Goal: Task Accomplishment & Management: Manage account settings

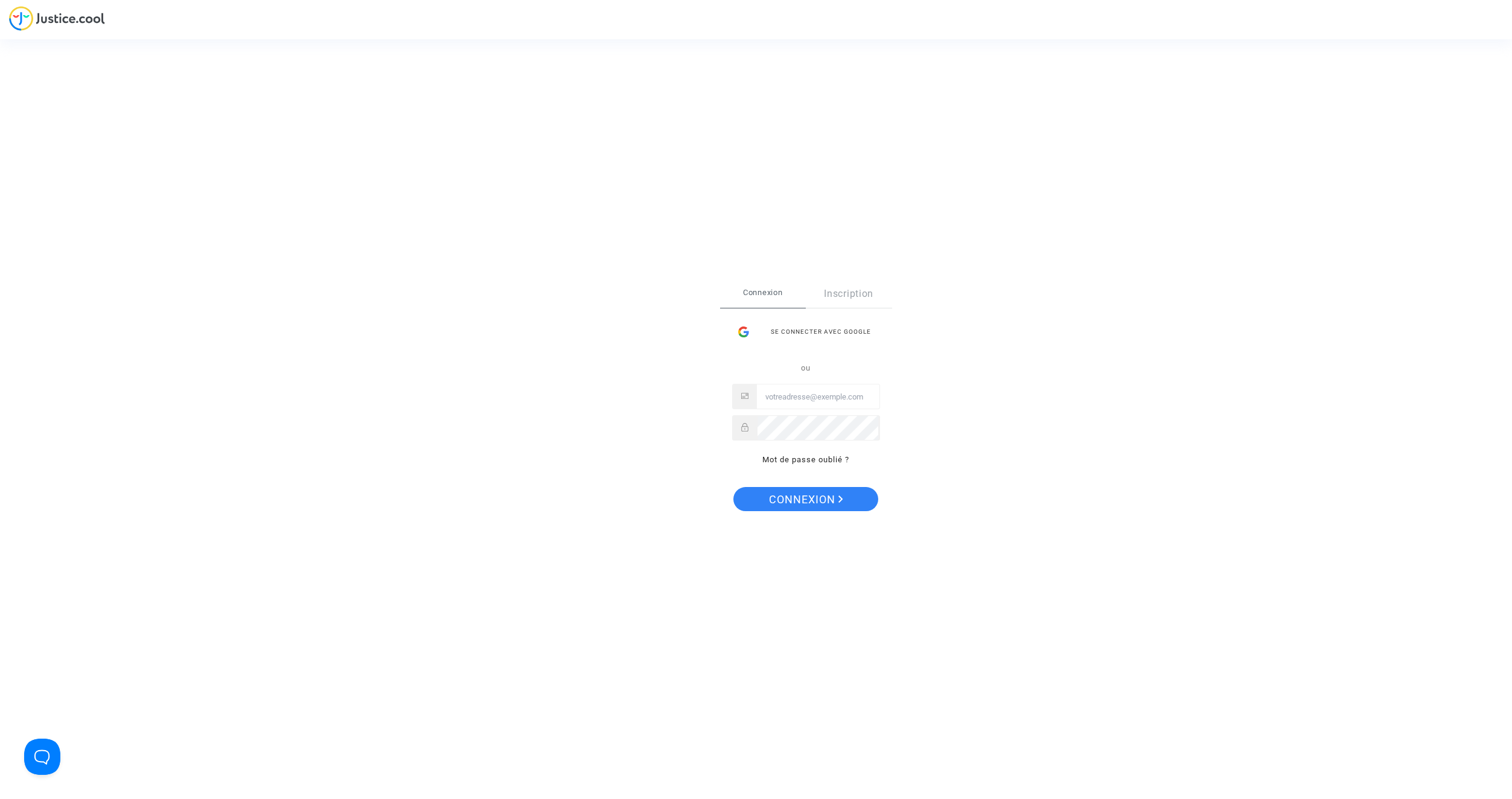
type input "[EMAIL_ADDRESS][DOMAIN_NAME]"
click at [834, 503] on span "Connexion" at bounding box center [806, 499] width 75 height 26
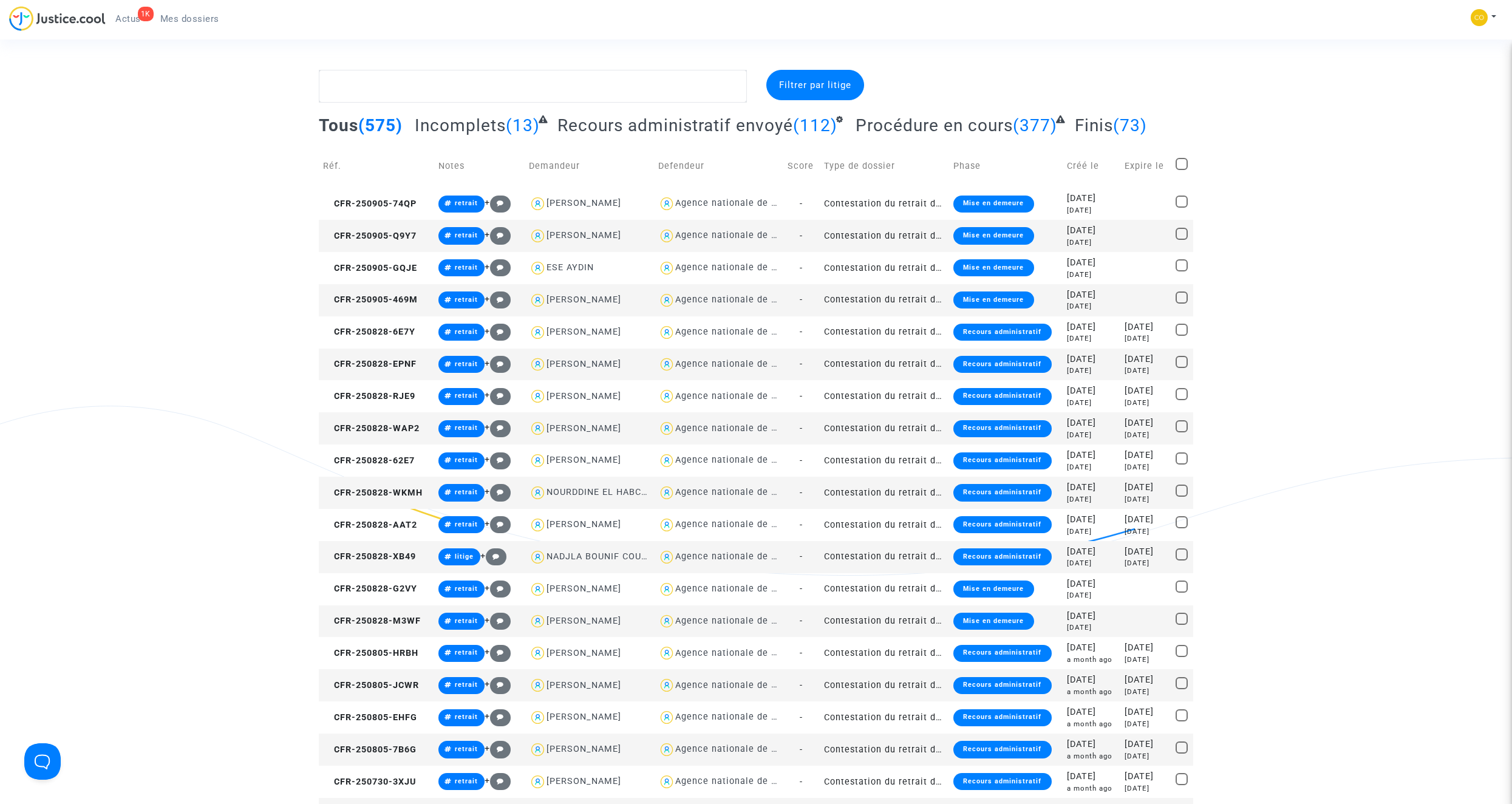
click at [130, 18] on span "Actus" at bounding box center [127, 18] width 26 height 11
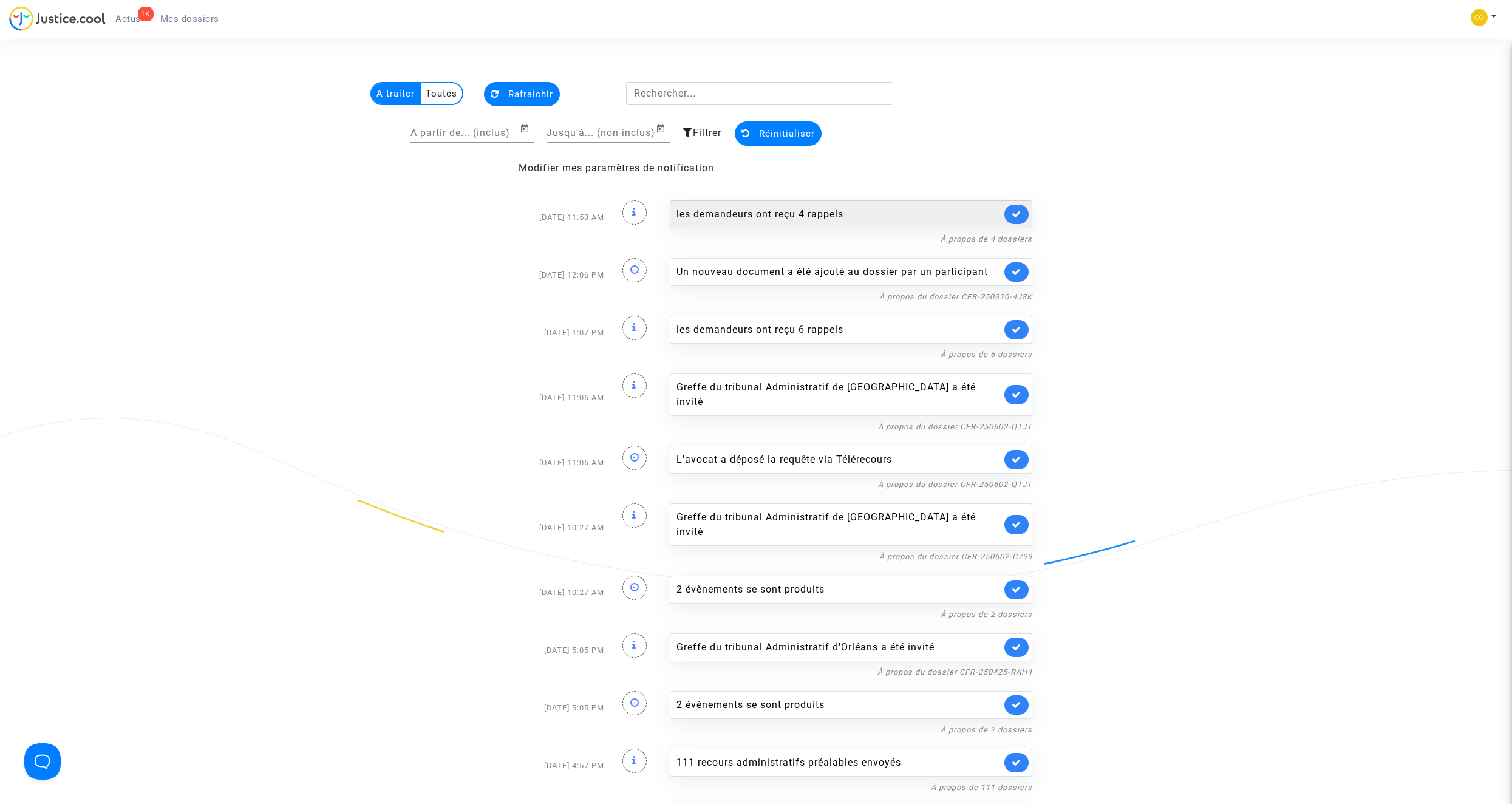
click at [937, 221] on div "les demandeurs ont reçu 4 rappels" at bounding box center [839, 213] width 325 height 14
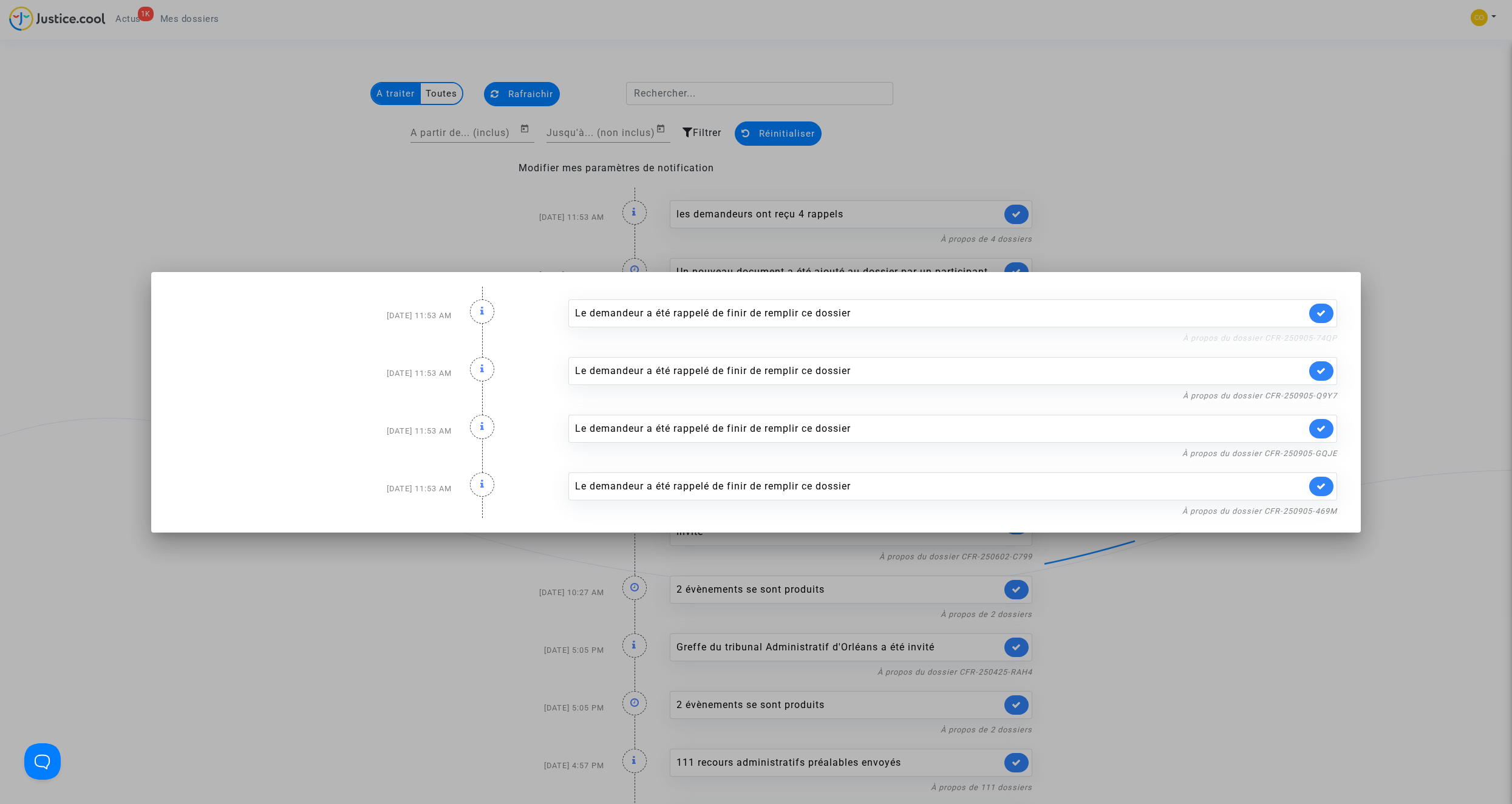
click at [1232, 337] on link "À propos du dossier CFR-250905-74QP" at bounding box center [1260, 337] width 154 height 9
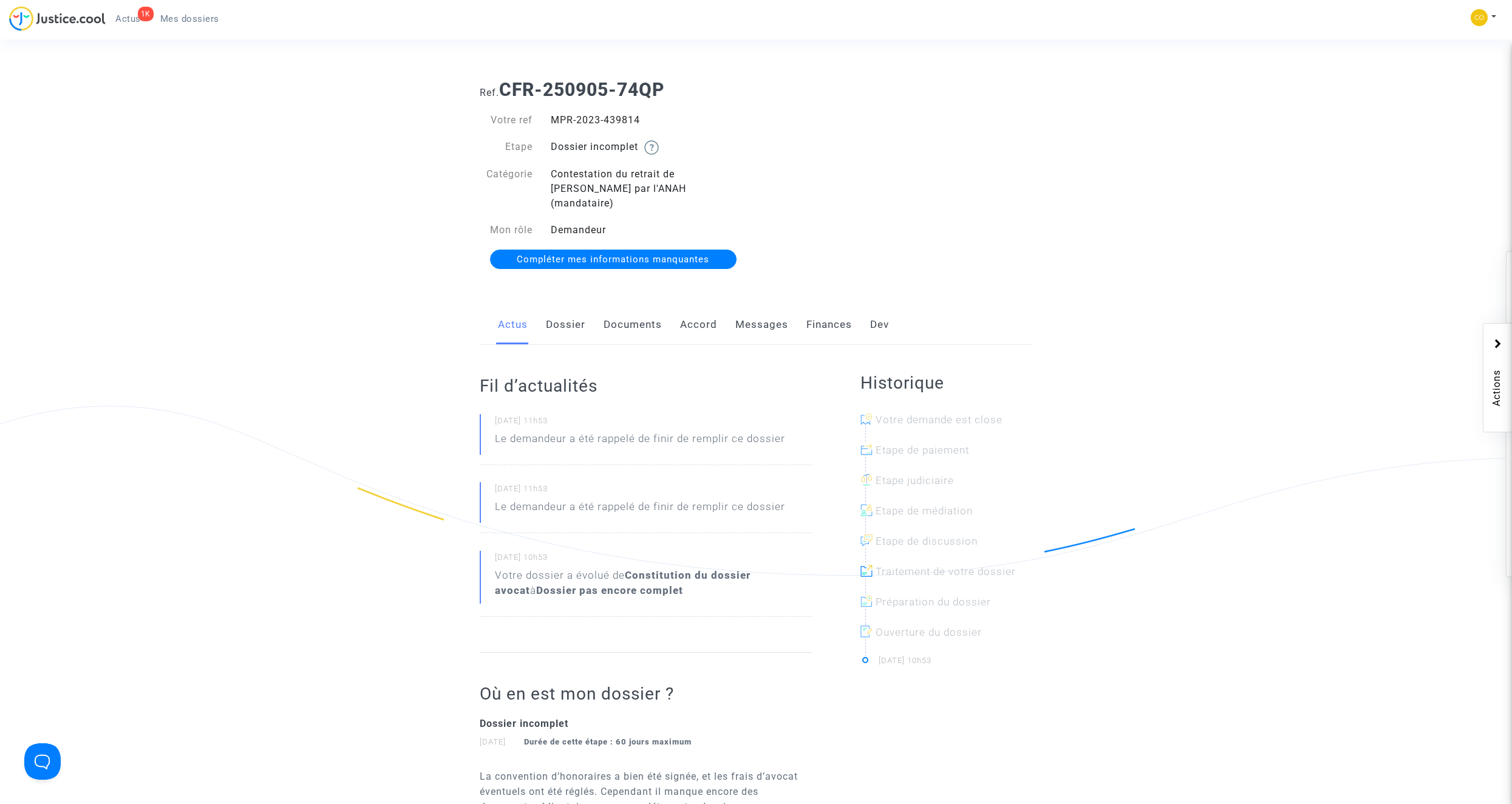
click at [639, 312] on link "Documents" at bounding box center [632, 325] width 58 height 40
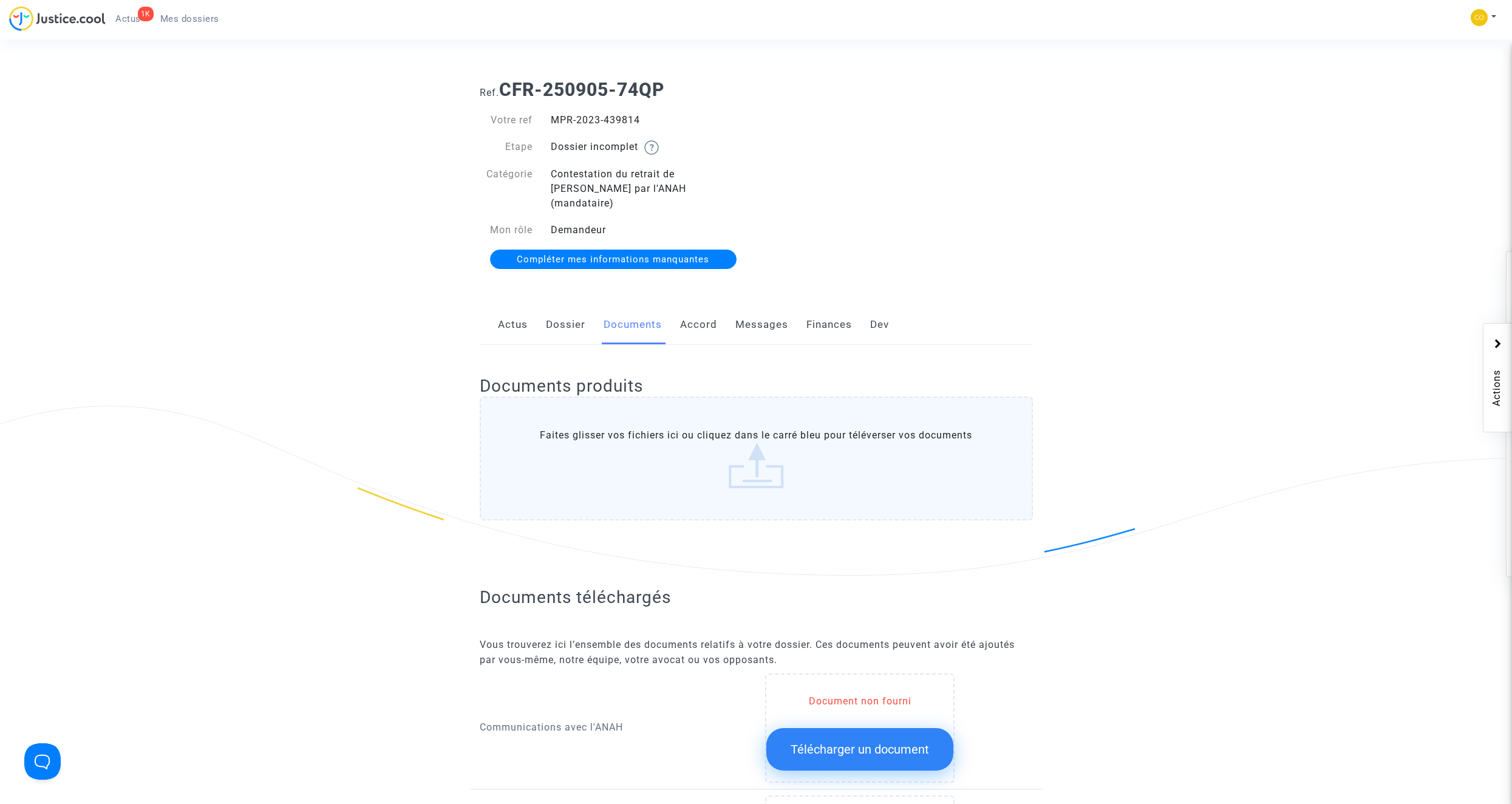
click at [128, 23] on span "Actus" at bounding box center [127, 18] width 26 height 11
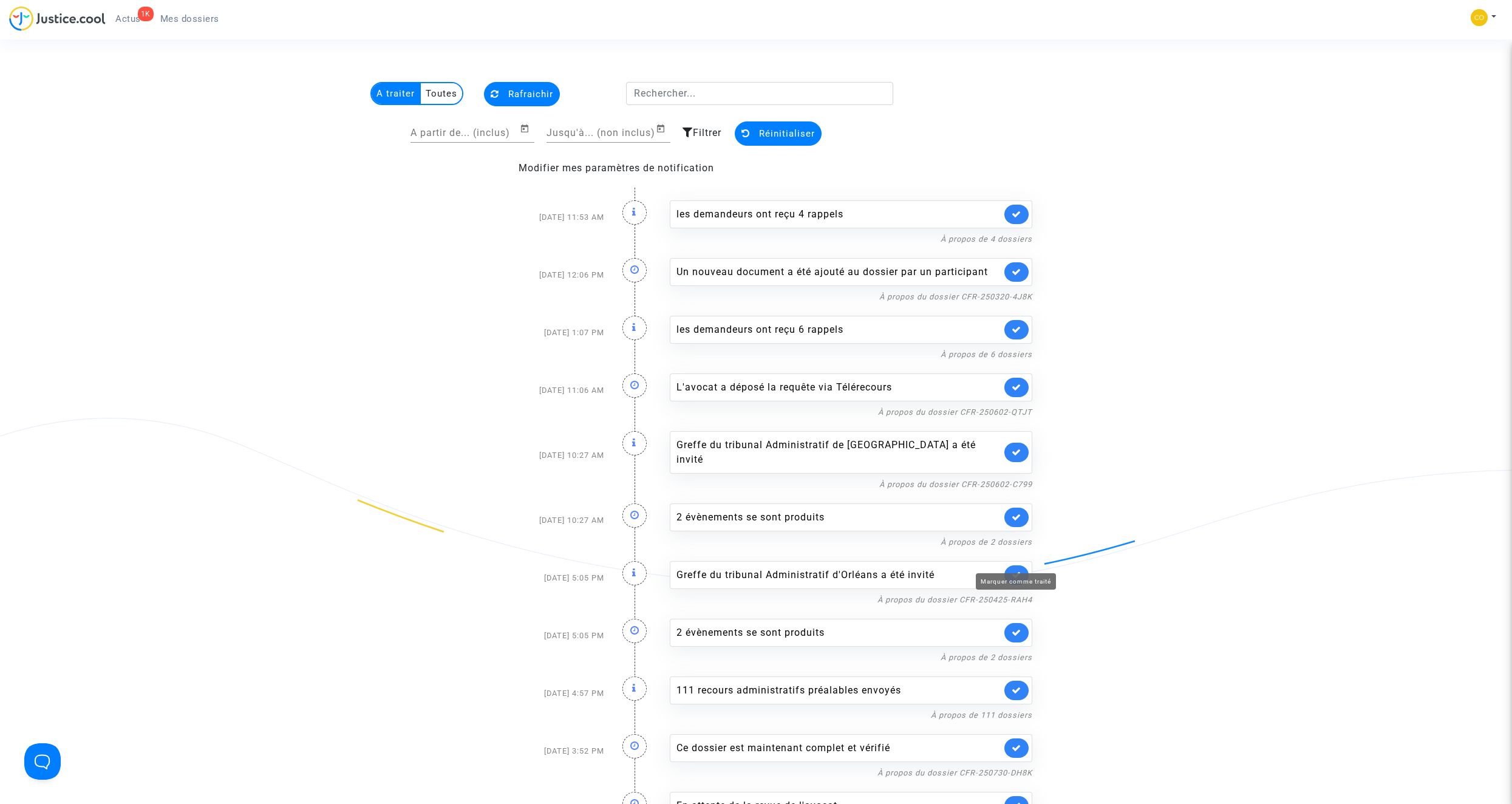
click at [1017, 570] on icon at bounding box center [1016, 574] width 10 height 9
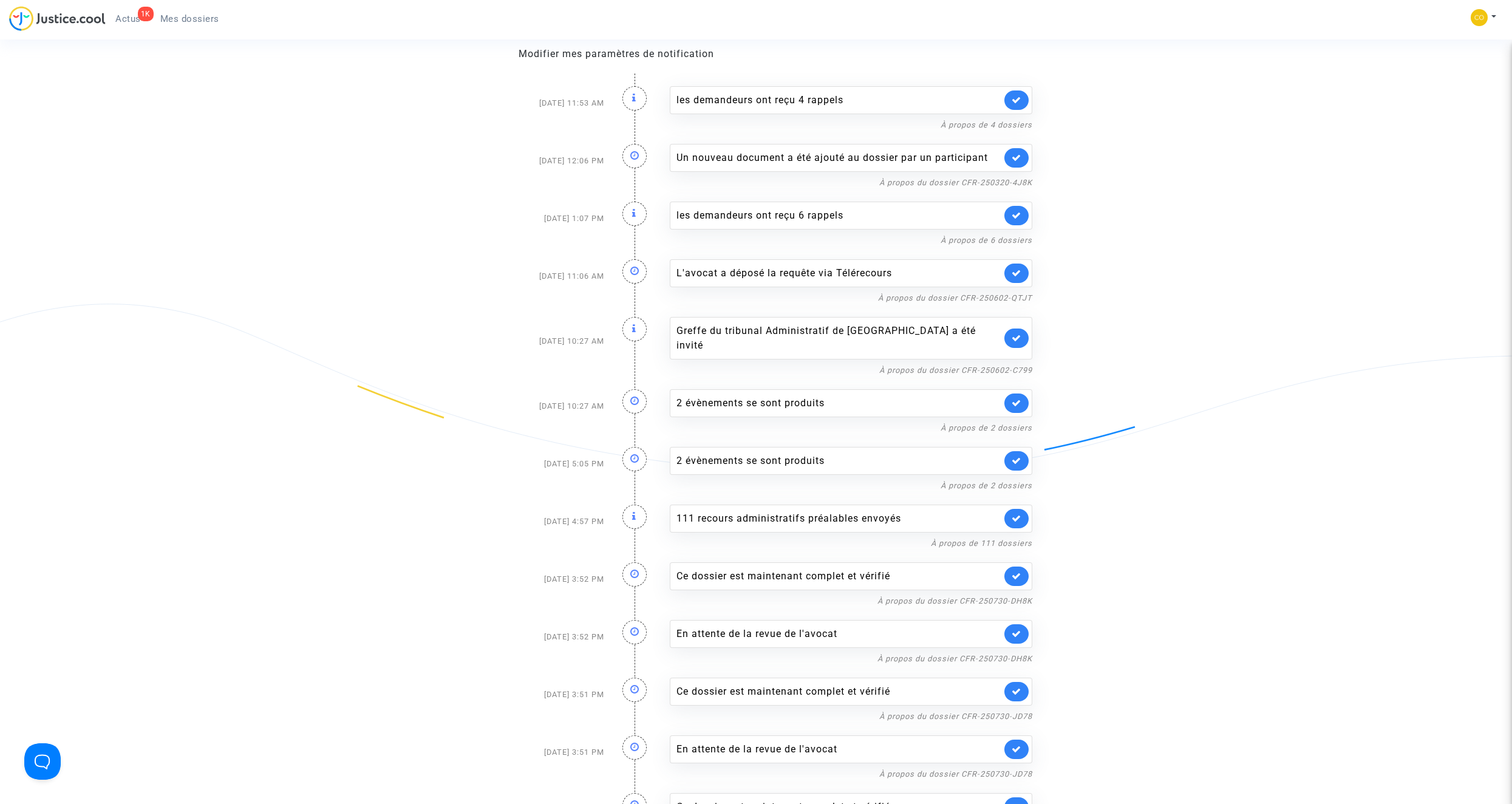
scroll to position [122, 0]
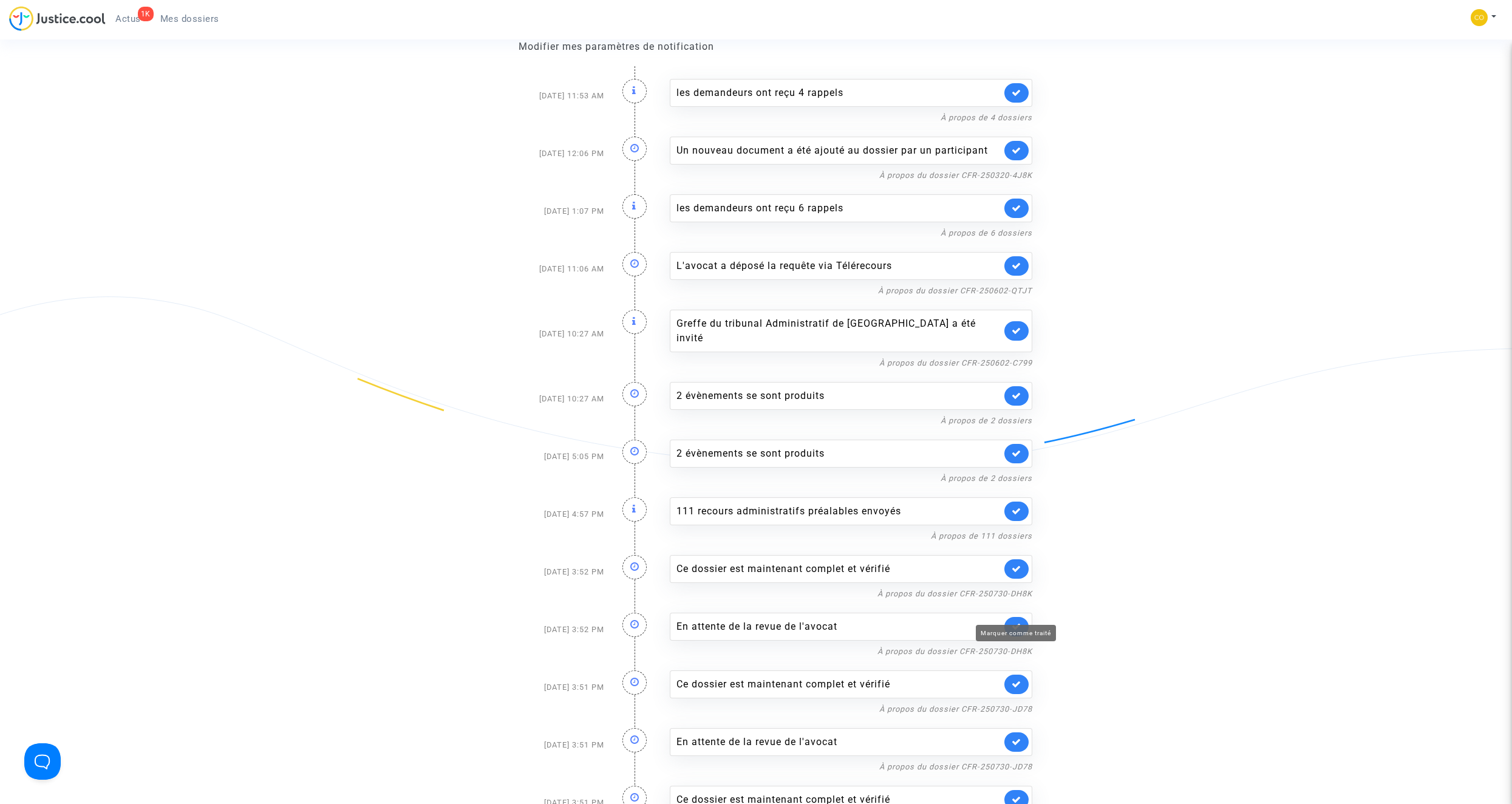
click at [1011, 622] on icon at bounding box center [1016, 626] width 10 height 9
click at [1010, 327] on link at bounding box center [1015, 331] width 24 height 19
click at [1012, 564] on icon at bounding box center [1016, 568] width 10 height 9
click at [1014, 564] on icon at bounding box center [1016, 568] width 10 height 9
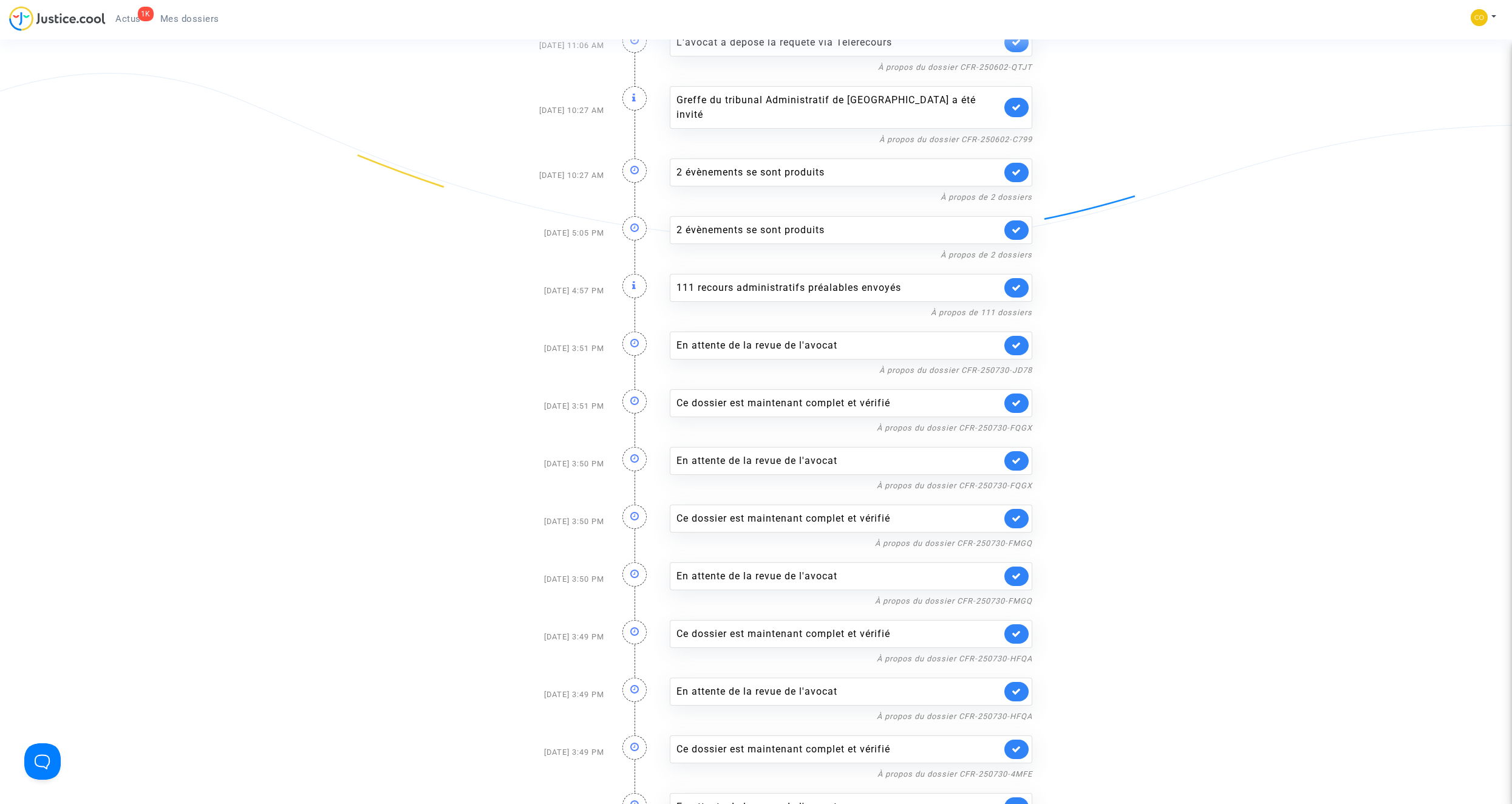
scroll to position [364, 0]
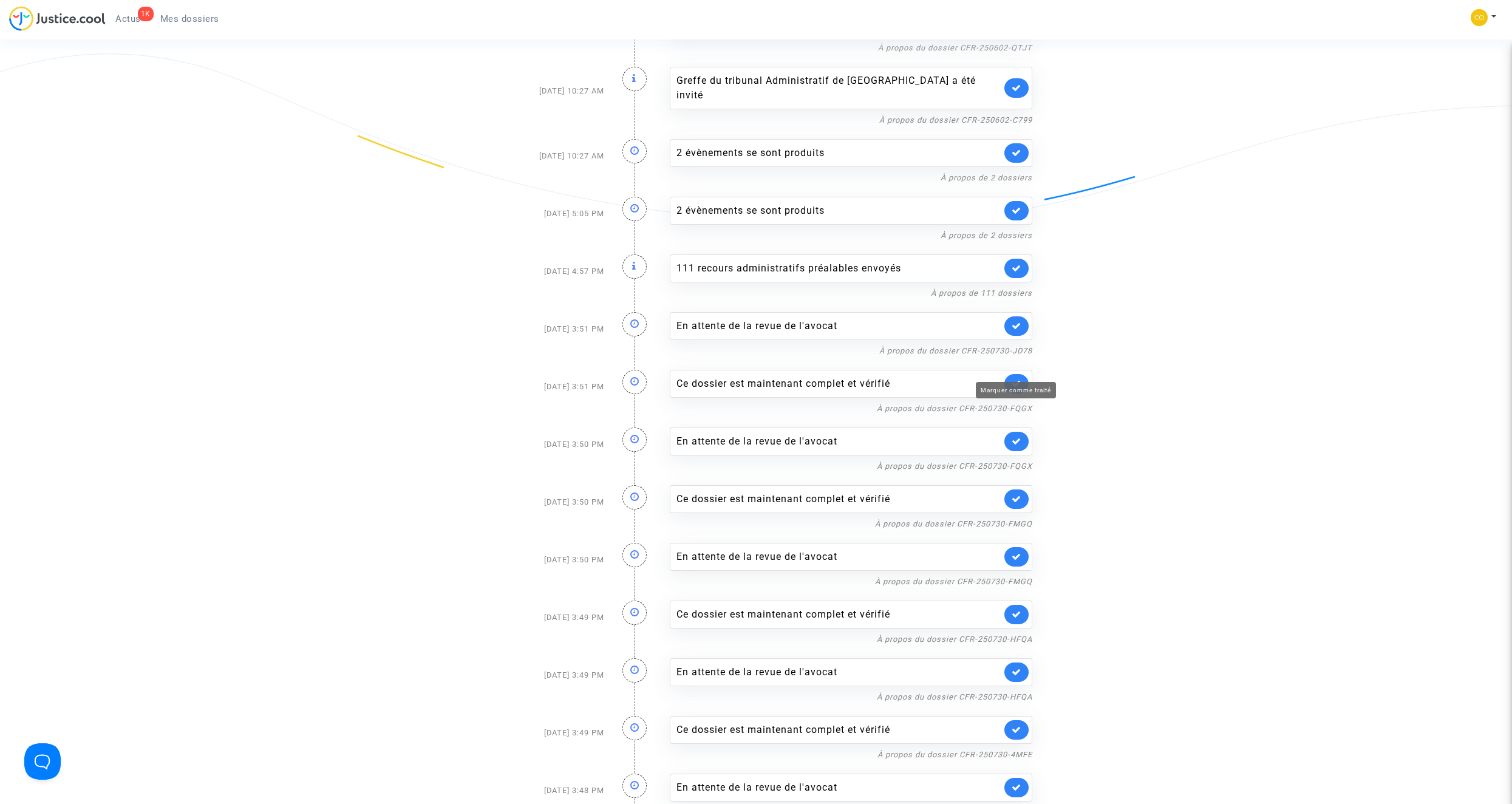
click at [1020, 379] on icon at bounding box center [1016, 383] width 10 height 9
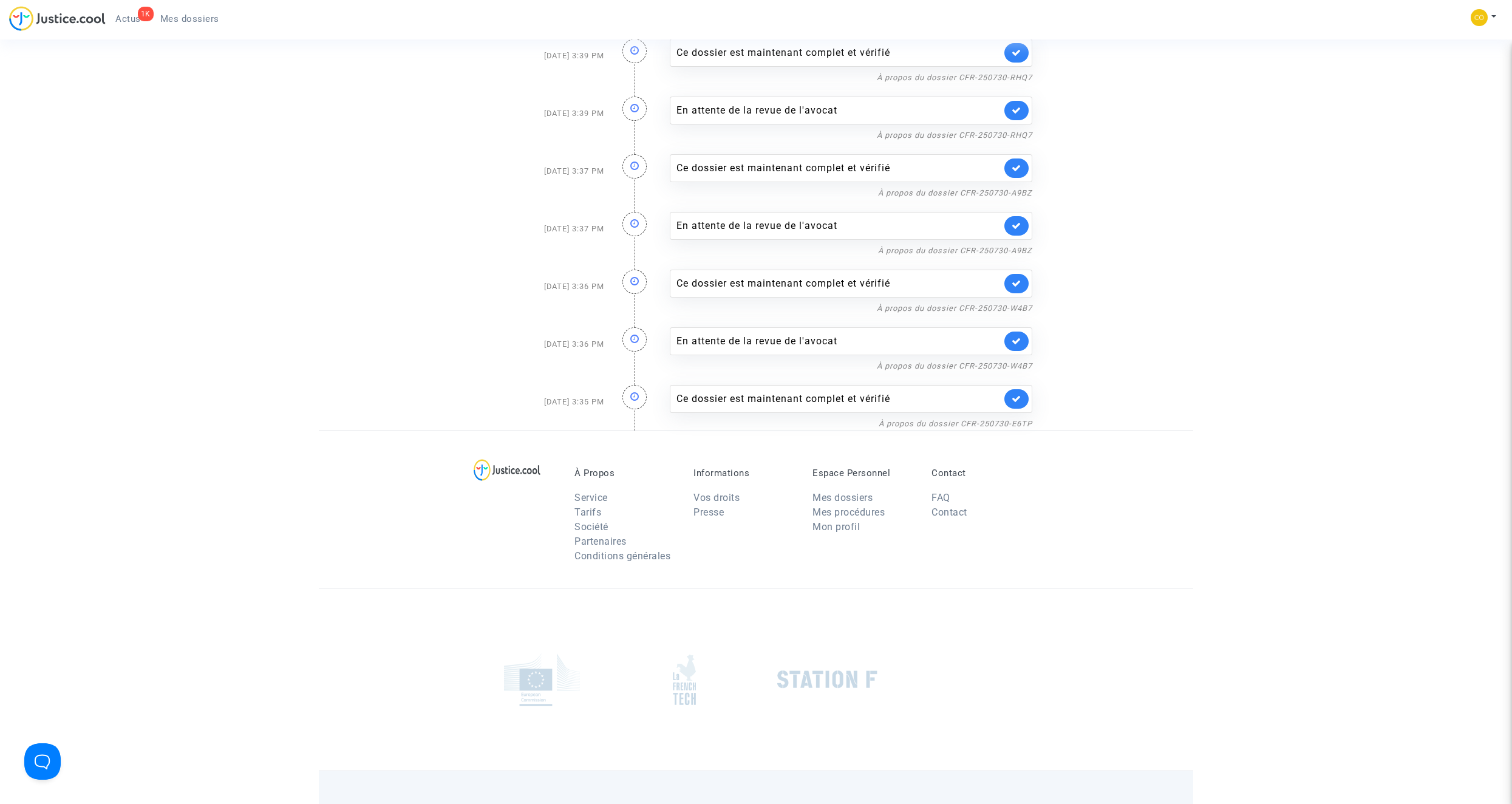
scroll to position [2251, 0]
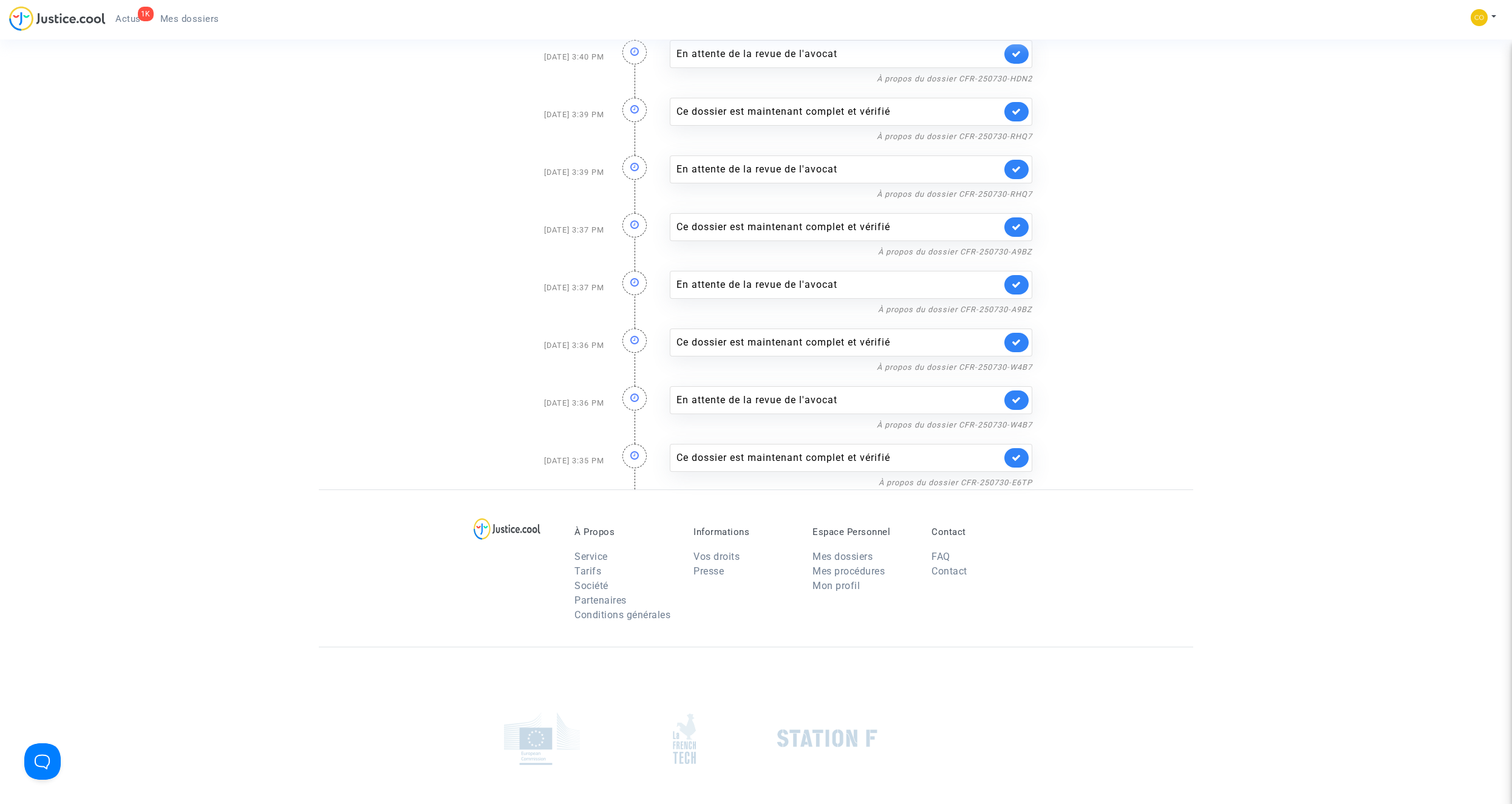
click at [1017, 448] on link at bounding box center [1015, 457] width 24 height 19
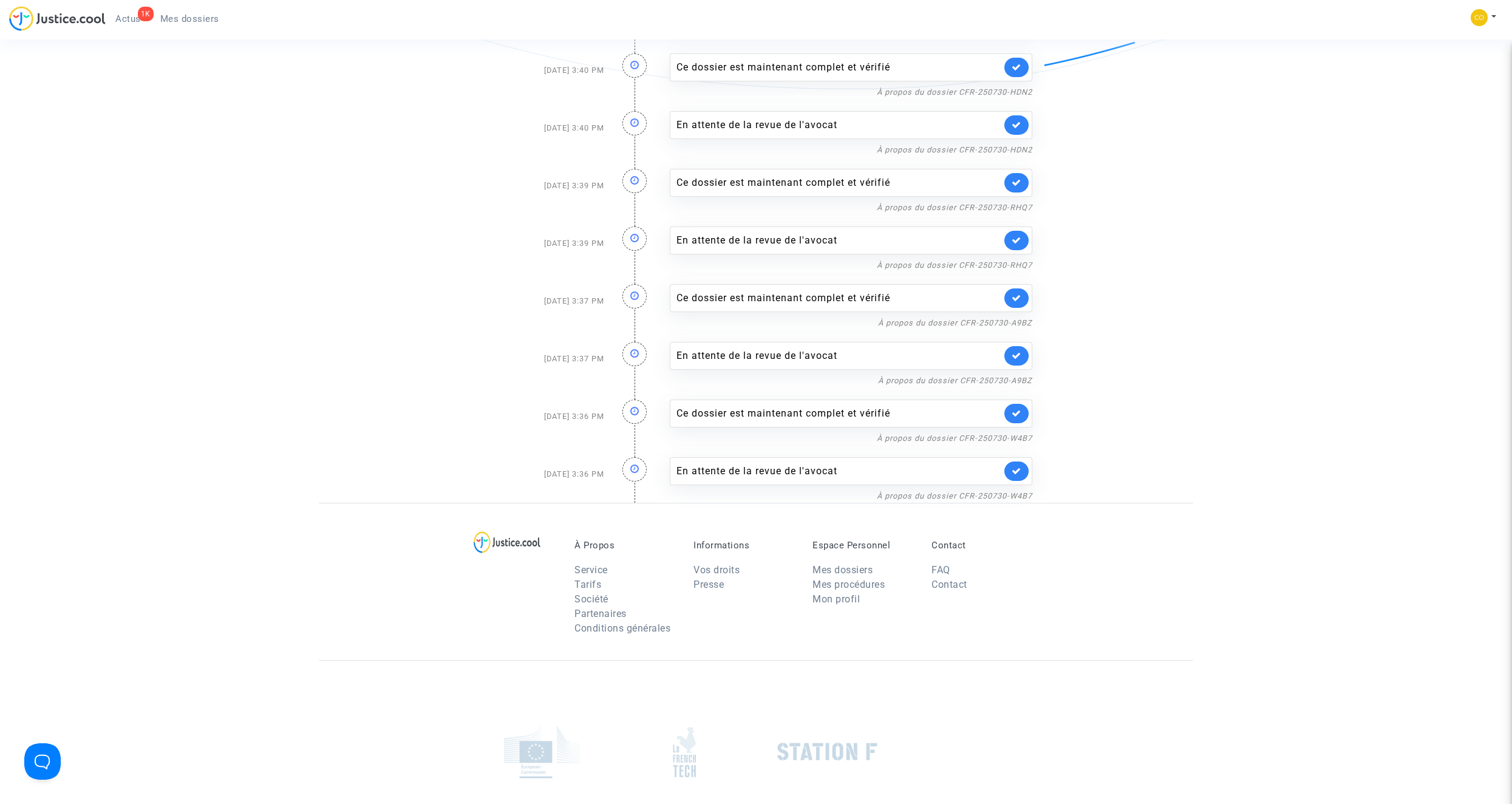
scroll to position [2070, 0]
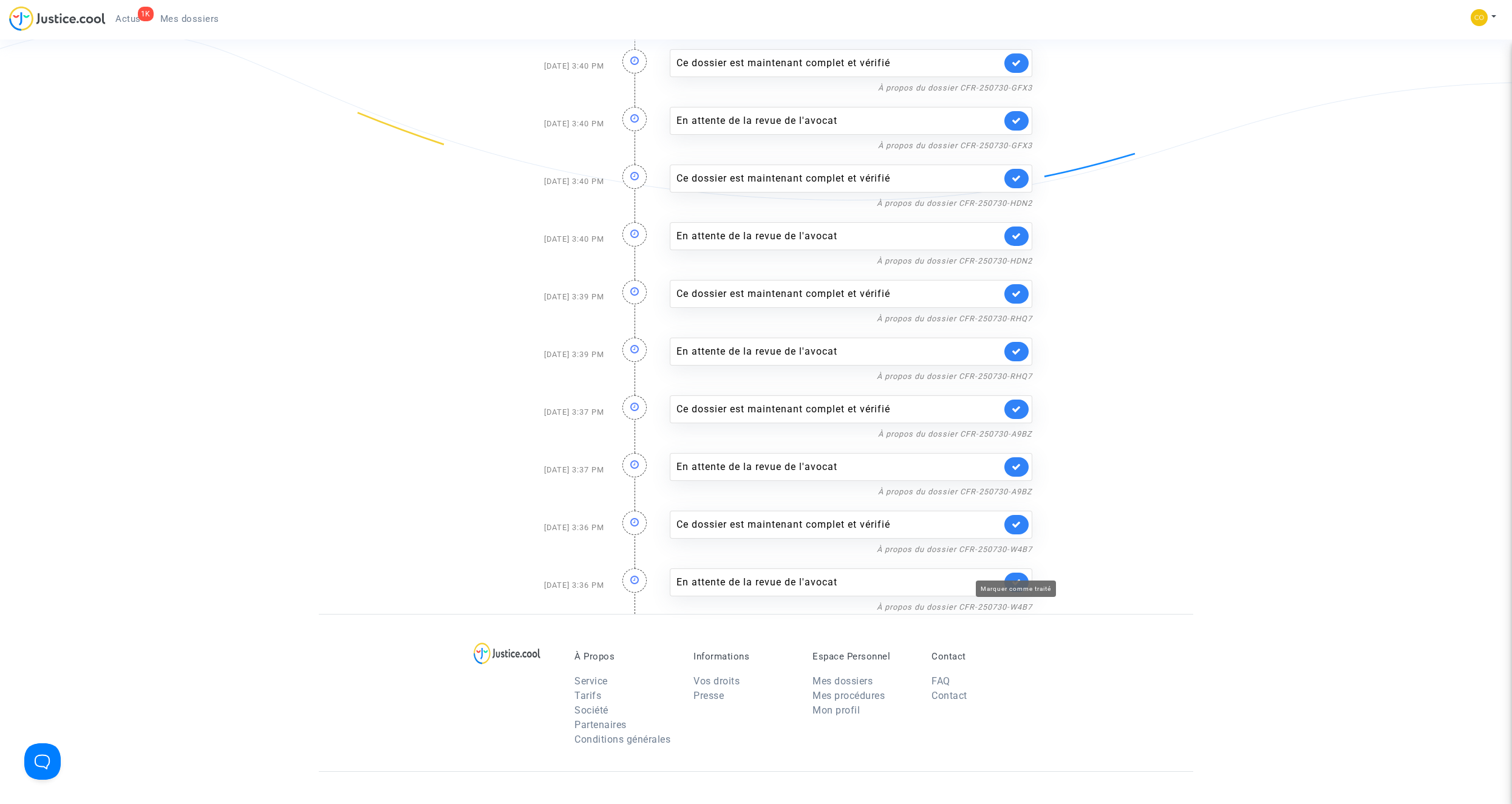
click at [1015, 577] on icon at bounding box center [1016, 582] width 10 height 9
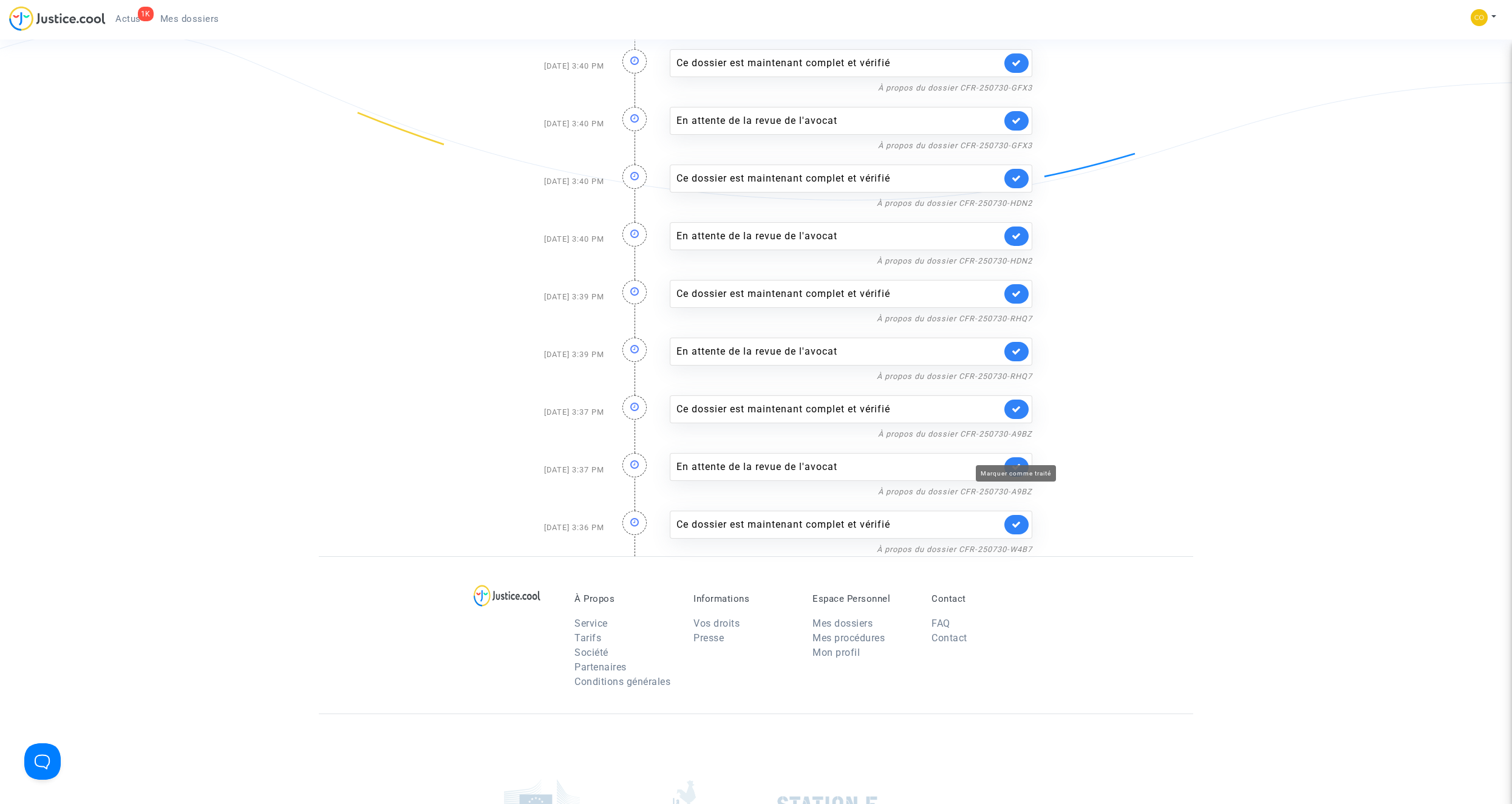
click at [1011, 462] on icon at bounding box center [1016, 467] width 10 height 9
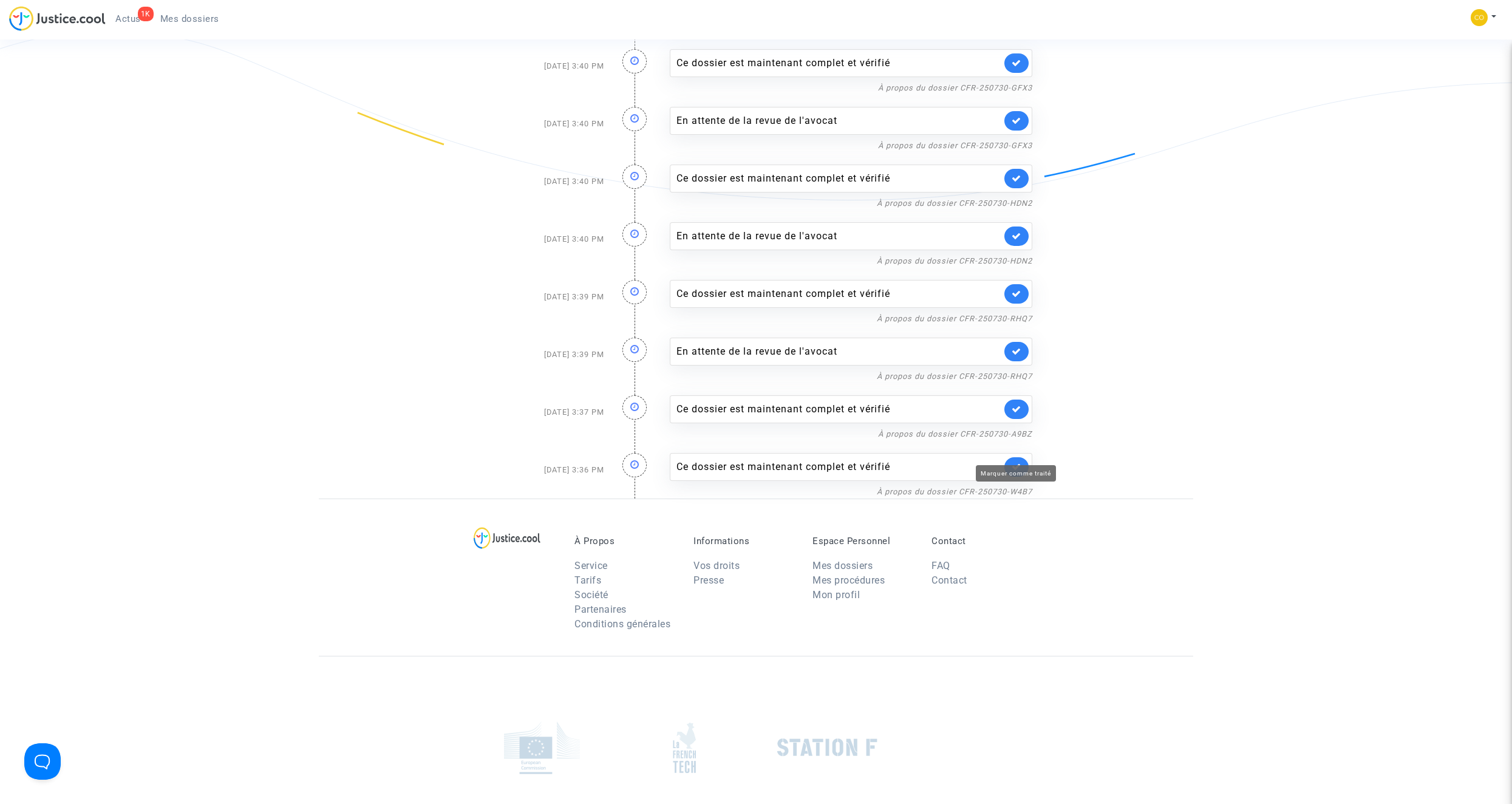
click at [1017, 462] on icon at bounding box center [1016, 467] width 10 height 9
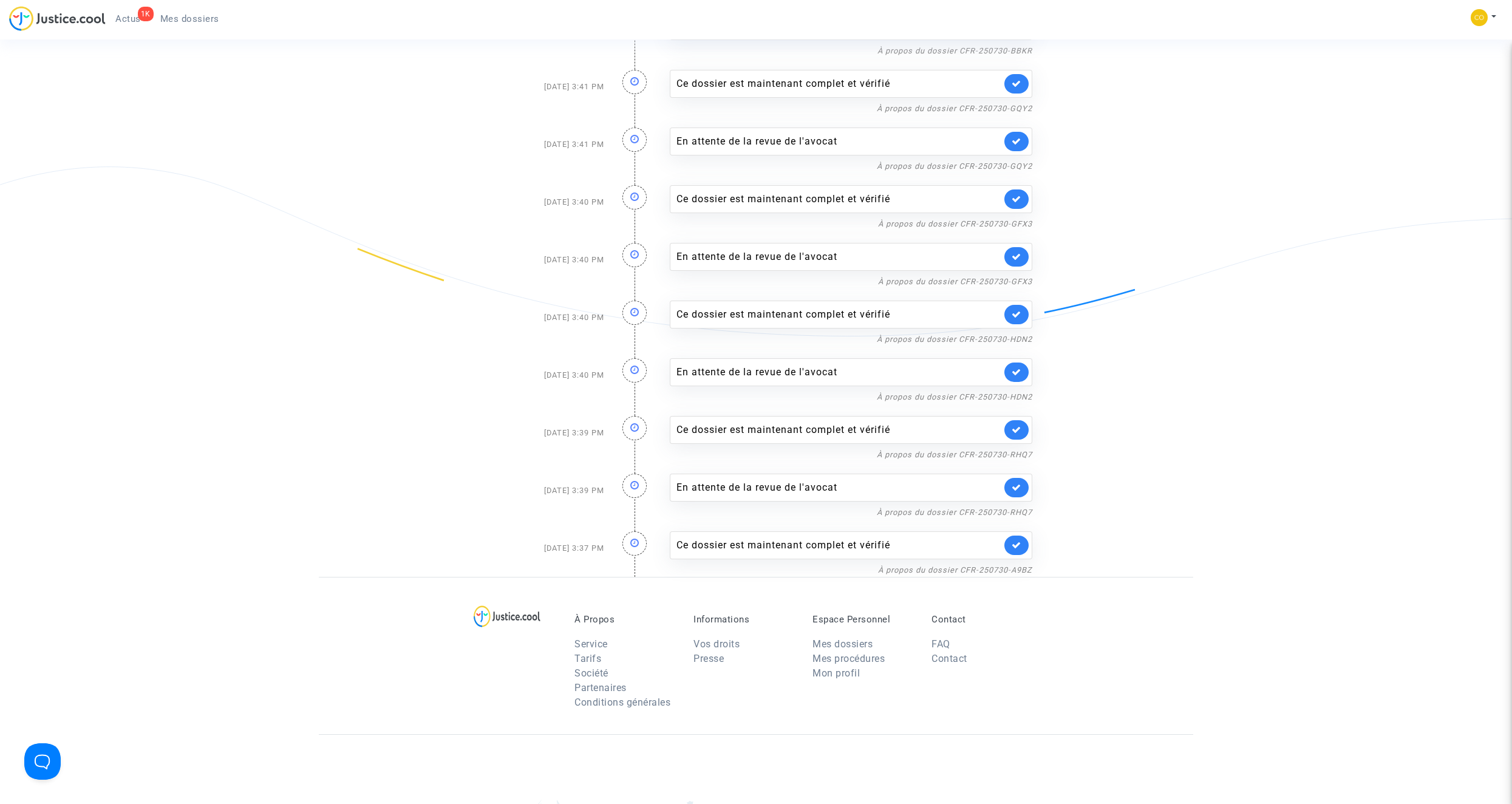
scroll to position [1887, 0]
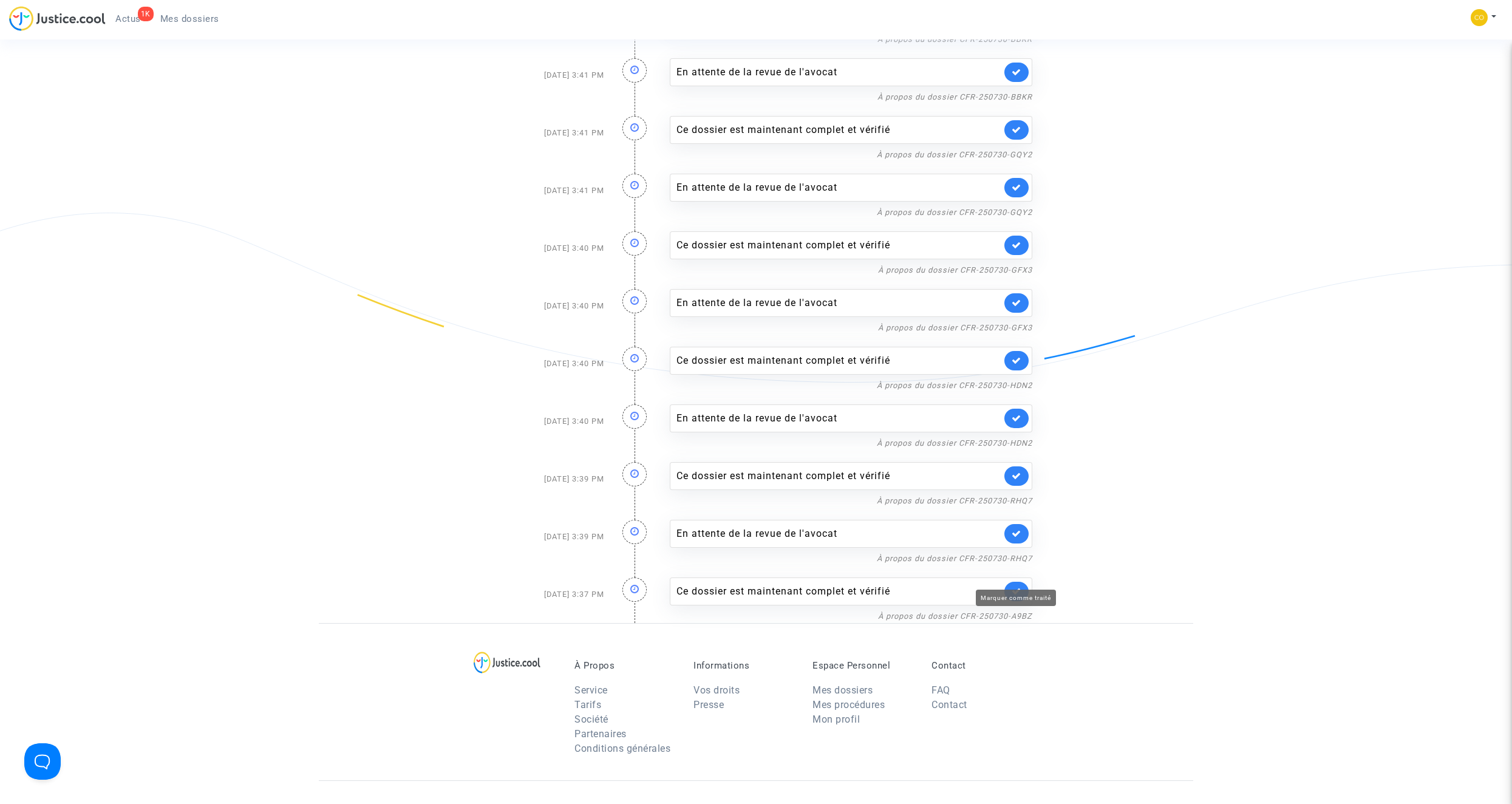
click at [1021, 587] on icon at bounding box center [1016, 591] width 10 height 9
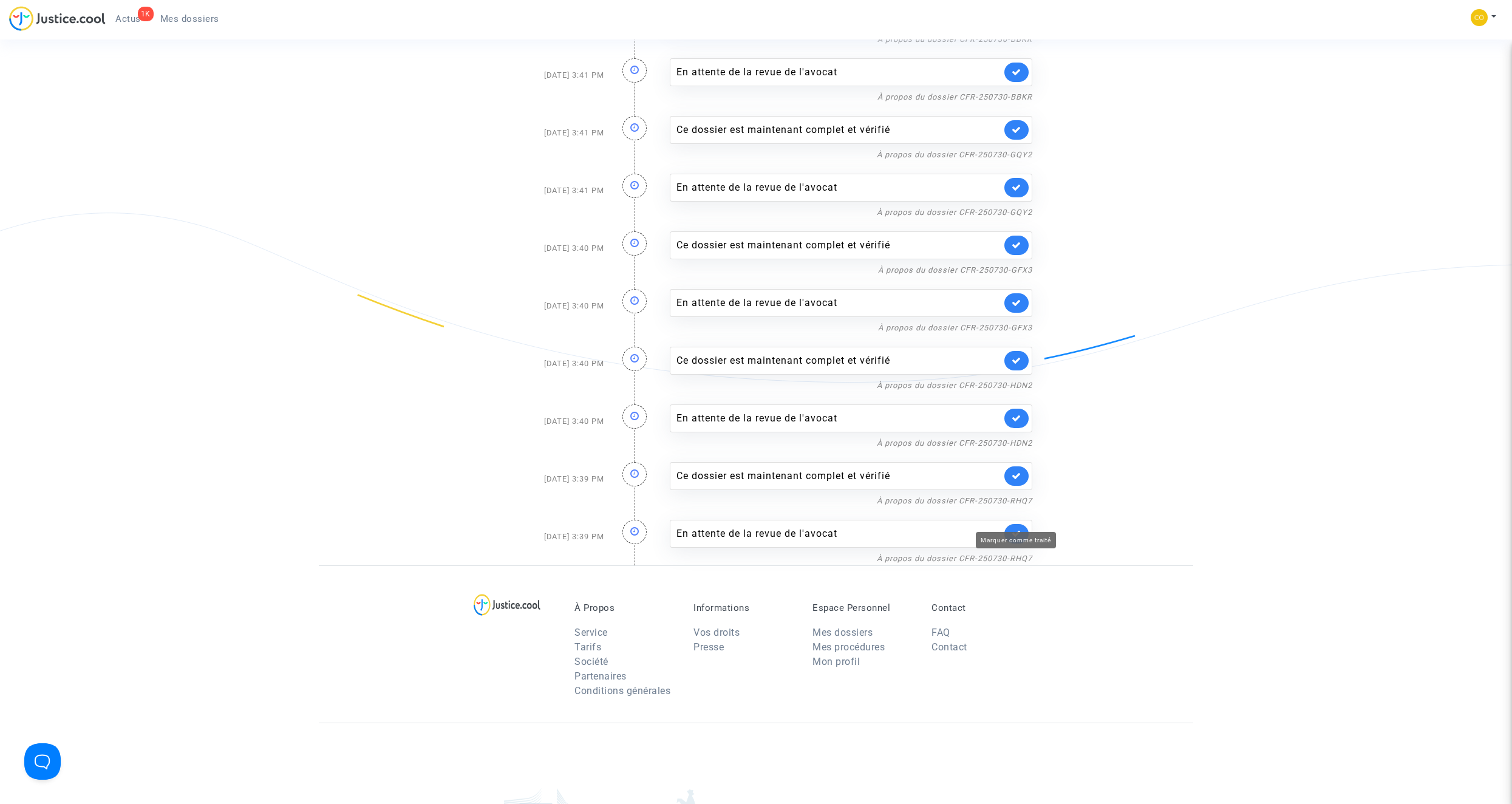
click at [1018, 529] on icon at bounding box center [1016, 533] width 10 height 9
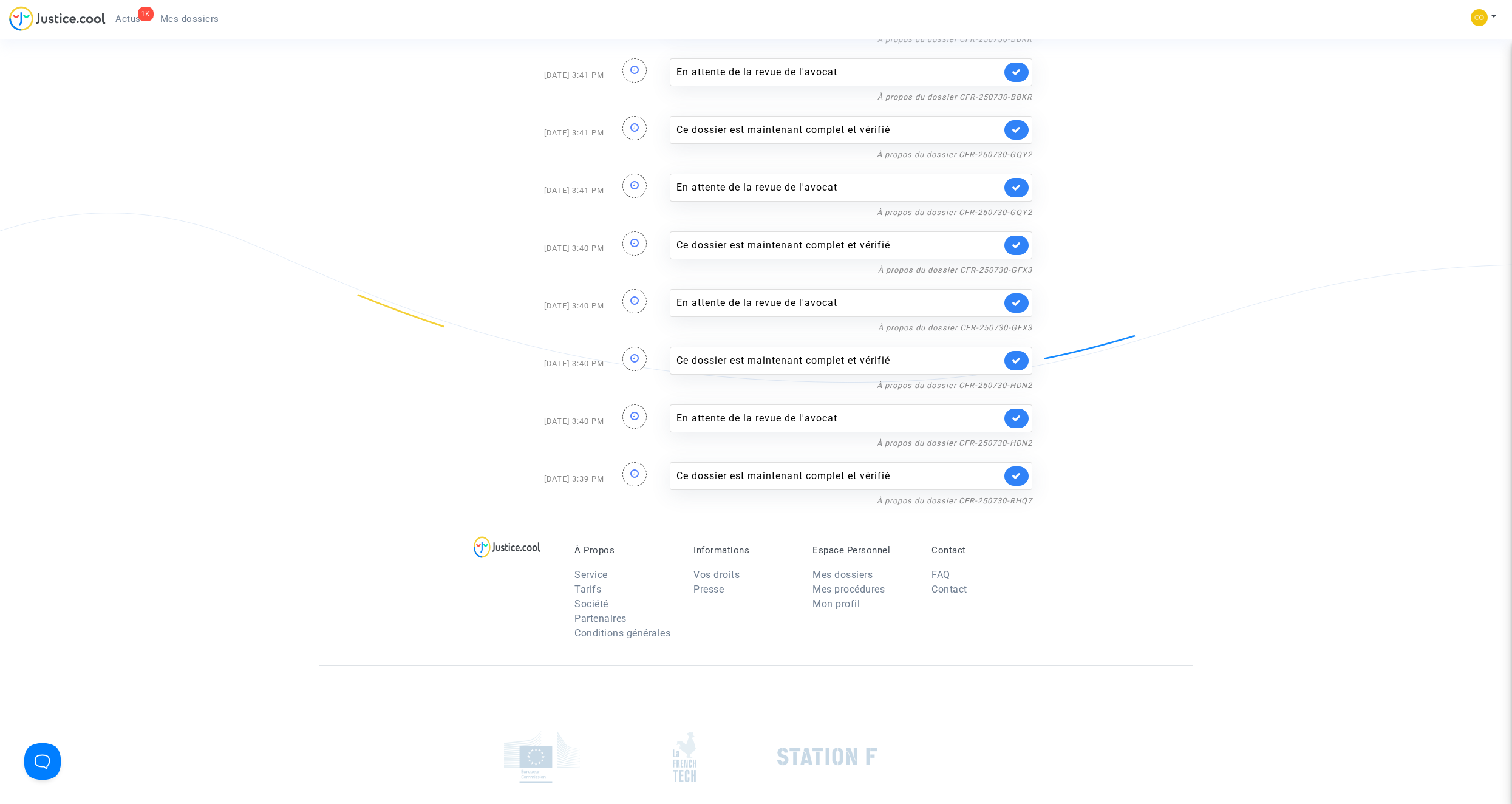
click at [1018, 522] on div "À Propos Service Tarifs Société Partenaires Conditions générales Informations V…" at bounding box center [756, 586] width 874 height 157
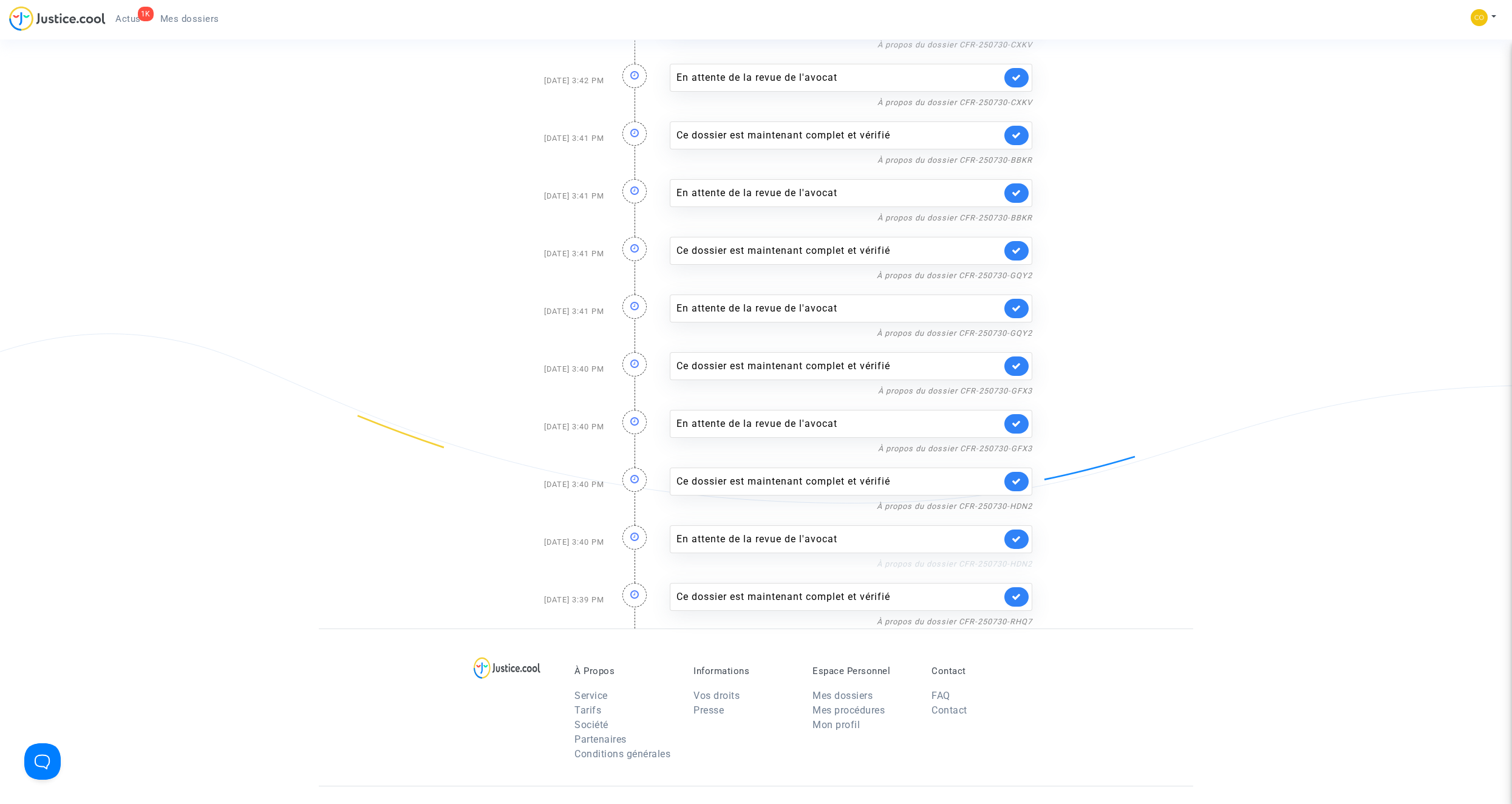
scroll to position [1765, 0]
click at [1017, 592] on icon at bounding box center [1016, 597] width 10 height 9
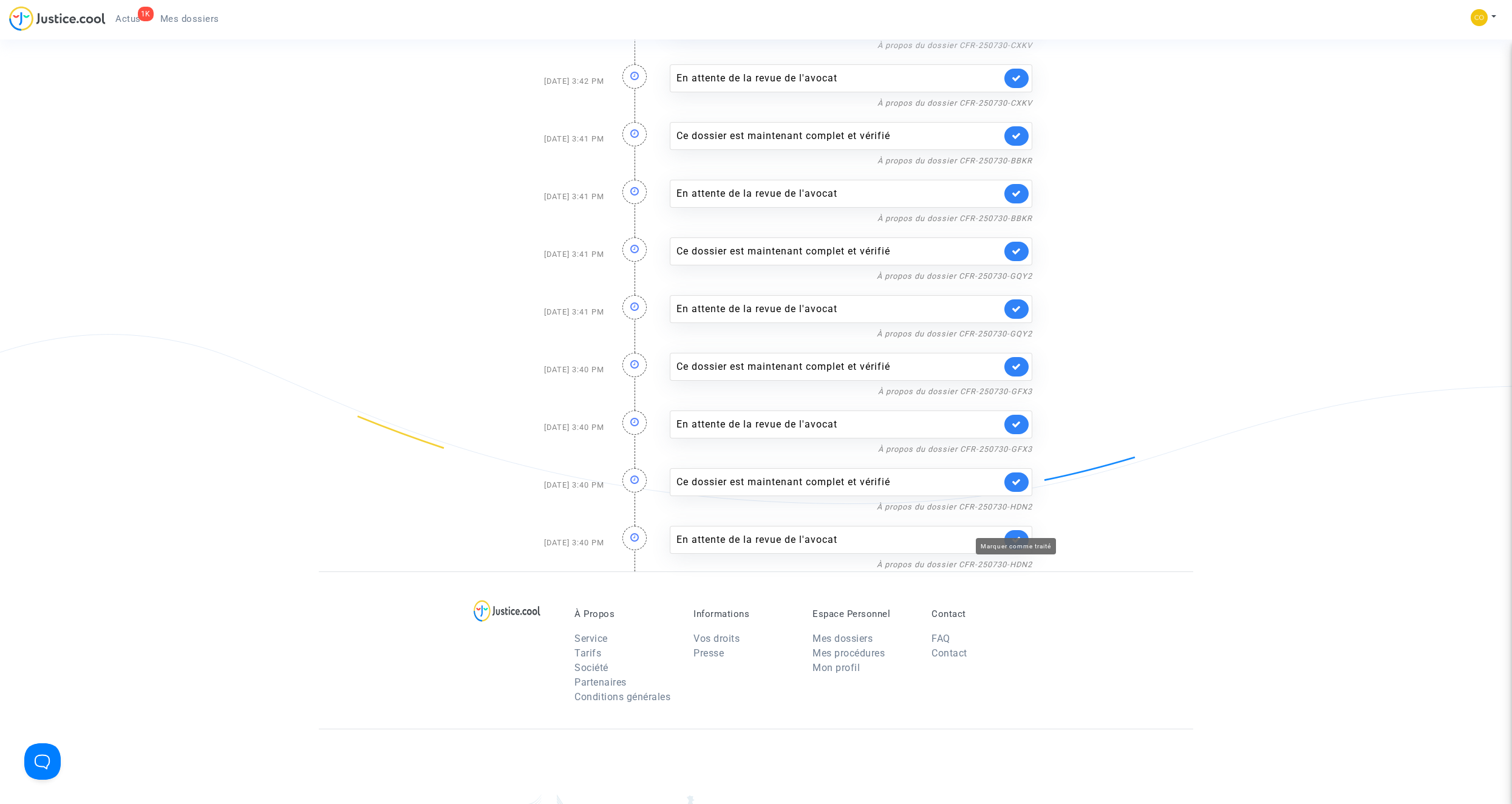
click at [1016, 535] on icon at bounding box center [1016, 539] width 10 height 9
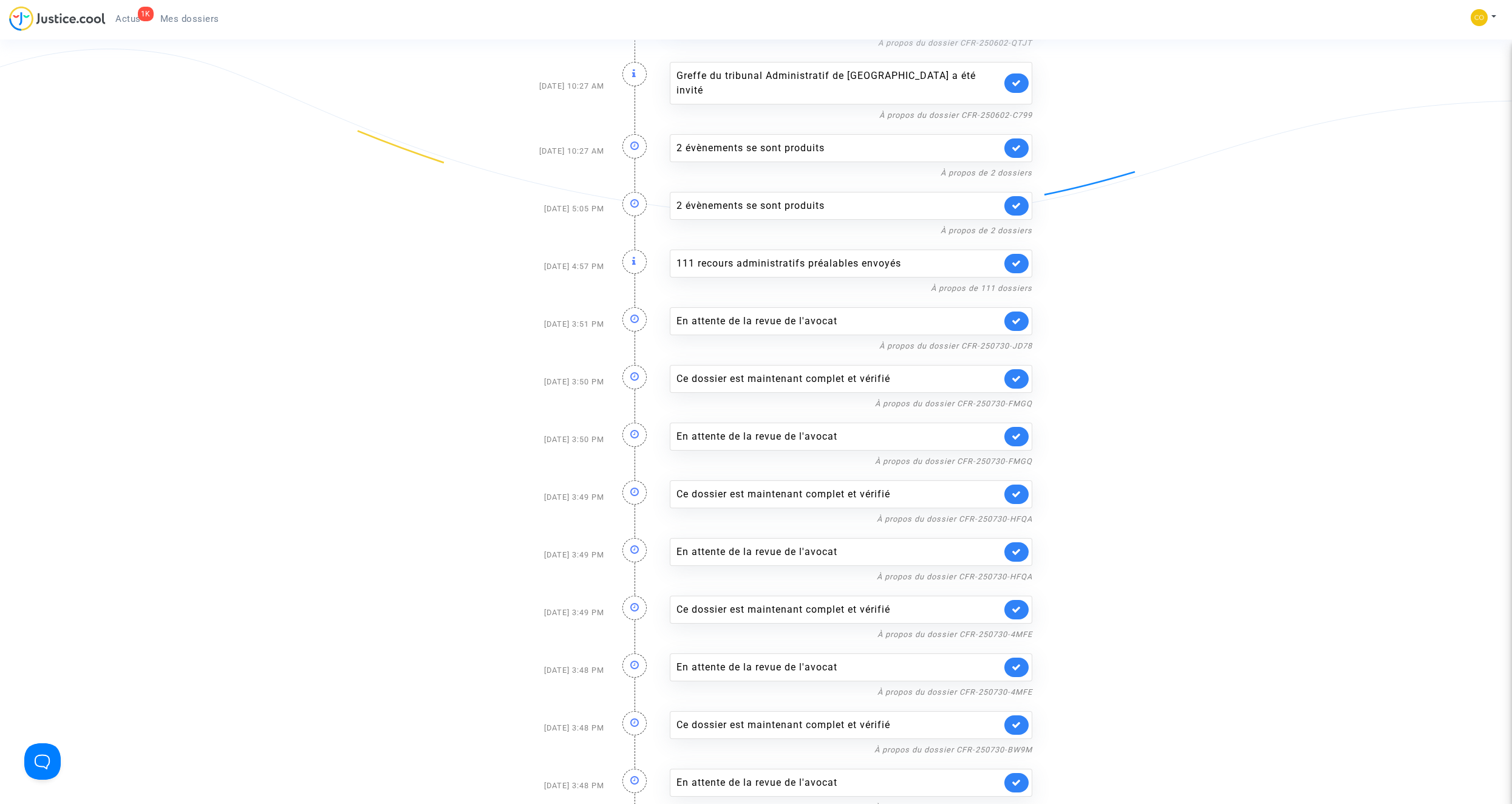
scroll to position [0, 0]
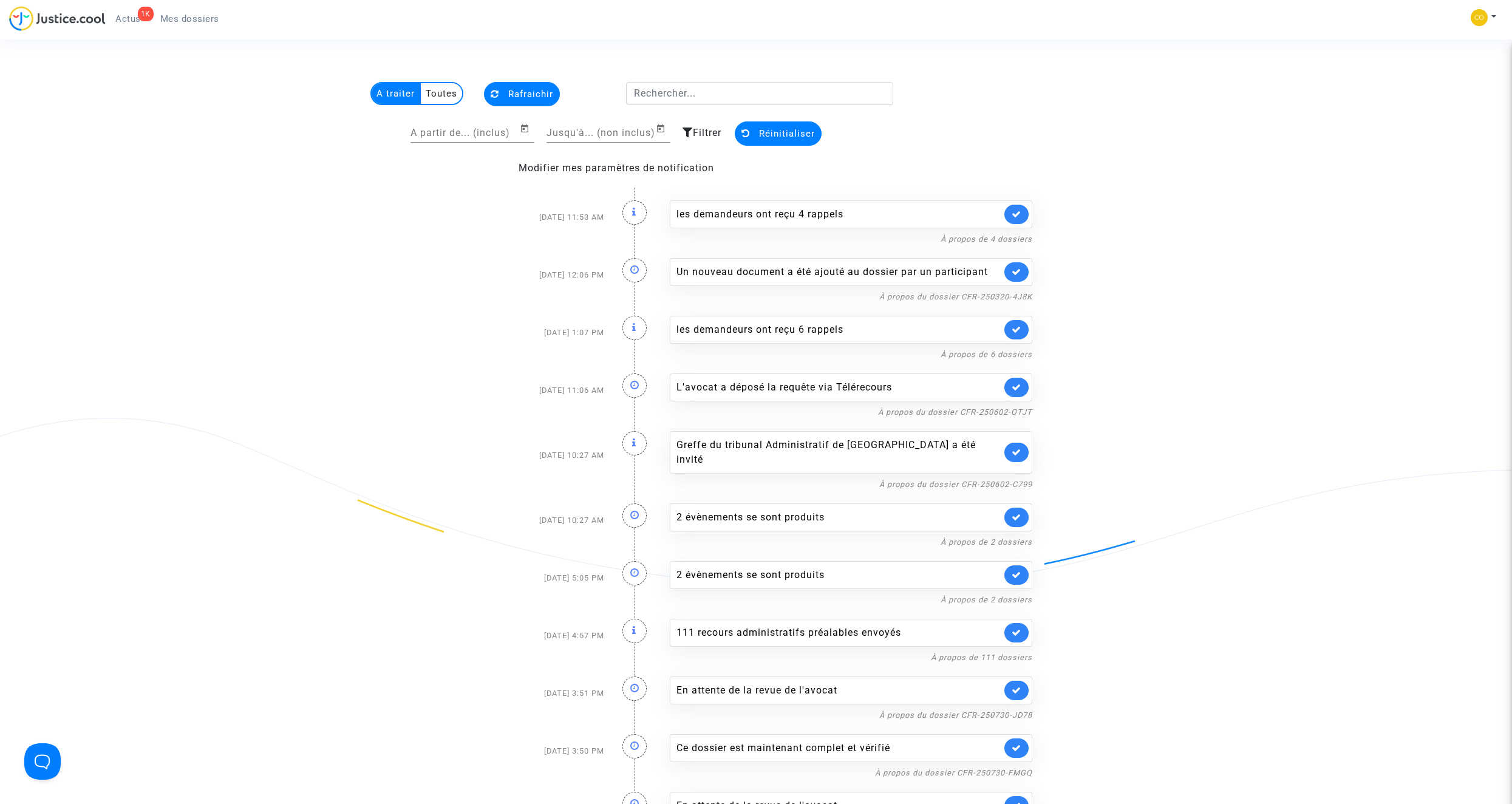
click at [700, 131] on span "Filtrer" at bounding box center [706, 132] width 28 height 12
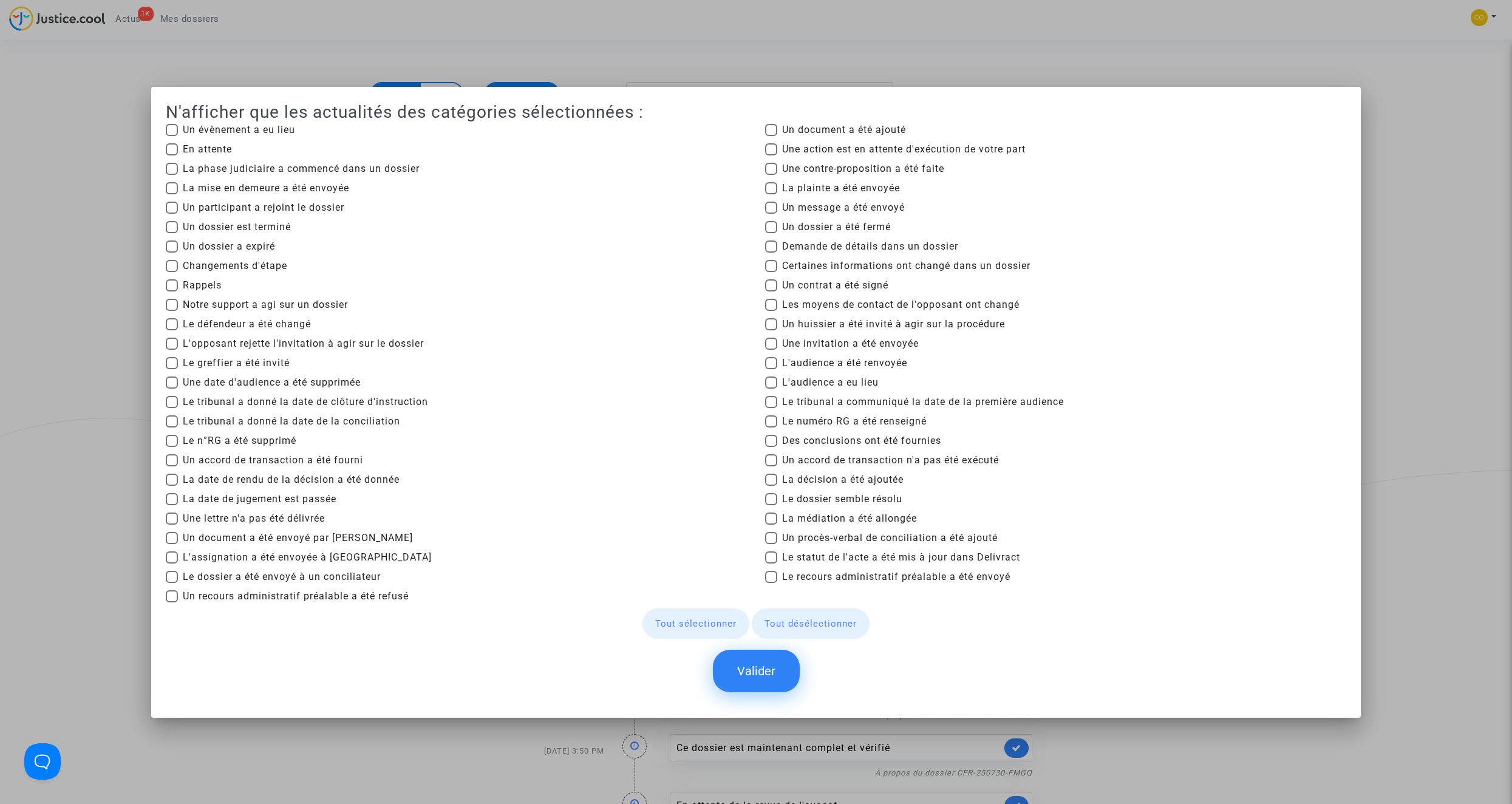
click at [770, 152] on span at bounding box center [771, 149] width 12 height 12
click at [771, 156] on input "Une action est en attente d'exécution de votre part" at bounding box center [771, 156] width 1 height 1
checkbox input "true"
click at [170, 323] on span at bounding box center [172, 324] width 12 height 12
click at [172, 330] on input "Le défendeur a été changé" at bounding box center [172, 330] width 1 height 1
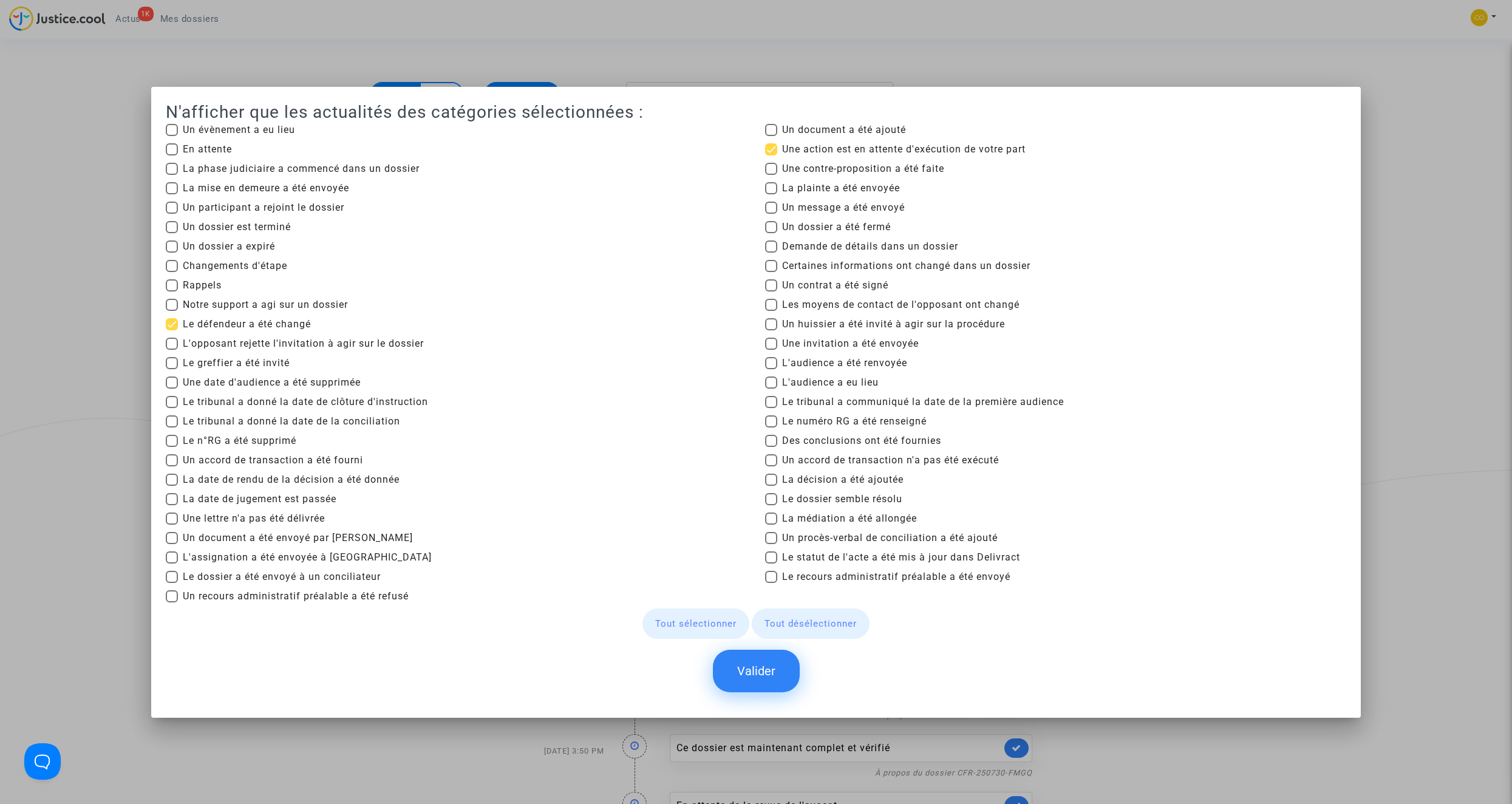
click at [170, 323] on span at bounding box center [172, 324] width 12 height 12
click at [172, 330] on input "Le défendeur a été changé" at bounding box center [172, 330] width 1 height 1
checkbox input "false"
click at [769, 246] on span at bounding box center [771, 247] width 12 height 12
click at [771, 252] on input "Demande de détails dans un dossier" at bounding box center [771, 252] width 1 height 1
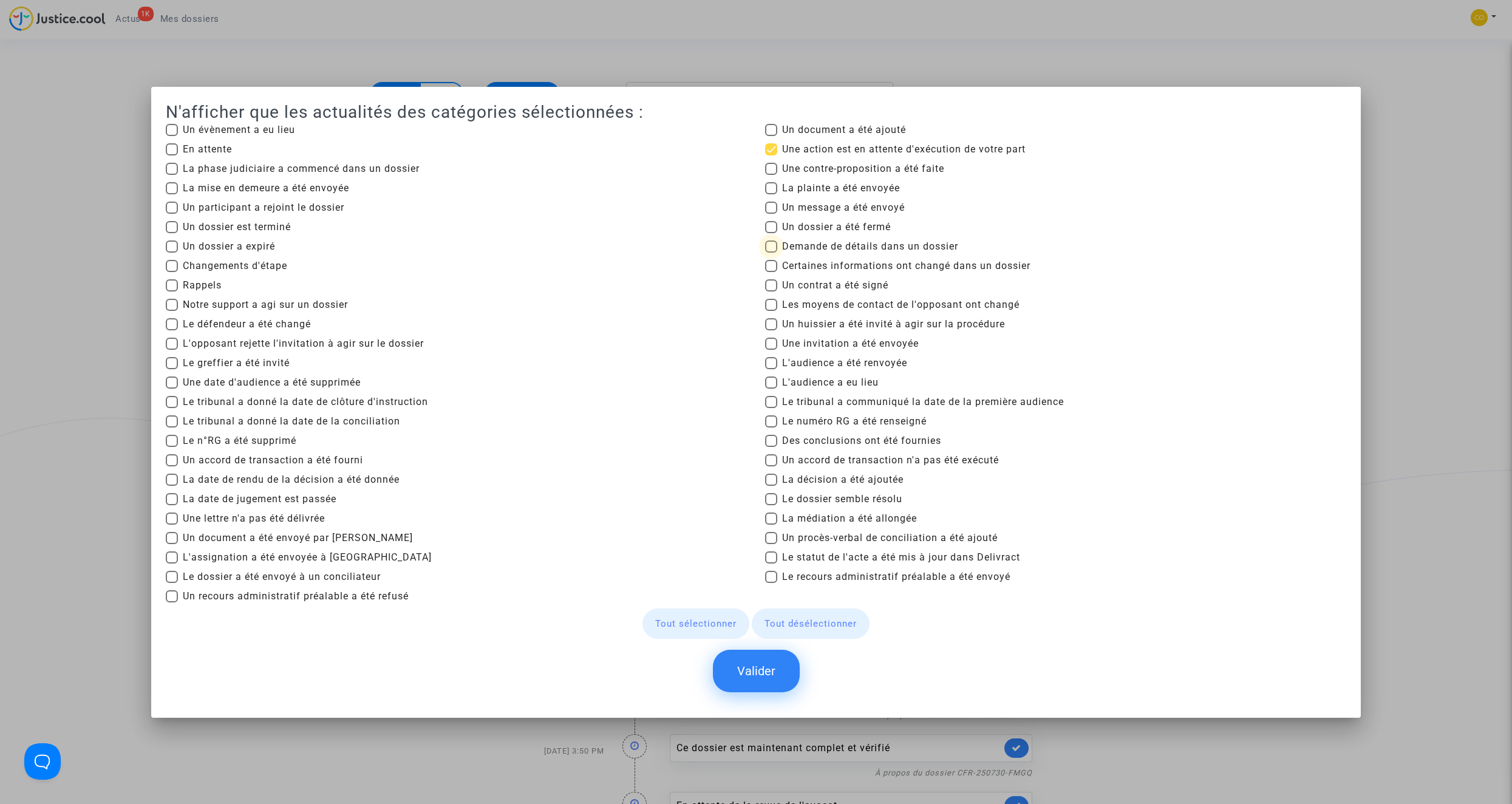
checkbox input "true"
click at [765, 666] on button "Valider" at bounding box center [756, 671] width 87 height 42
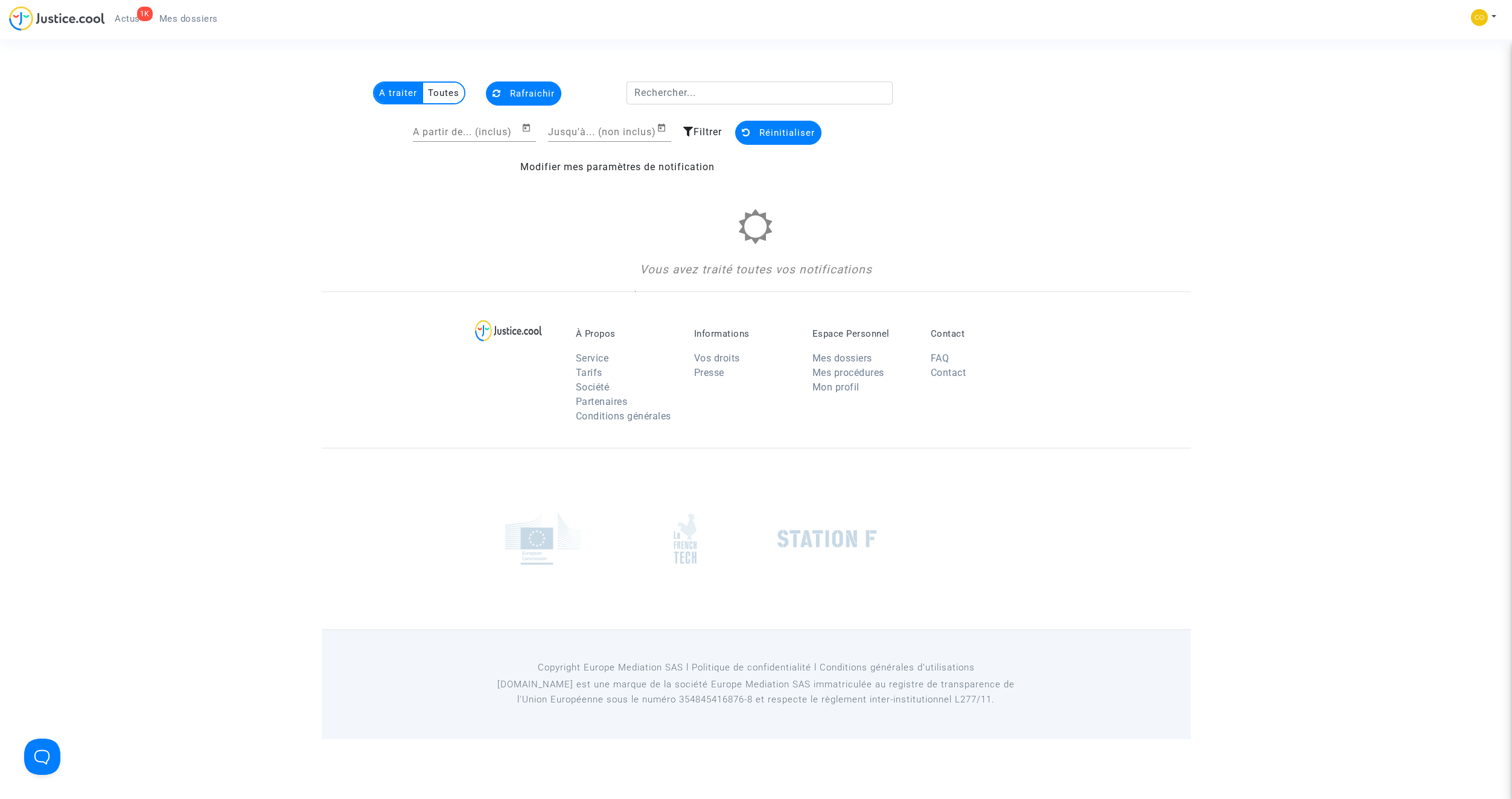
click at [682, 129] on div "A partir de... (inclus) Jusqu'à... (non inclus) Filtrer Réinitialiser" at bounding box center [618, 134] width 550 height 51
click at [688, 131] on icon at bounding box center [688, 132] width 10 height 10
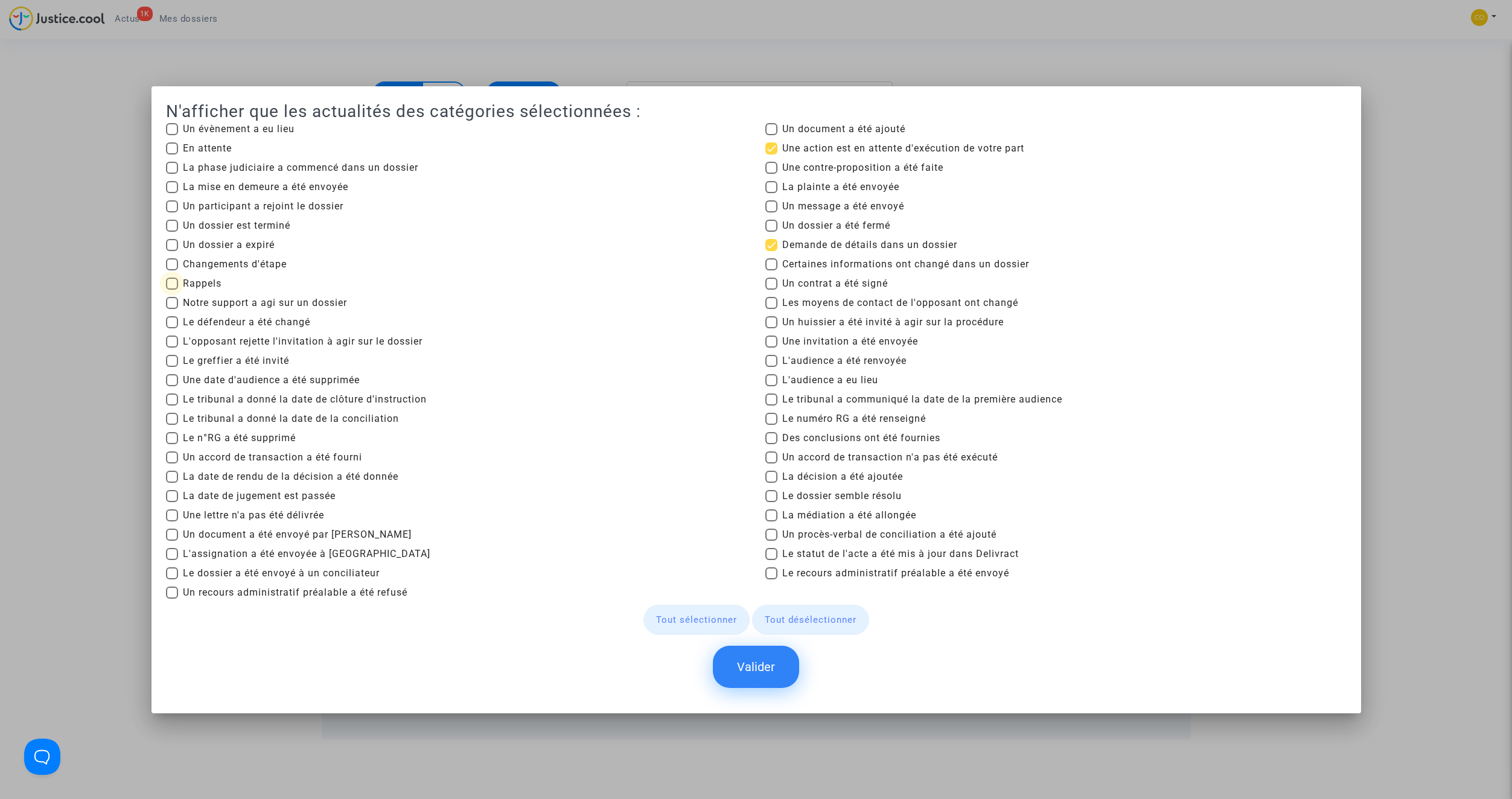
click at [176, 284] on span at bounding box center [171, 283] width 12 height 12
click at [172, 290] on input "Rappels" at bounding box center [171, 290] width 1 height 1
checkbox input "true"
click at [760, 668] on button "Valider" at bounding box center [756, 667] width 86 height 42
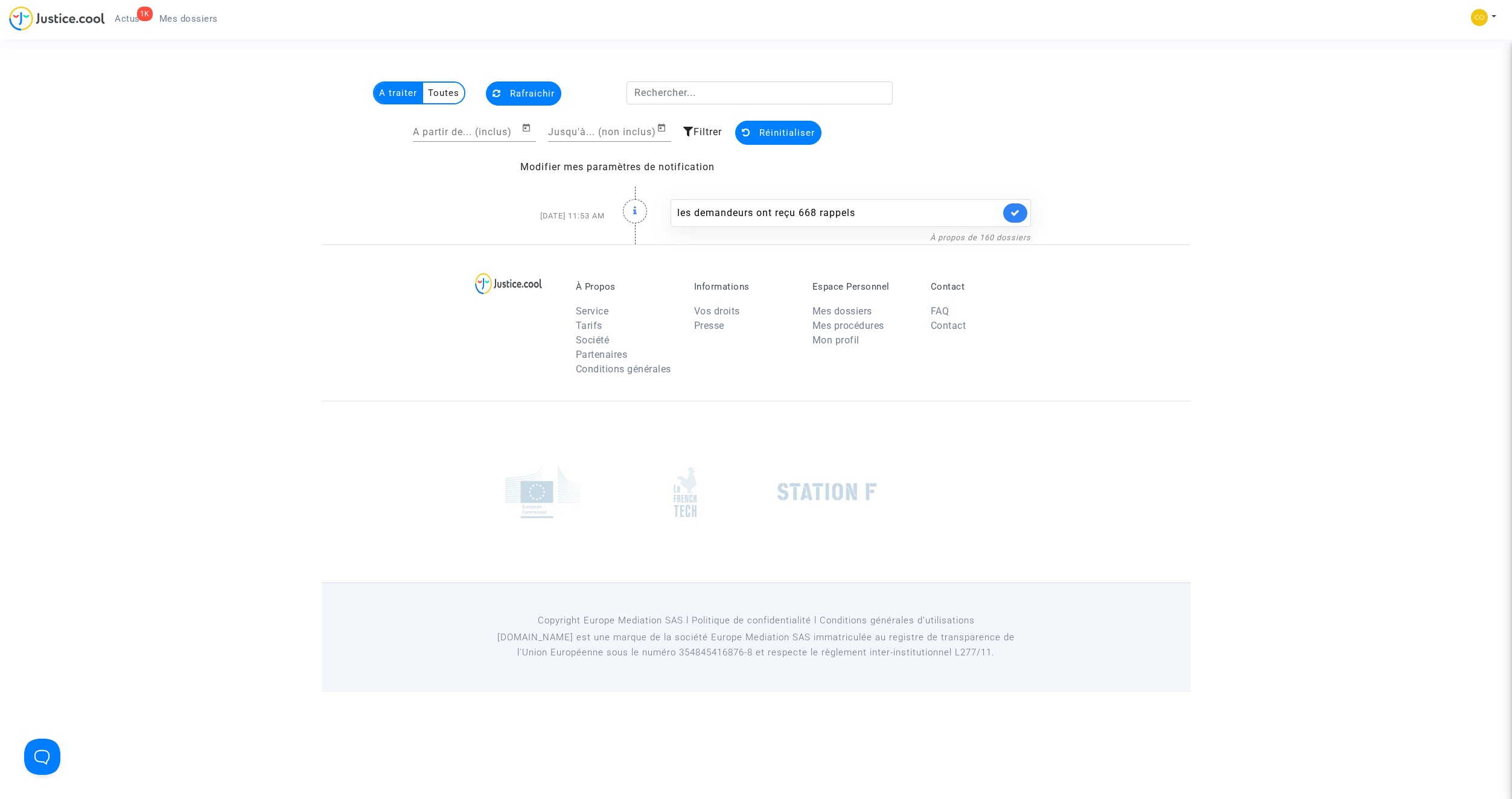
click at [701, 132] on span "Filtrer" at bounding box center [708, 132] width 28 height 12
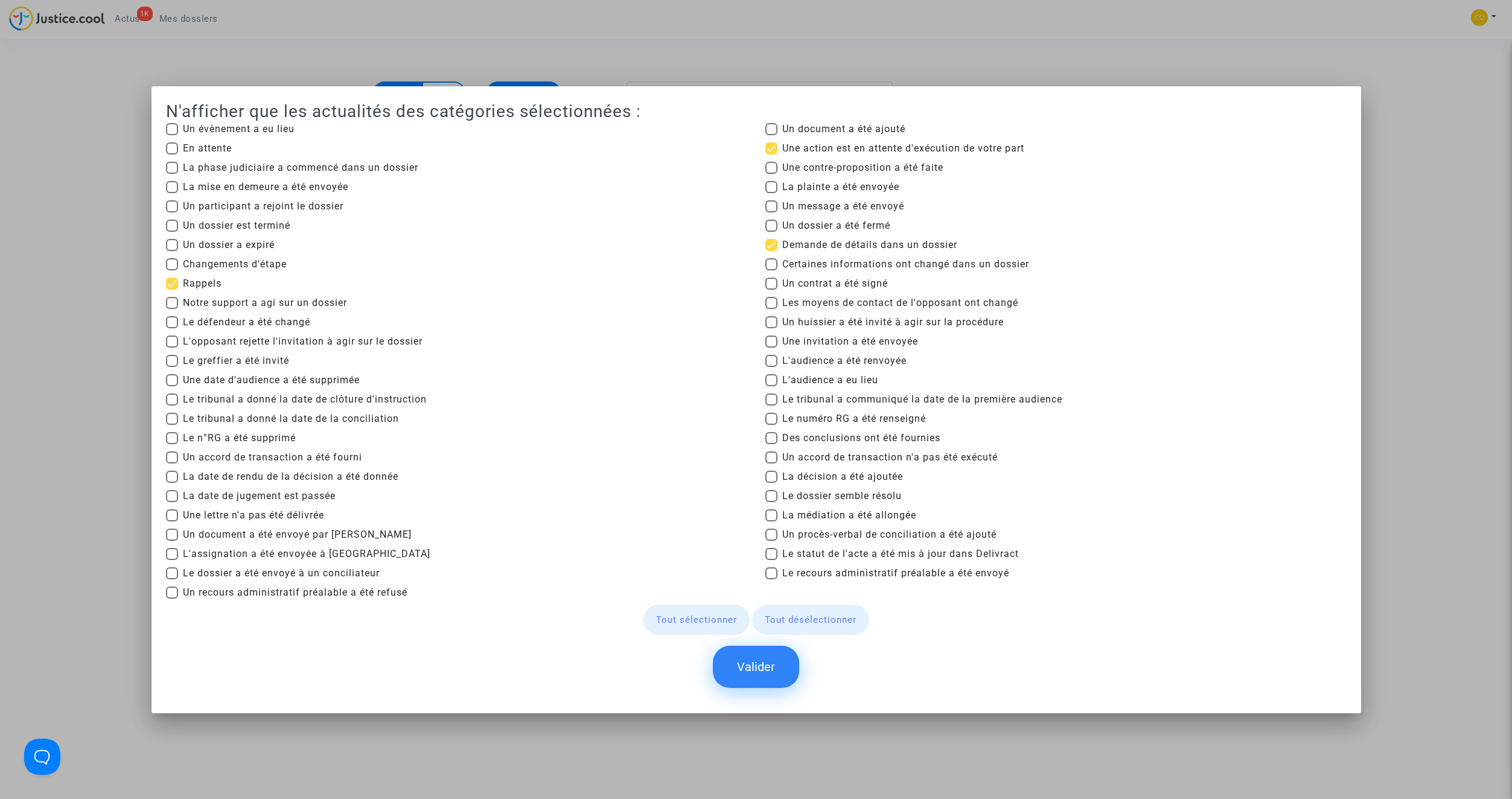
click at [769, 148] on span at bounding box center [771, 148] width 12 height 12
click at [771, 155] on input "Une action est en attente d'exécution de votre part" at bounding box center [771, 155] width 1 height 1
checkbox input "false"
click at [774, 246] on span at bounding box center [771, 245] width 12 height 12
click at [771, 251] on input "Demande de détails dans un dossier" at bounding box center [771, 251] width 1 height 1
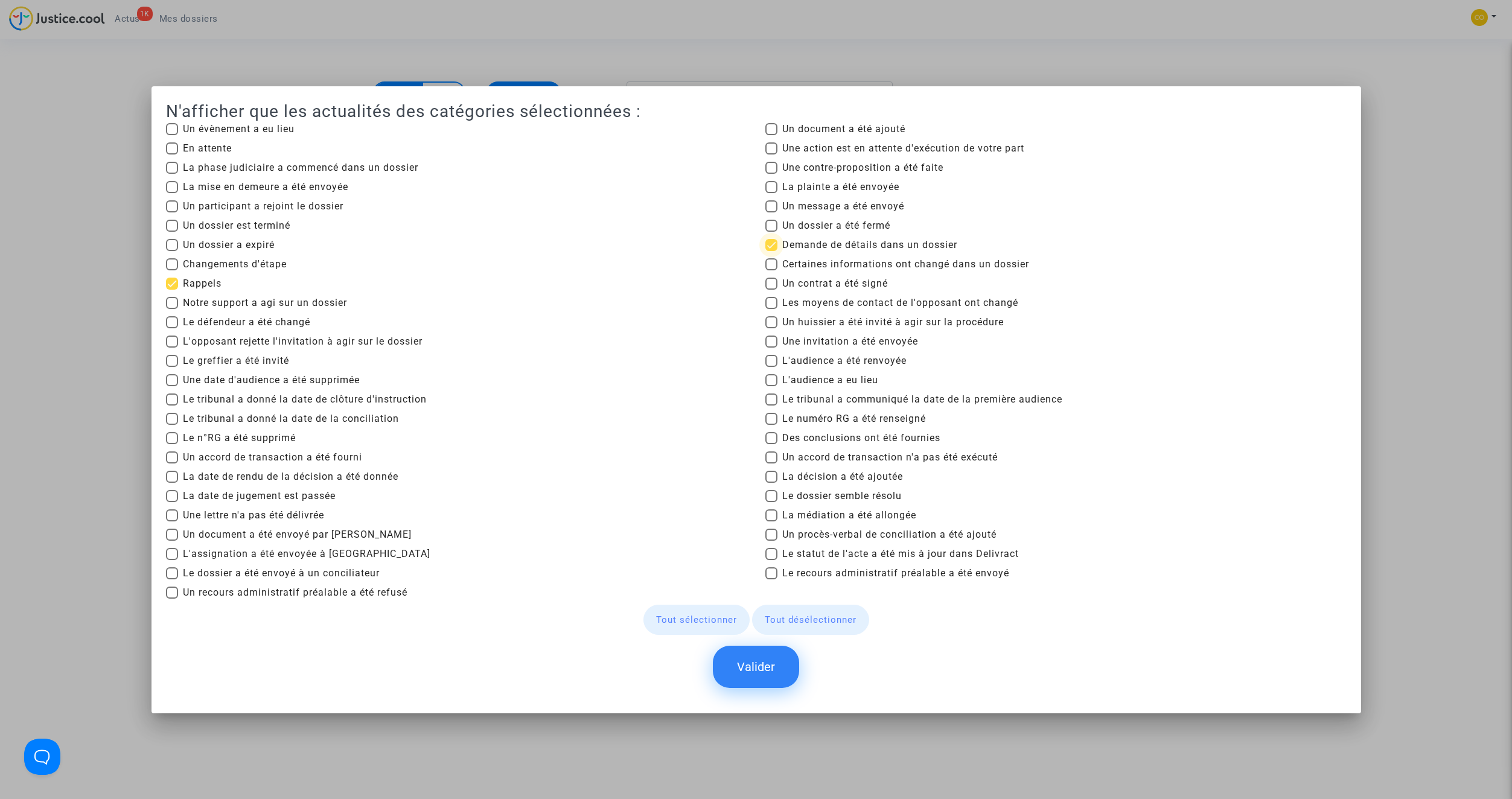
checkbox input "false"
click at [176, 284] on span at bounding box center [171, 283] width 12 height 12
click at [172, 290] on input "Rappels" at bounding box center [171, 290] width 1 height 1
checkbox input "false"
click at [770, 664] on button "Valider" at bounding box center [756, 667] width 86 height 42
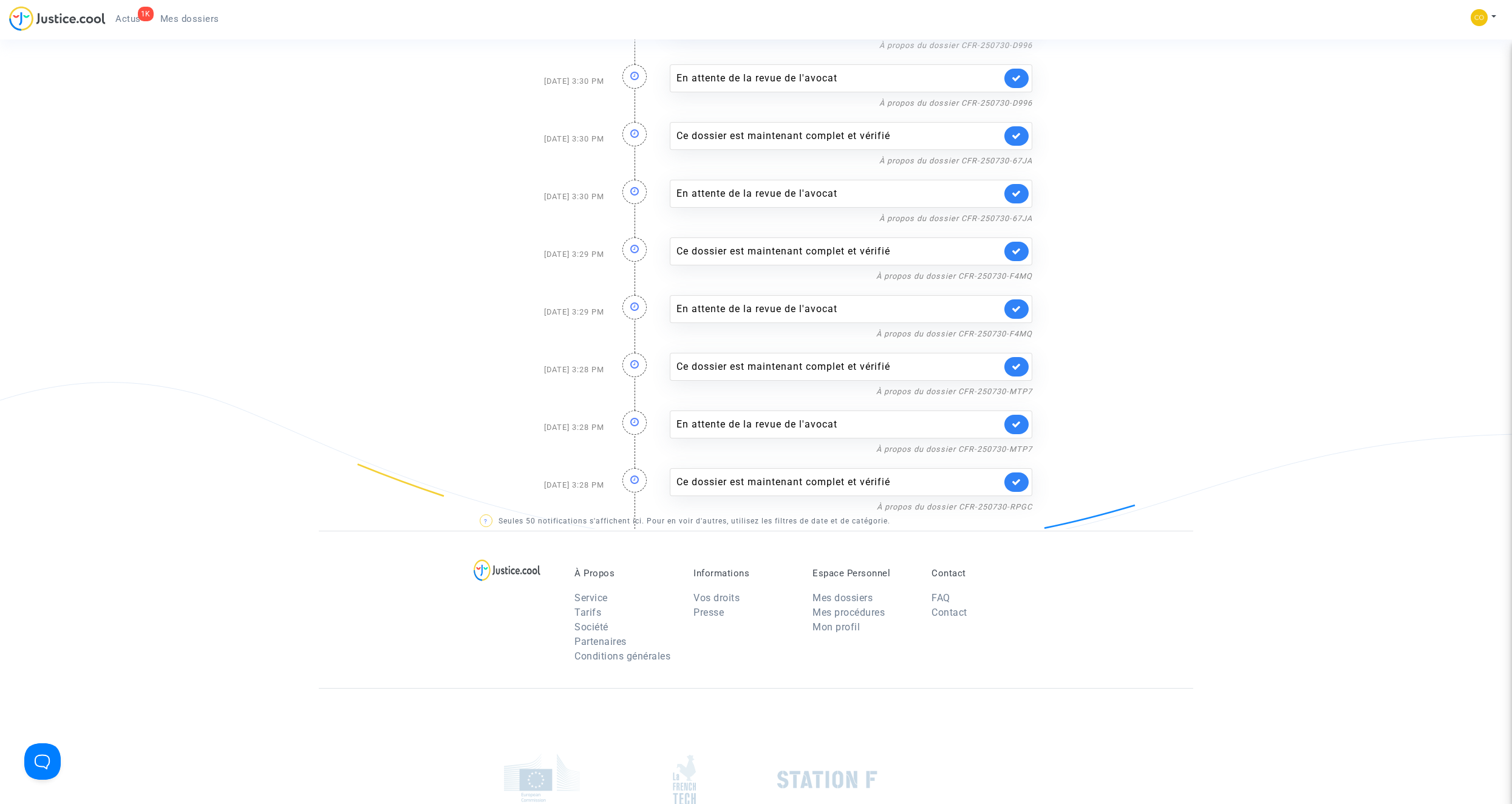
scroll to position [2562, 0]
click at [1016, 363] on icon at bounding box center [1016, 363] width 10 height 9
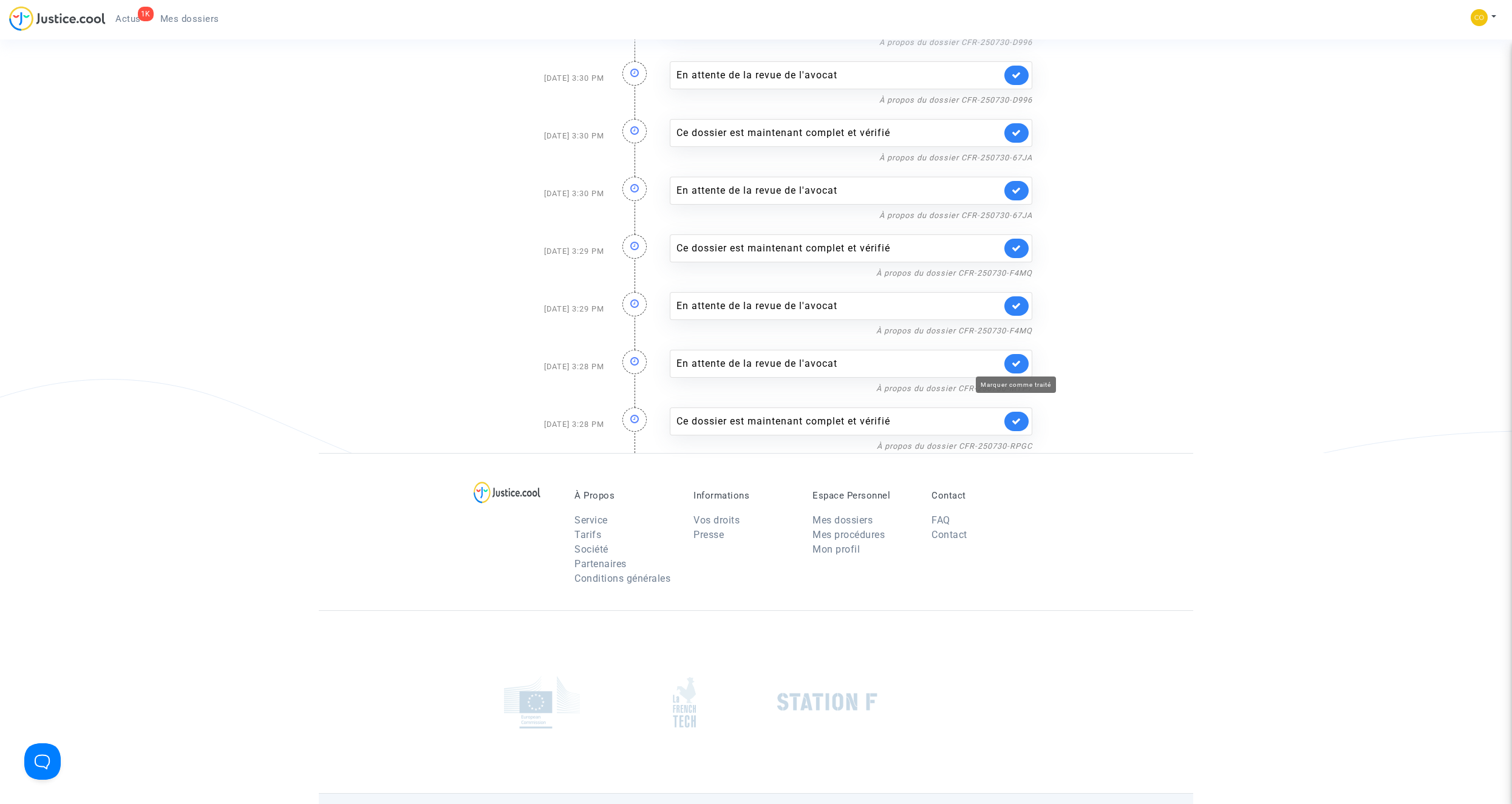
click at [1020, 366] on icon at bounding box center [1016, 363] width 10 height 9
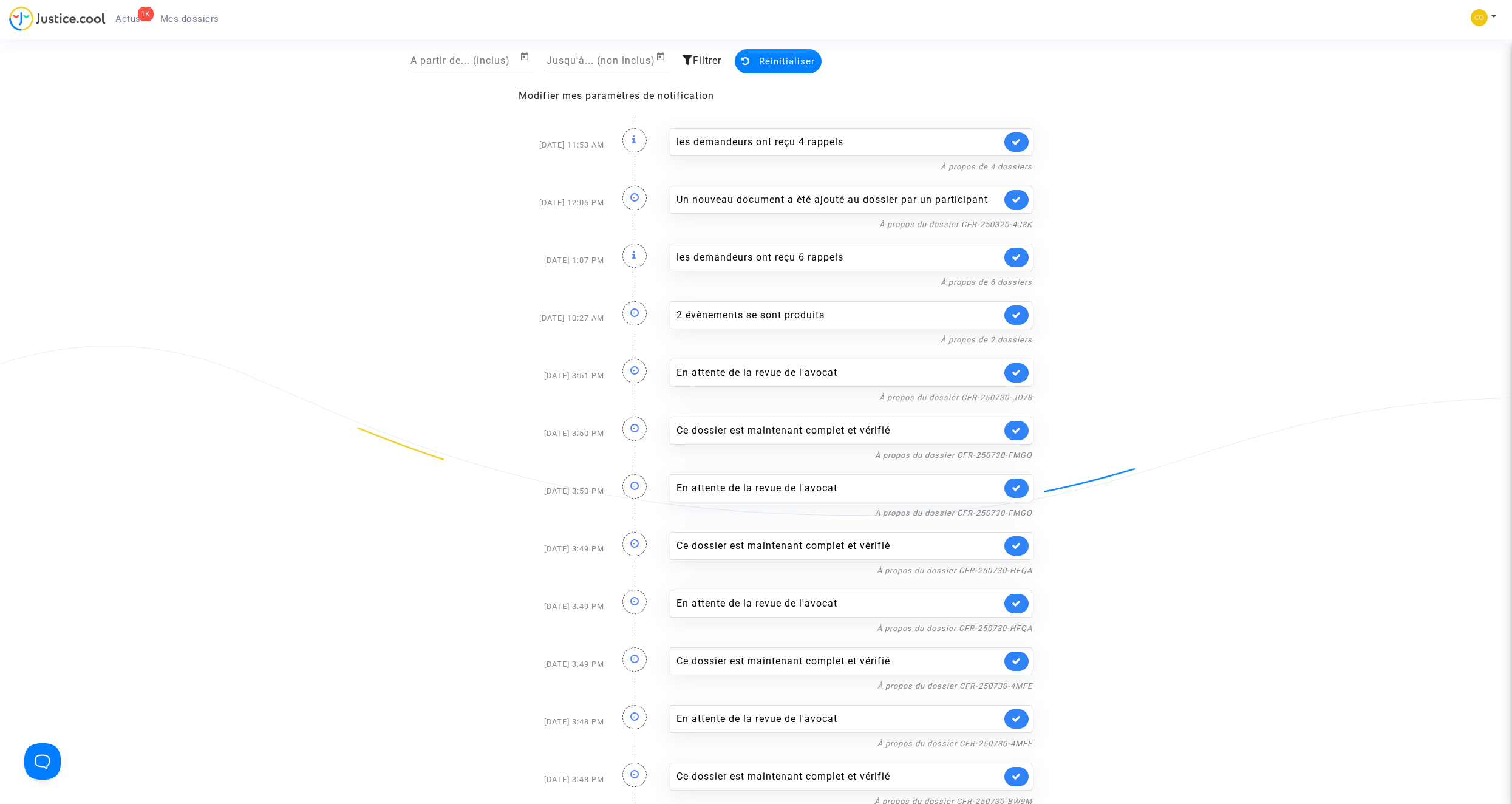
scroll to position [0, 0]
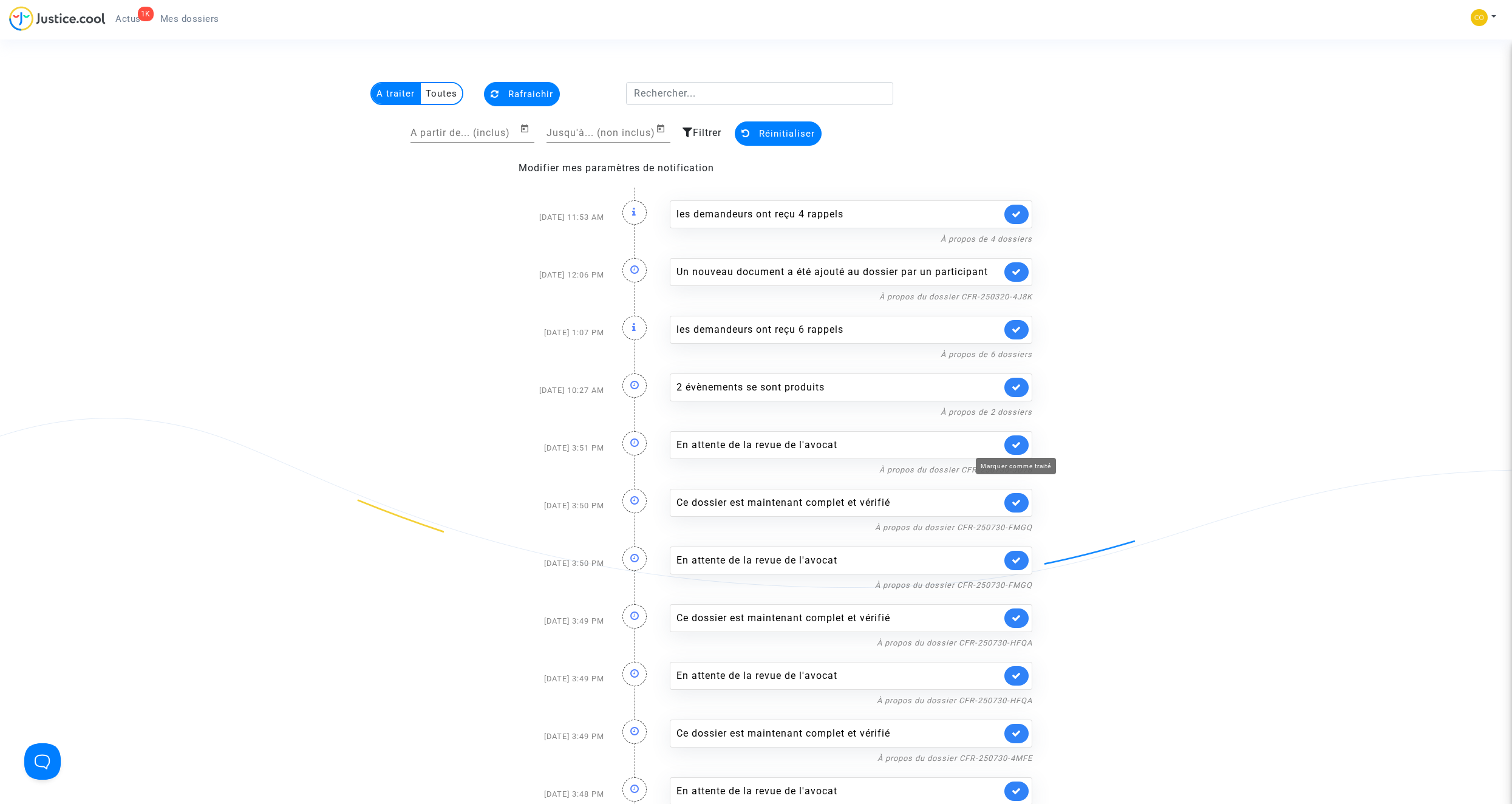
click at [1013, 442] on icon at bounding box center [1016, 444] width 10 height 9
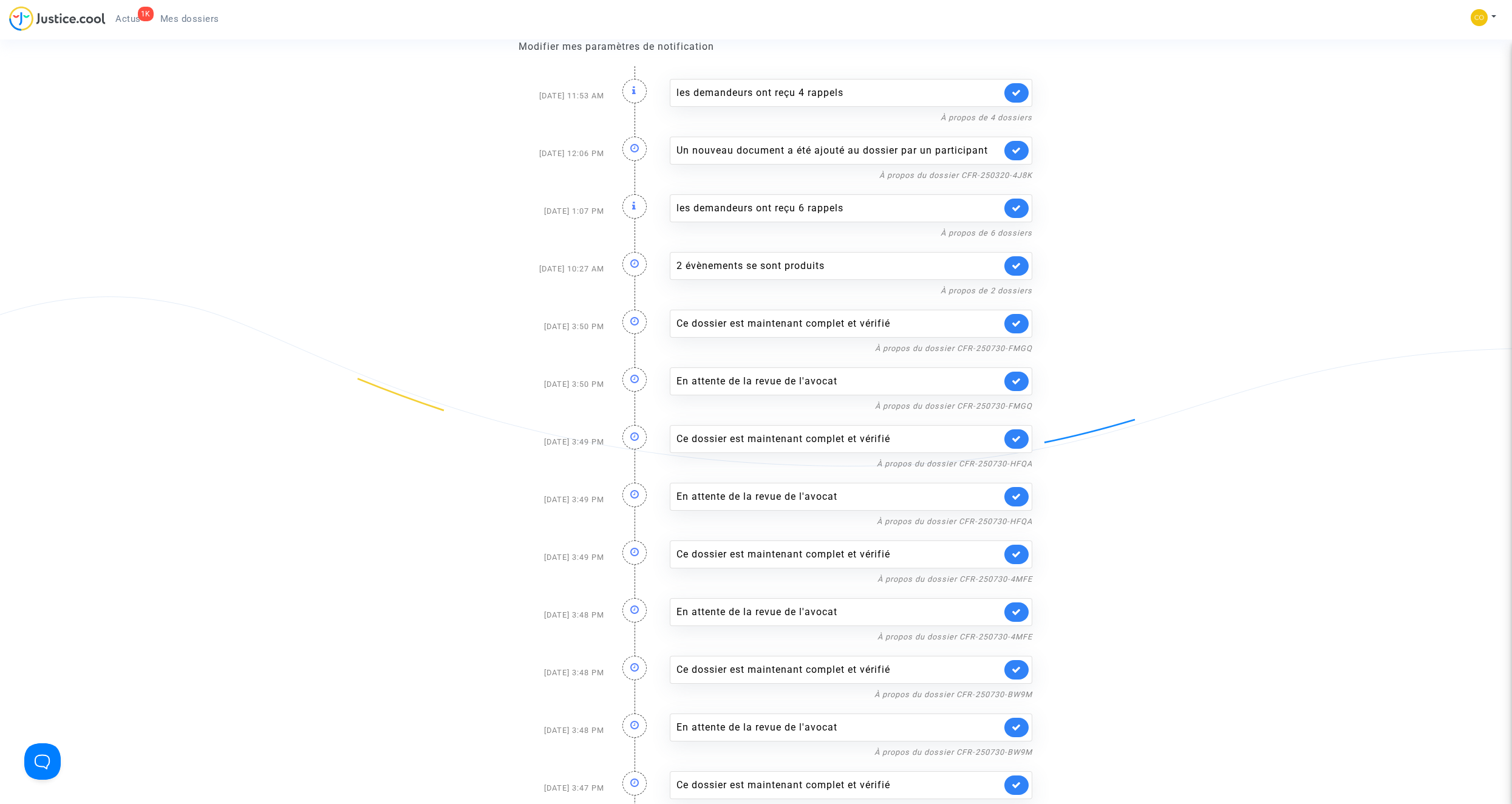
scroll to position [182, 0]
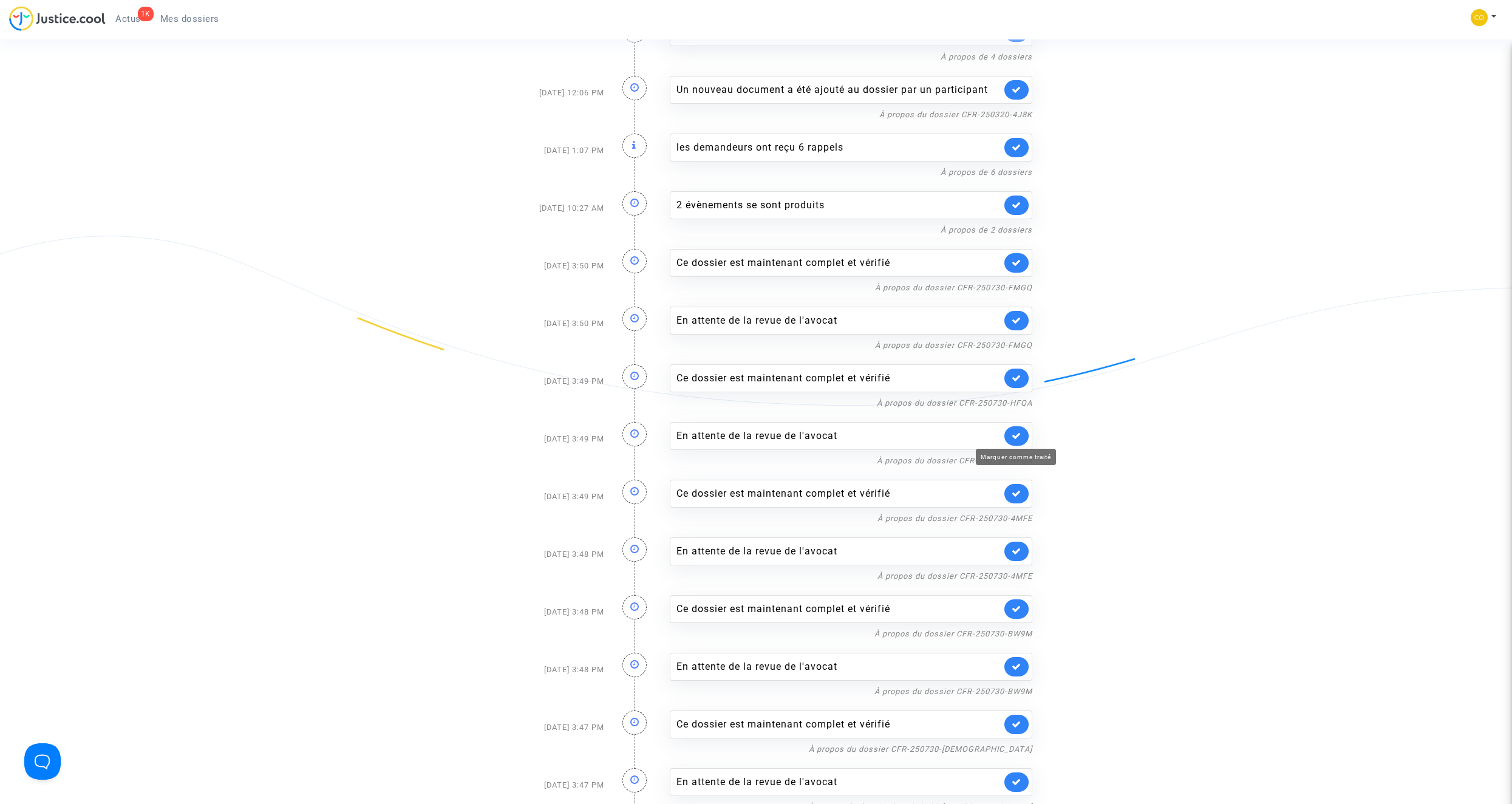
click at [1017, 434] on icon at bounding box center [1016, 435] width 10 height 9
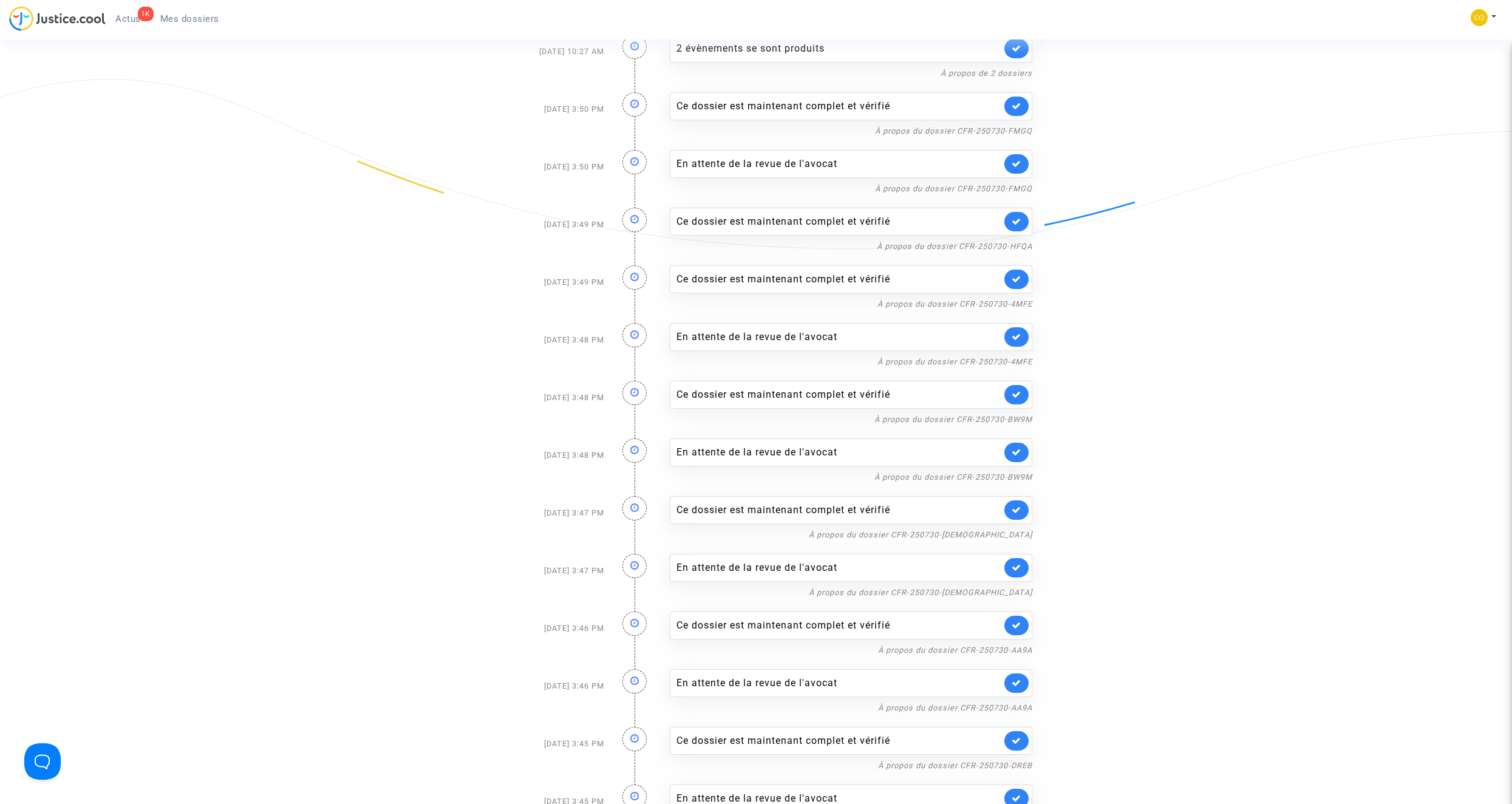
scroll to position [364, 0]
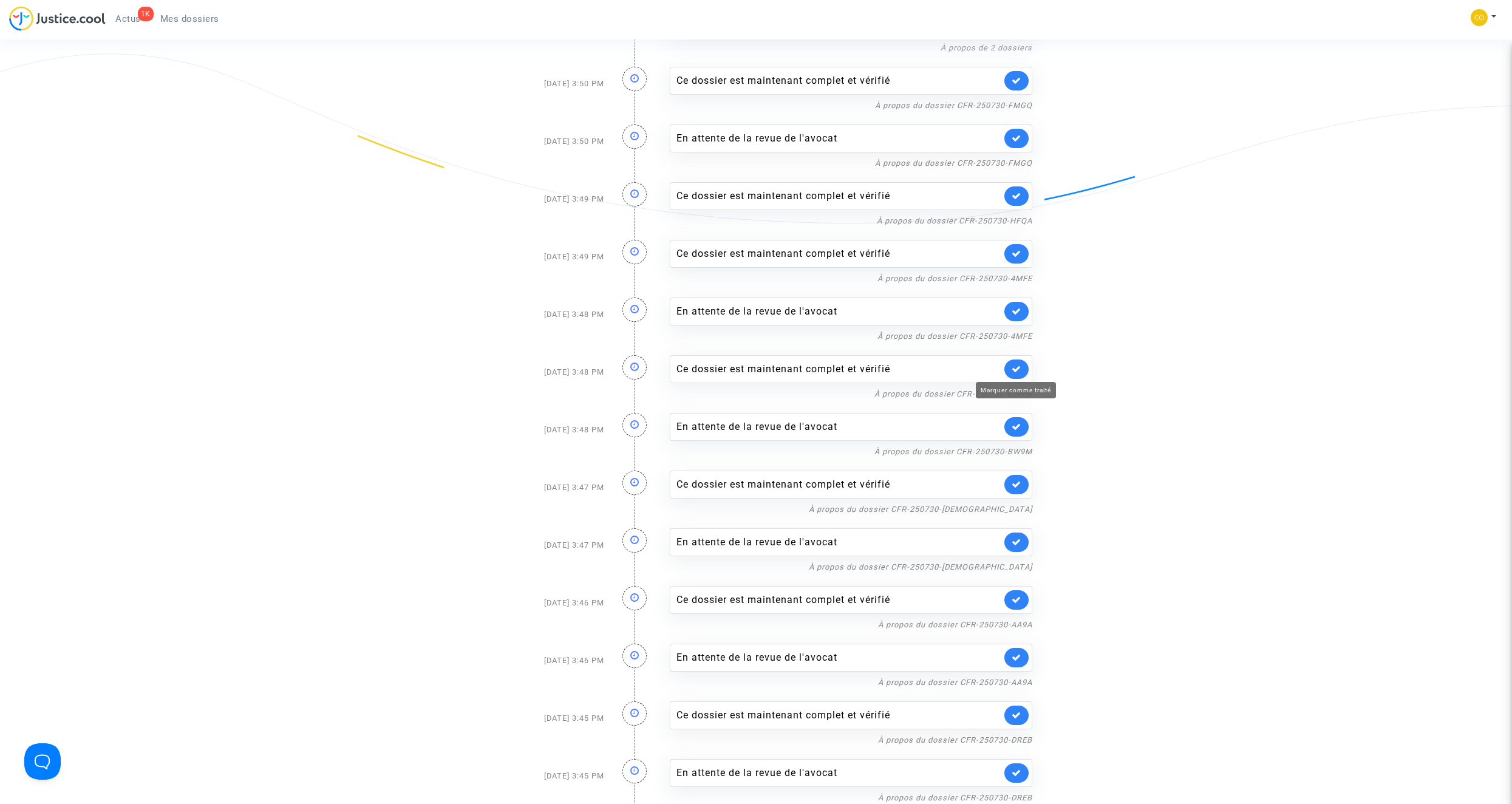
click at [1015, 371] on icon at bounding box center [1016, 368] width 10 height 9
click at [1014, 367] on icon at bounding box center [1016, 368] width 10 height 9
click at [1018, 317] on link at bounding box center [1015, 311] width 24 height 19
click at [1015, 369] on icon at bounding box center [1016, 368] width 10 height 9
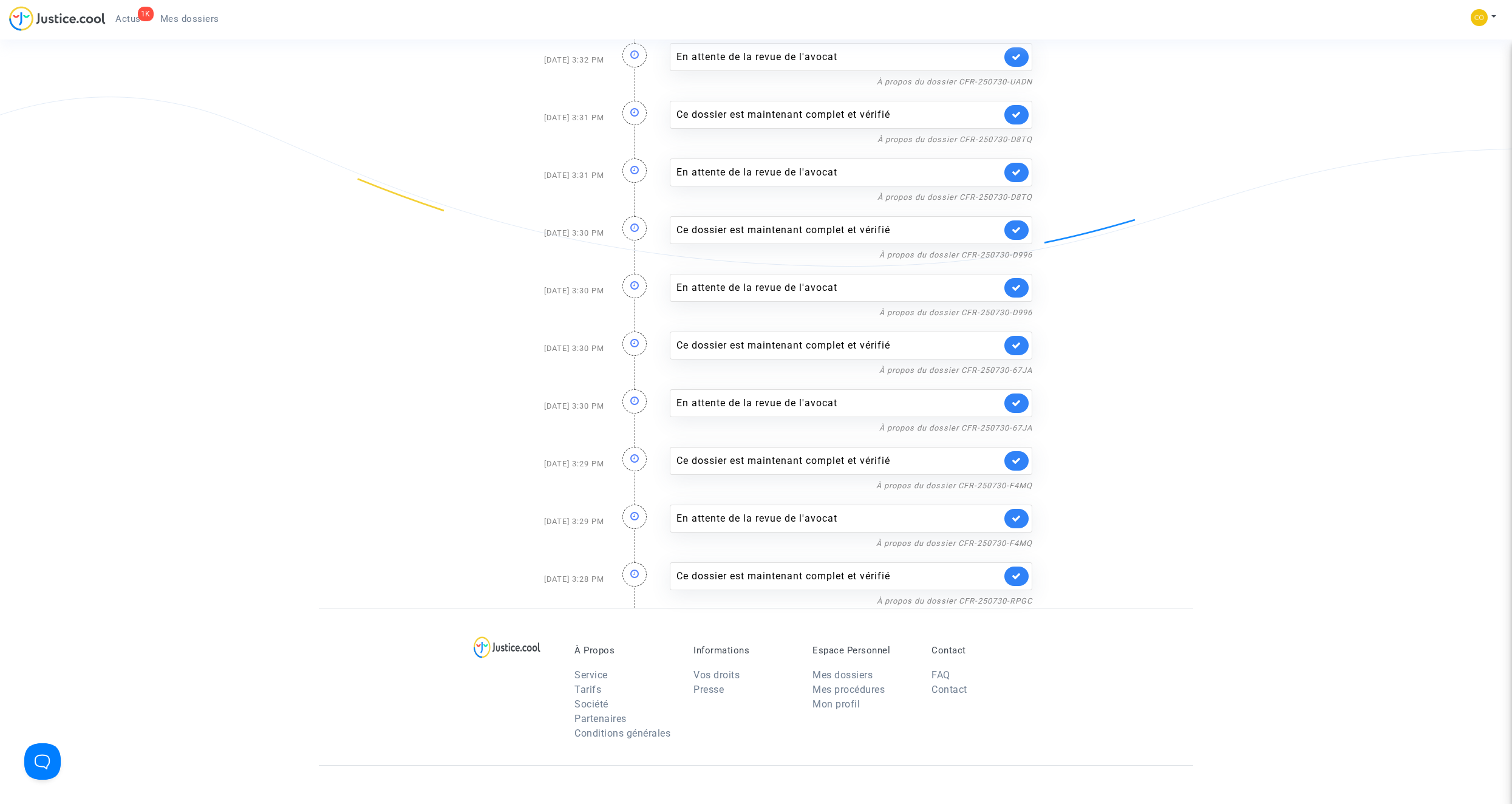
scroll to position [2004, 0]
click at [1015, 517] on icon at bounding box center [1016, 517] width 10 height 9
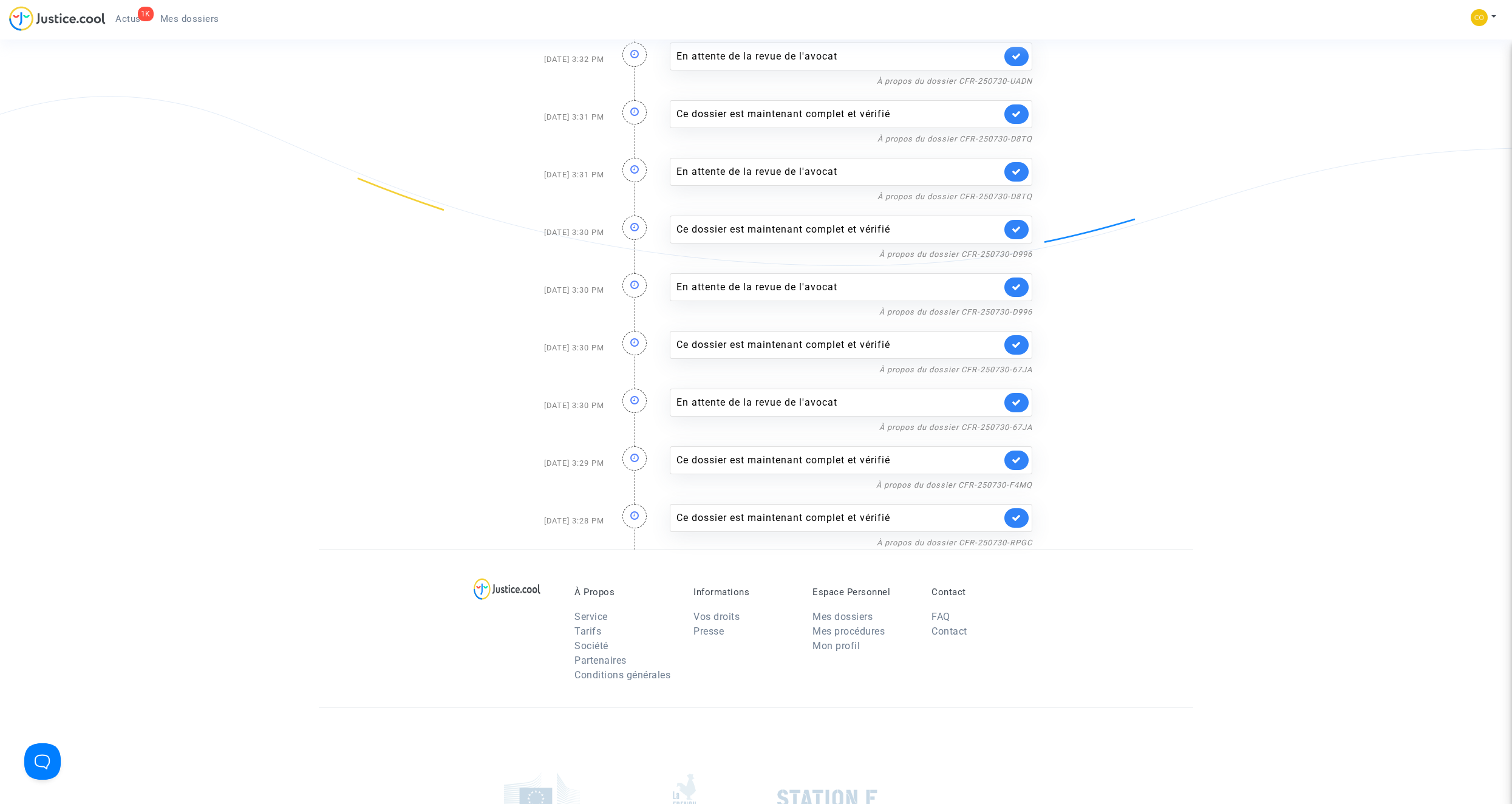
click at [1011, 522] on link at bounding box center [1015, 517] width 24 height 19
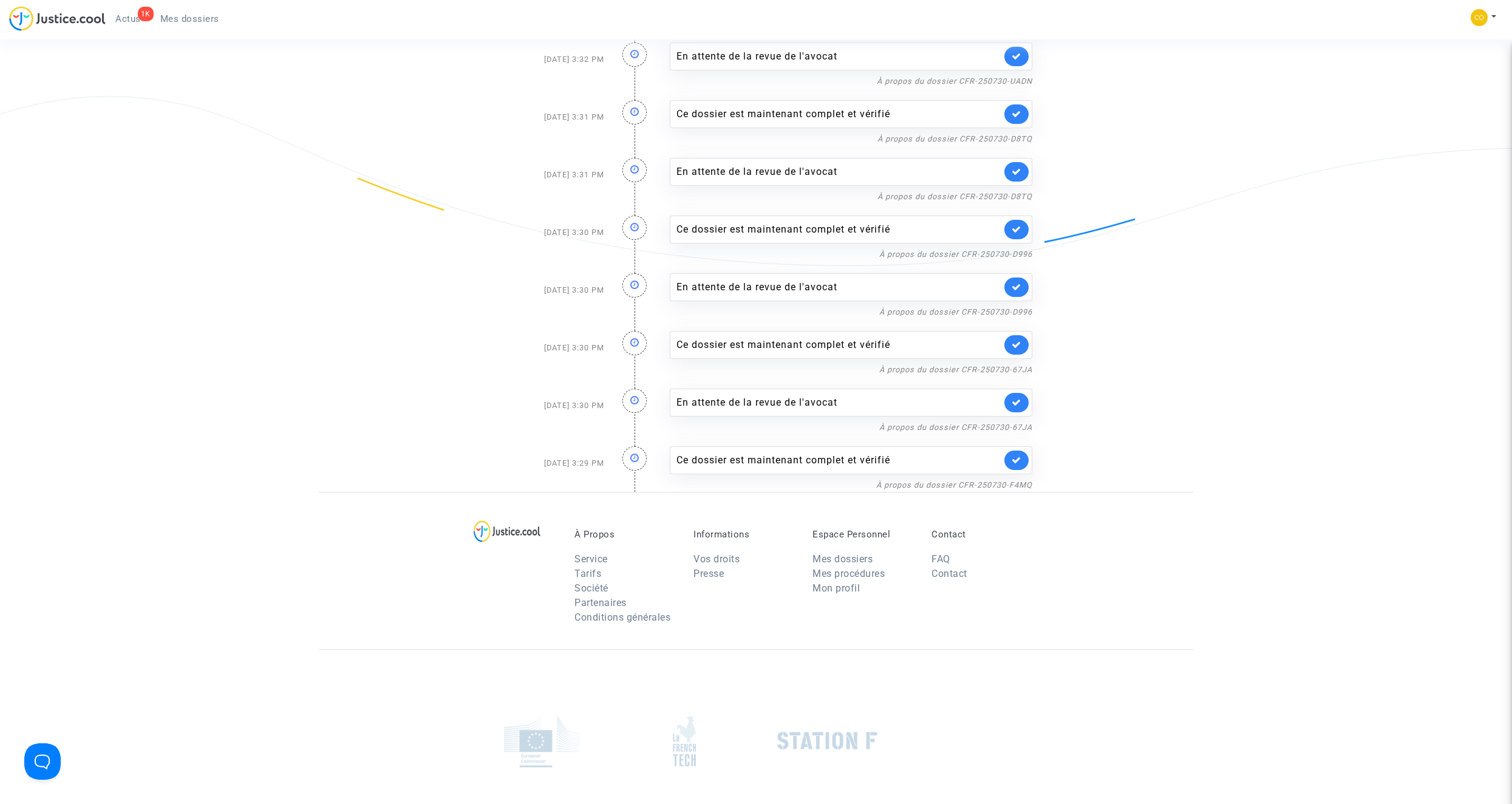
click at [1013, 464] on link at bounding box center [1015, 460] width 24 height 19
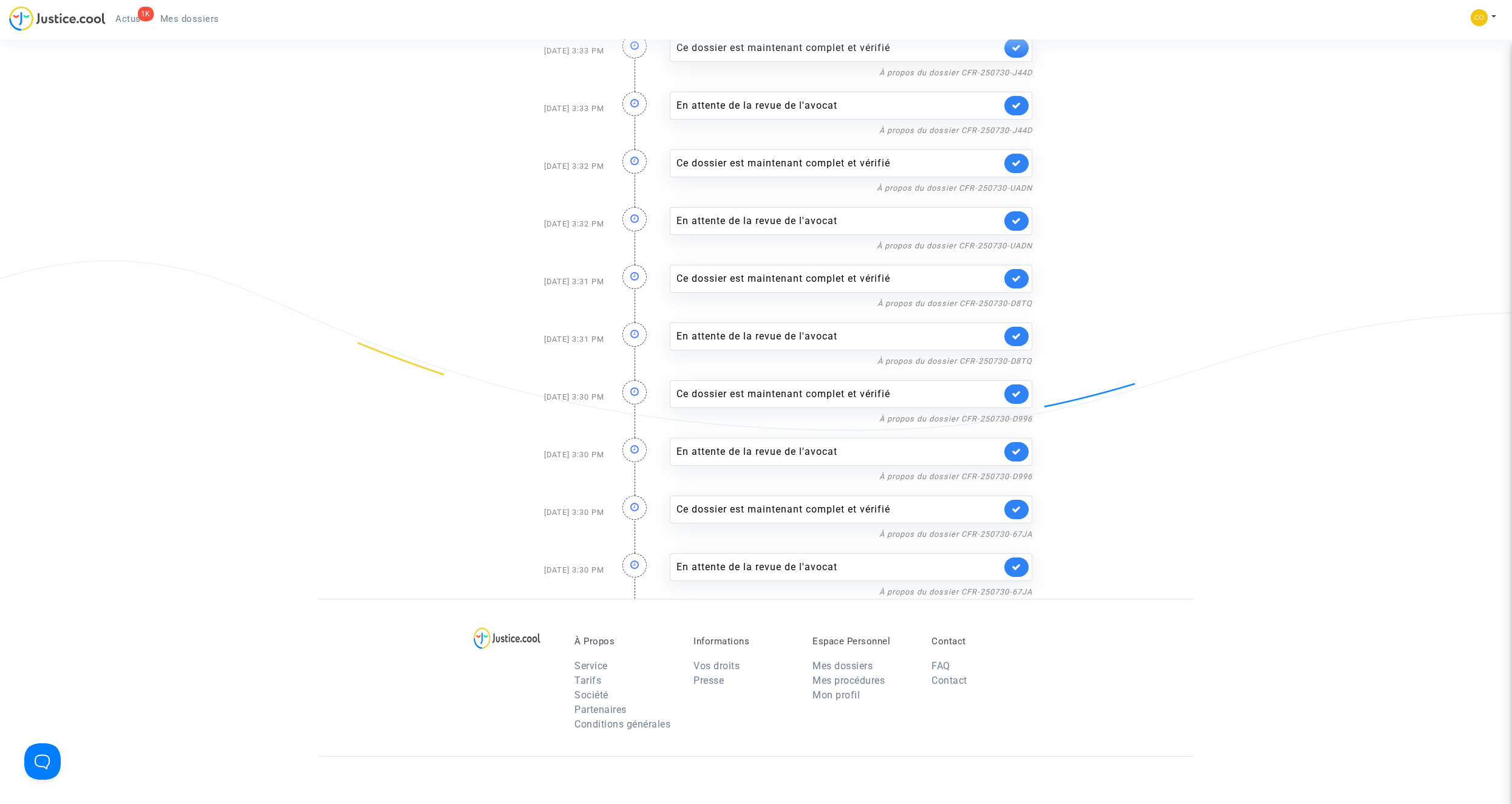
scroll to position [1821, 0]
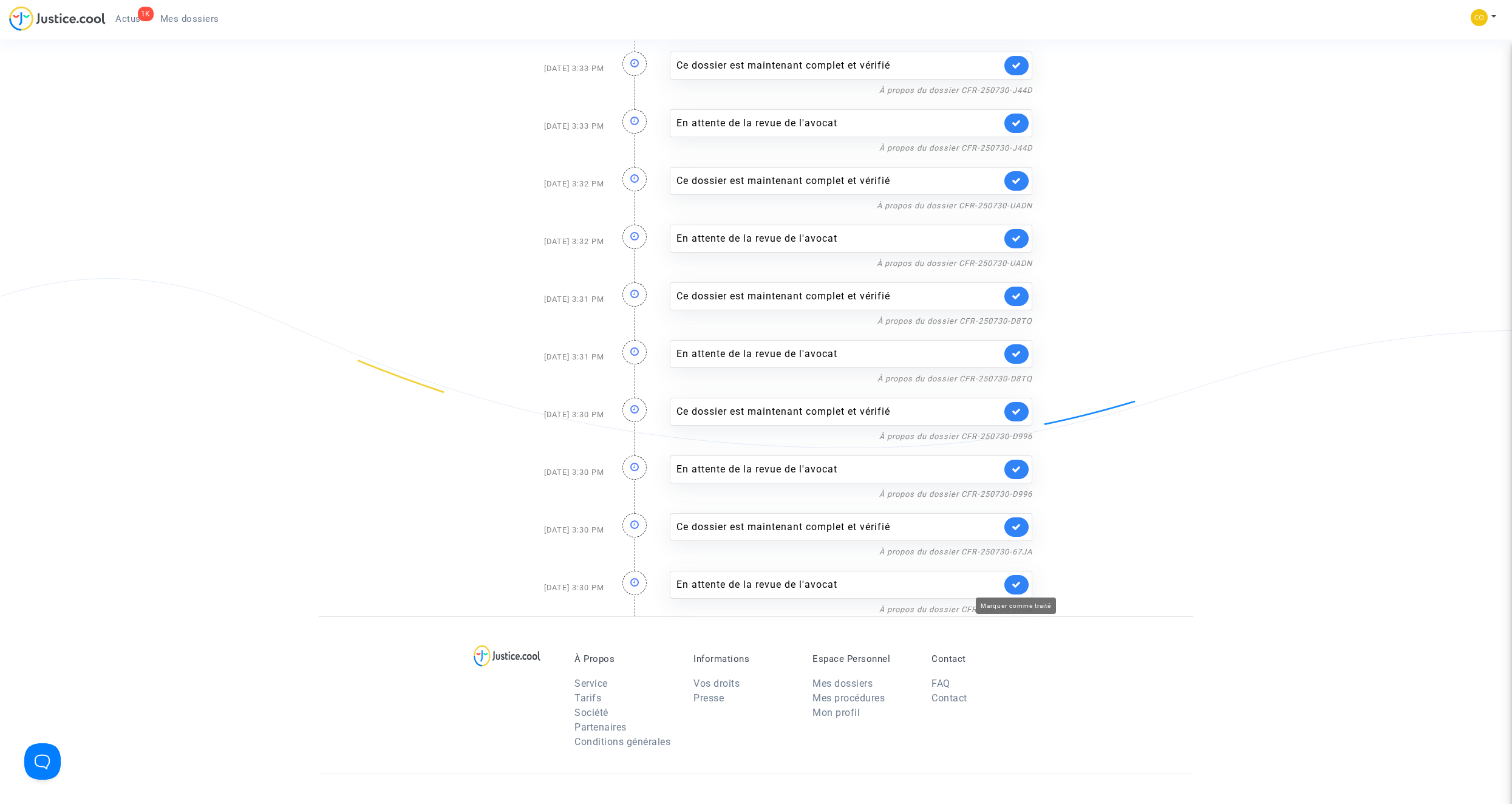
click at [1015, 584] on icon at bounding box center [1016, 584] width 10 height 9
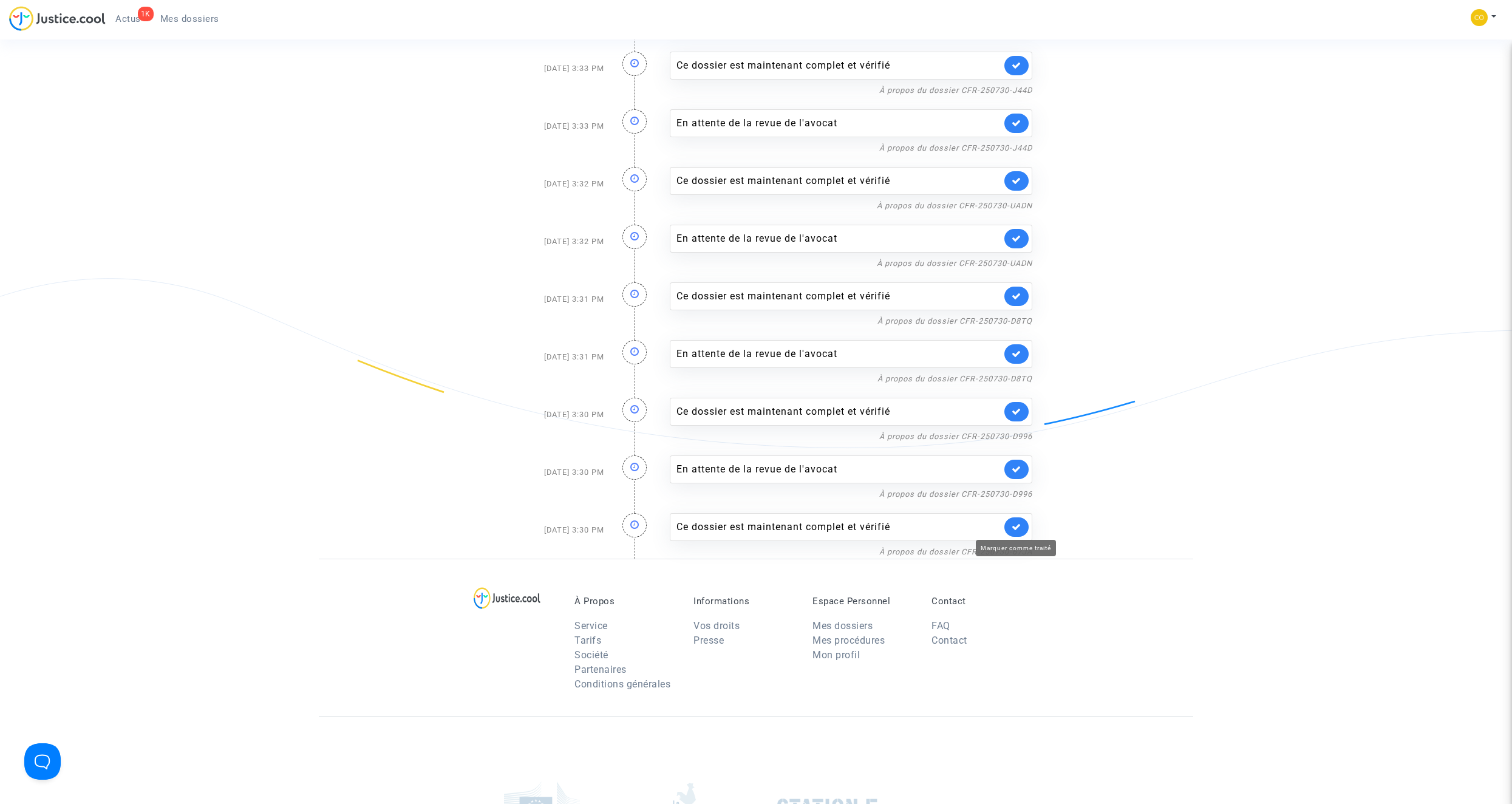
click at [1013, 527] on icon at bounding box center [1016, 527] width 10 height 9
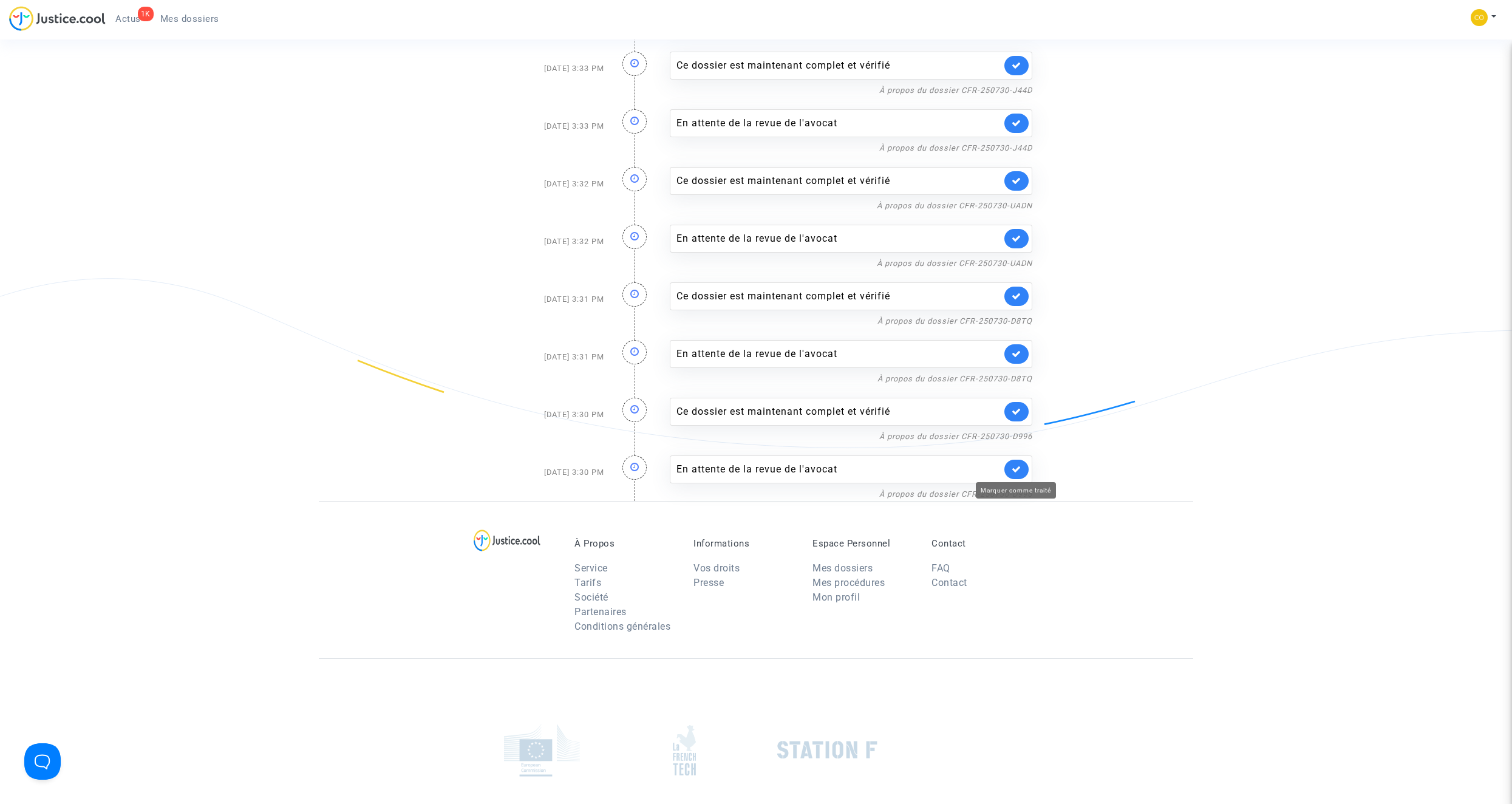
click at [1012, 472] on icon at bounding box center [1016, 468] width 10 height 9
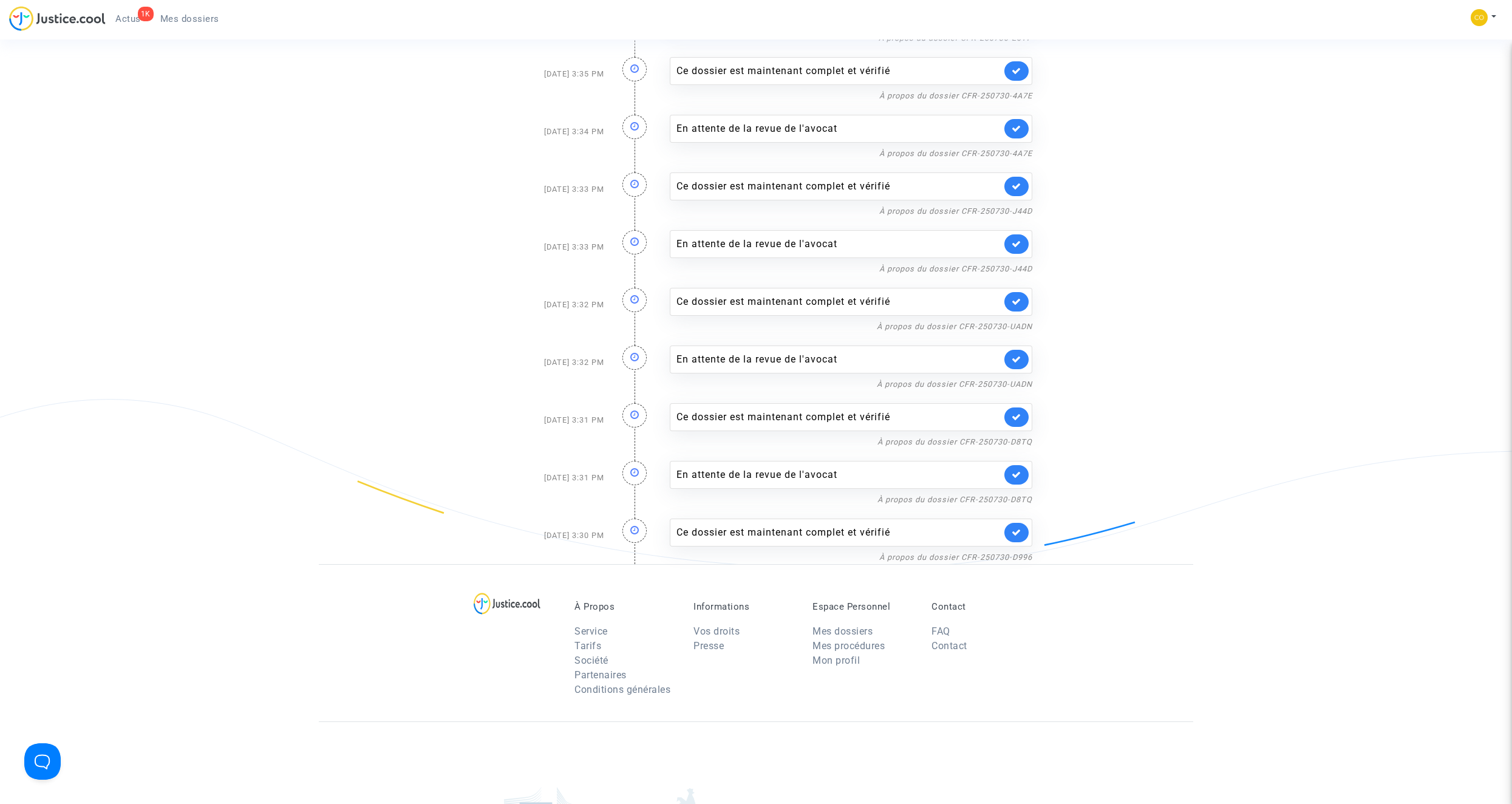
scroll to position [1700, 0]
click at [1017, 531] on icon at bounding box center [1016, 532] width 10 height 9
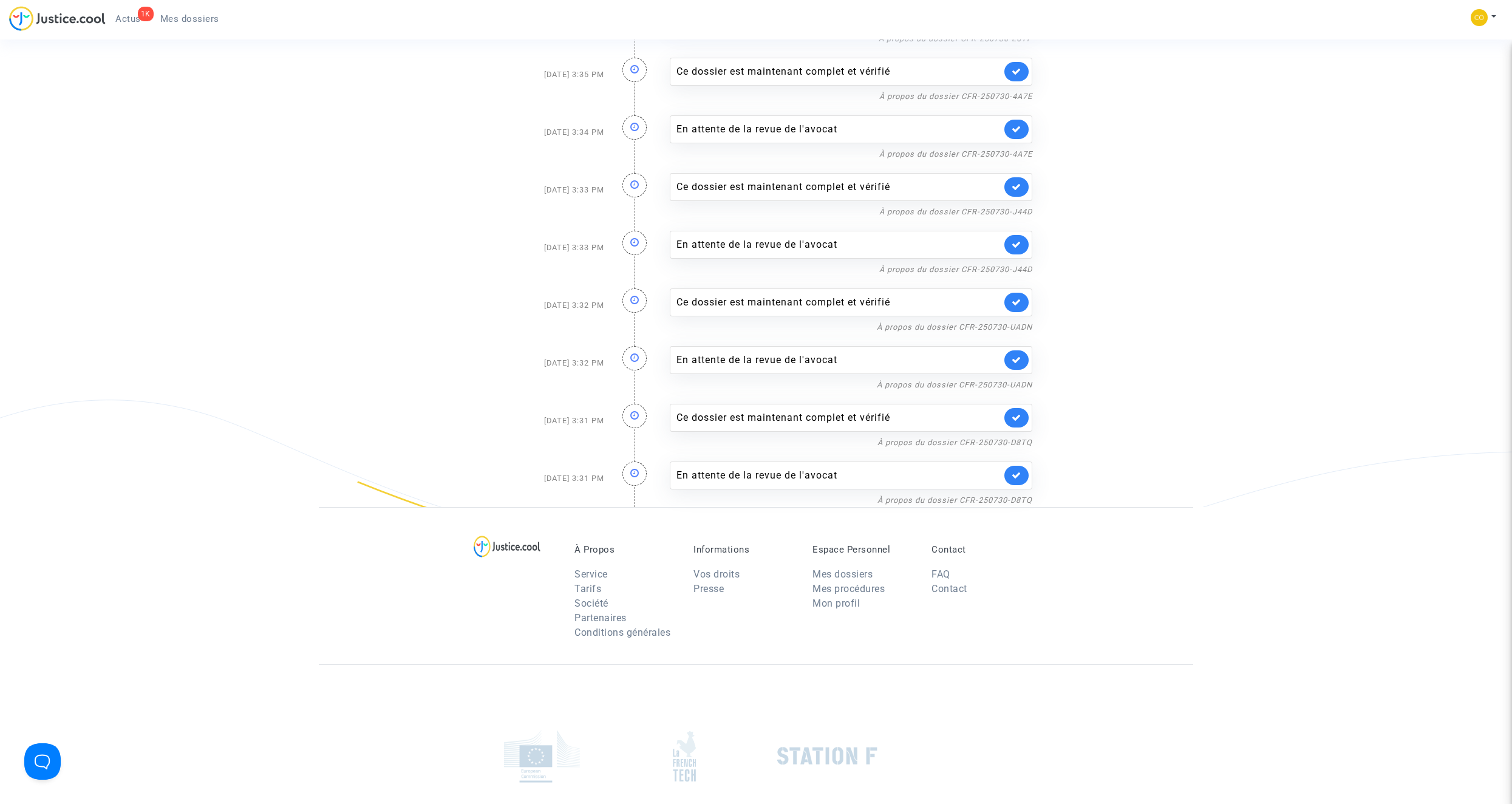
click at [1015, 480] on link at bounding box center [1015, 475] width 24 height 19
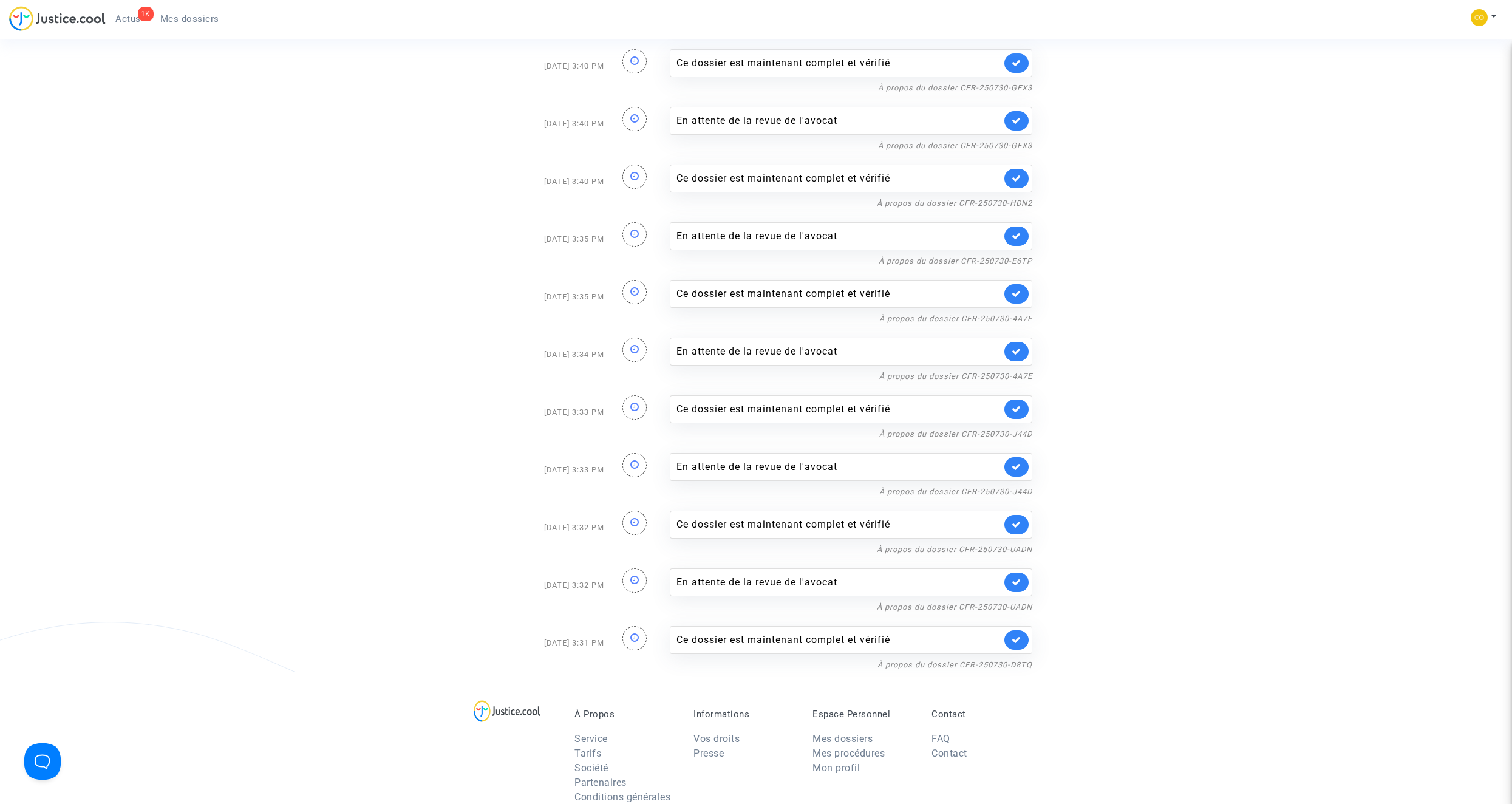
scroll to position [1457, 0]
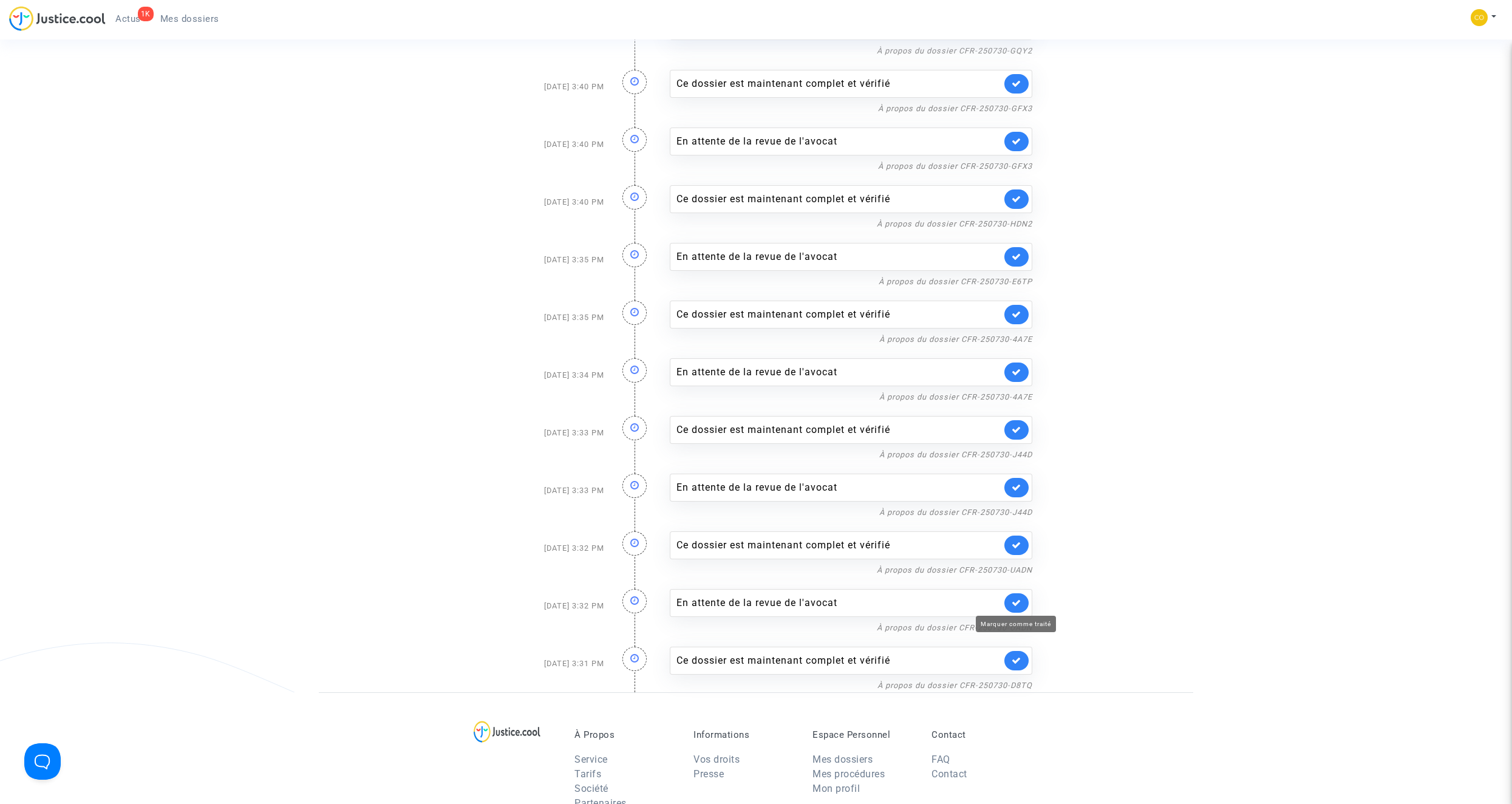
click at [1015, 606] on icon at bounding box center [1016, 602] width 10 height 9
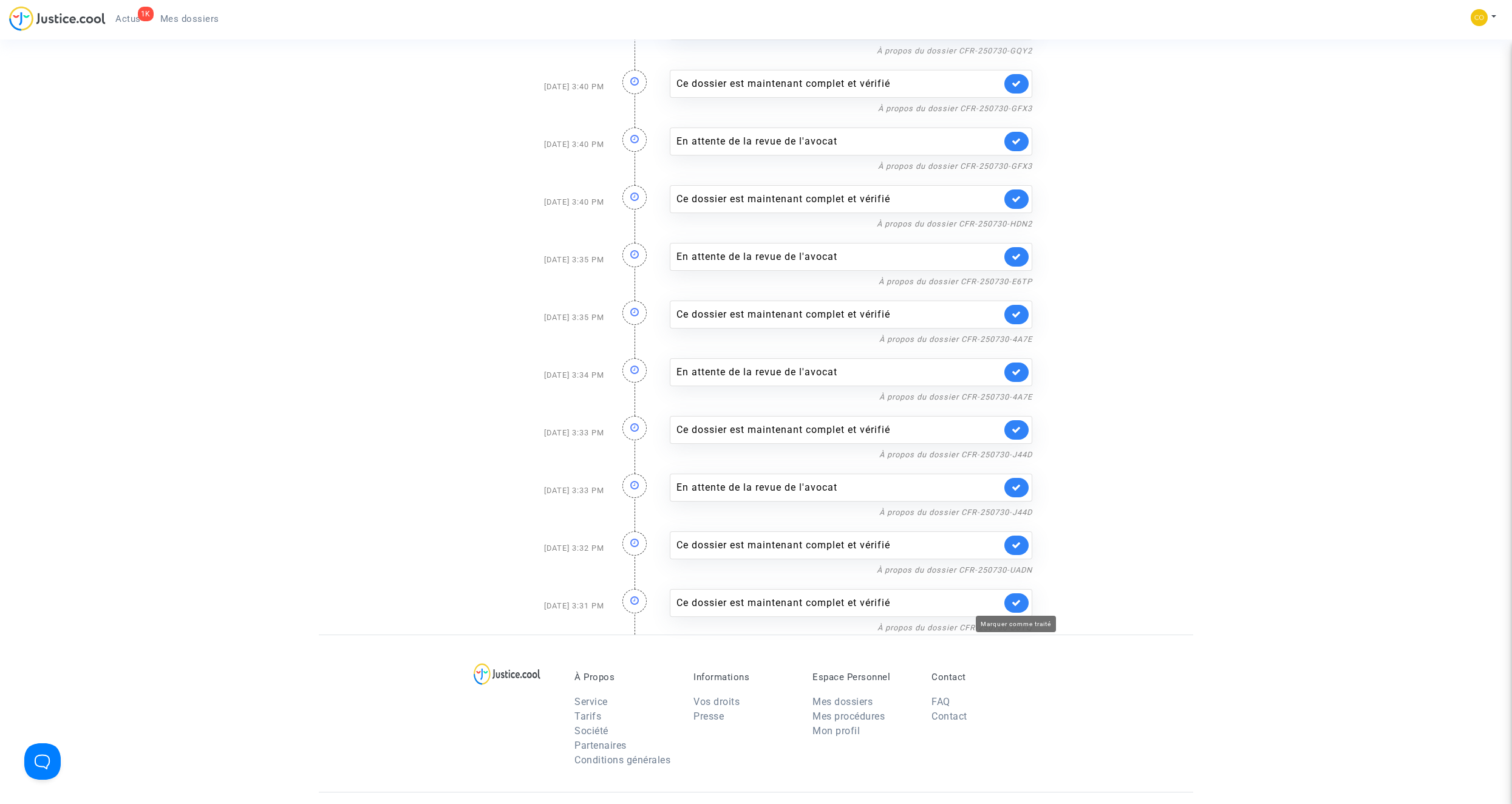
click at [1013, 606] on icon at bounding box center [1016, 602] width 10 height 9
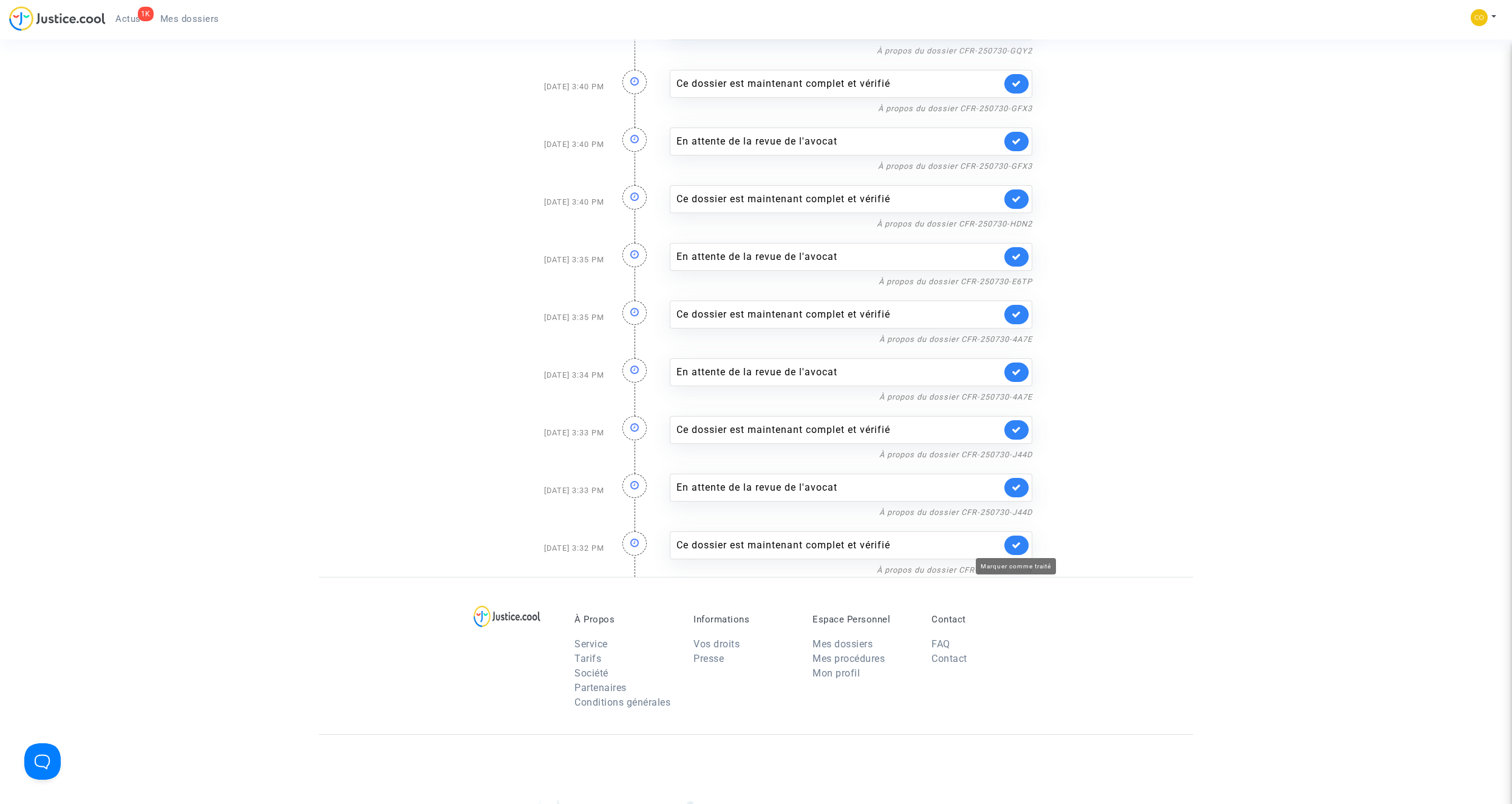
click at [1015, 542] on icon at bounding box center [1016, 545] width 10 height 9
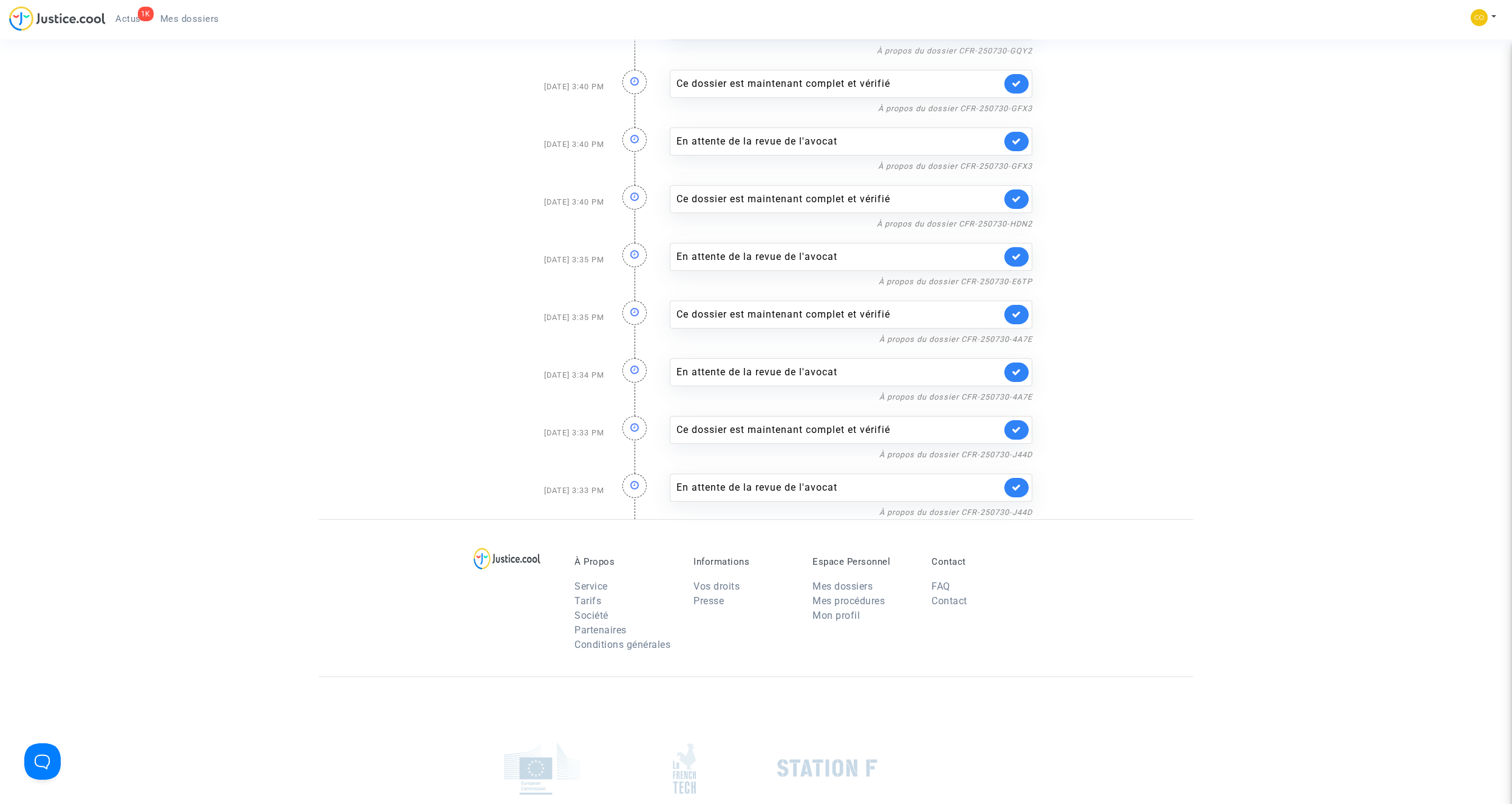
click at [1012, 492] on link at bounding box center [1015, 487] width 24 height 19
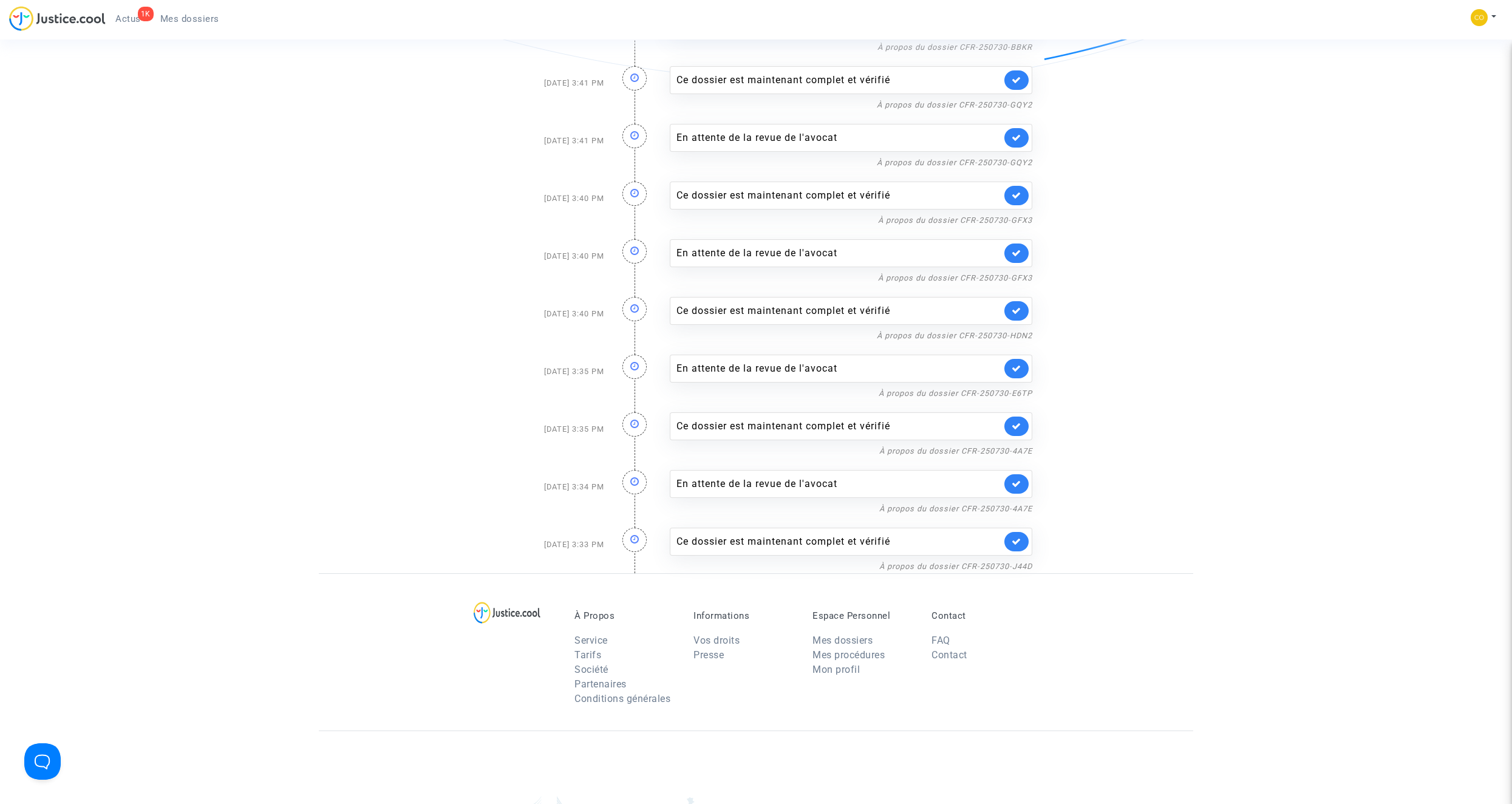
scroll to position [1336, 0]
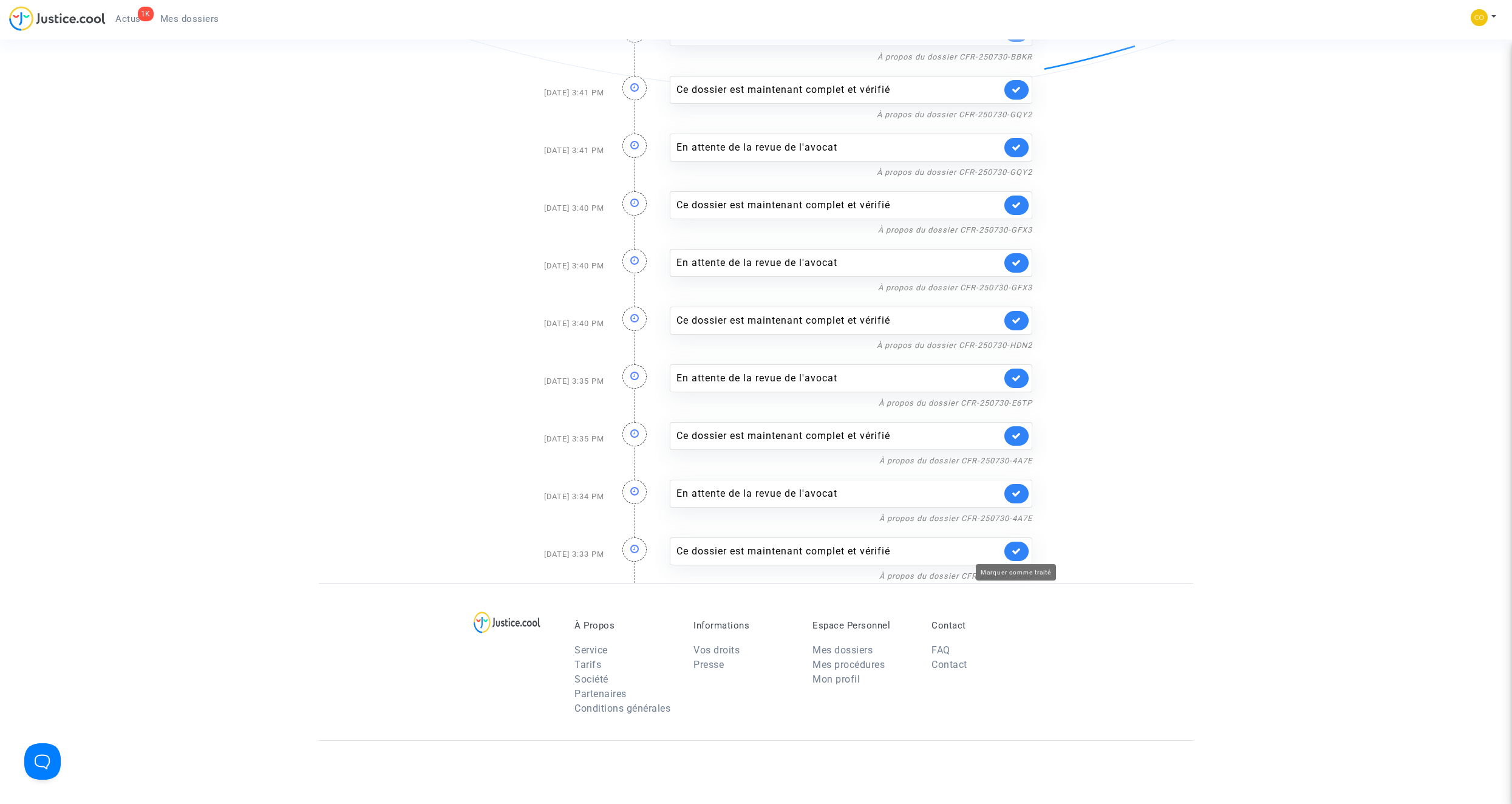
click at [1015, 548] on icon at bounding box center [1016, 551] width 10 height 9
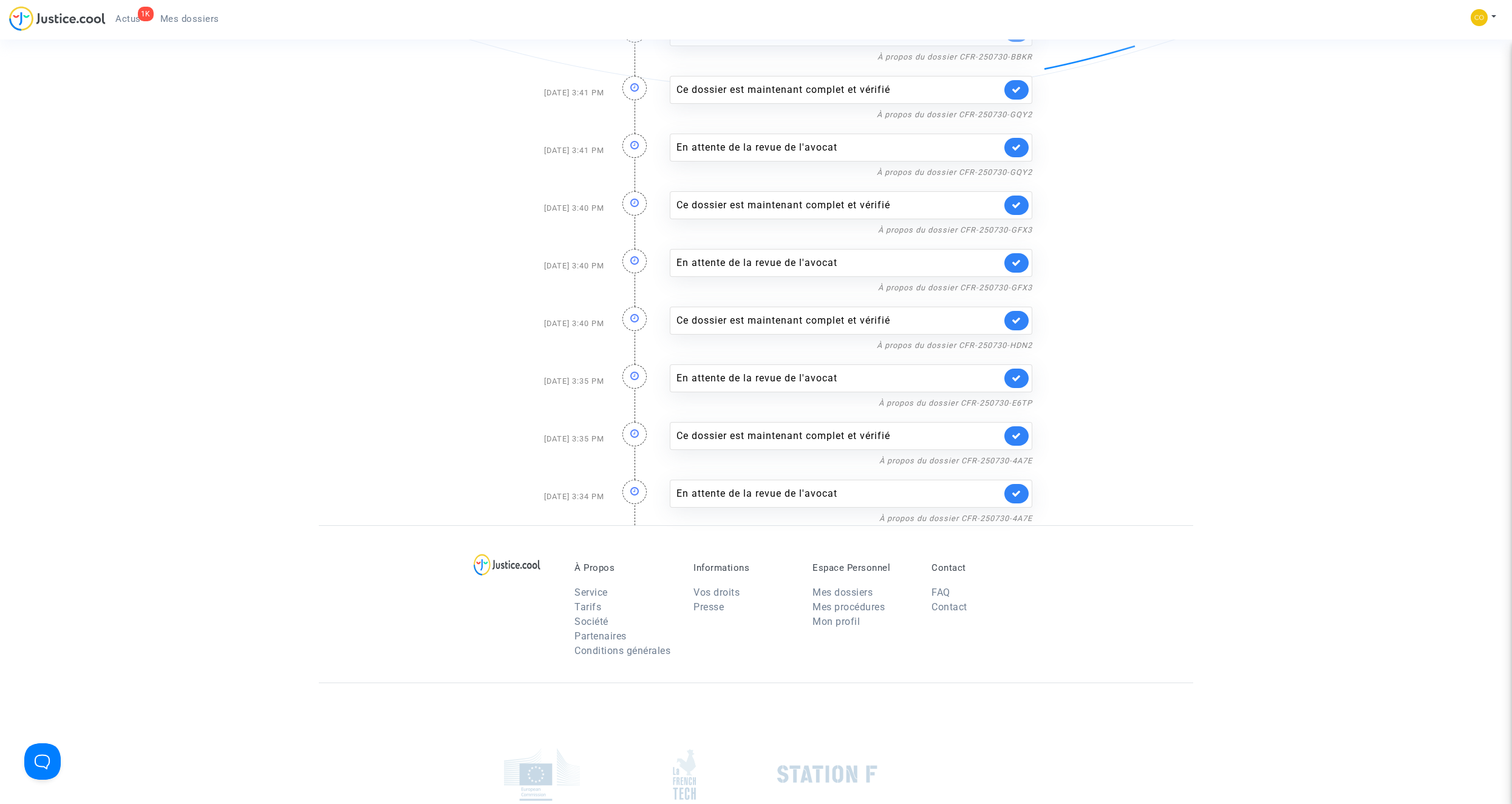
click at [1016, 498] on link at bounding box center [1015, 493] width 24 height 19
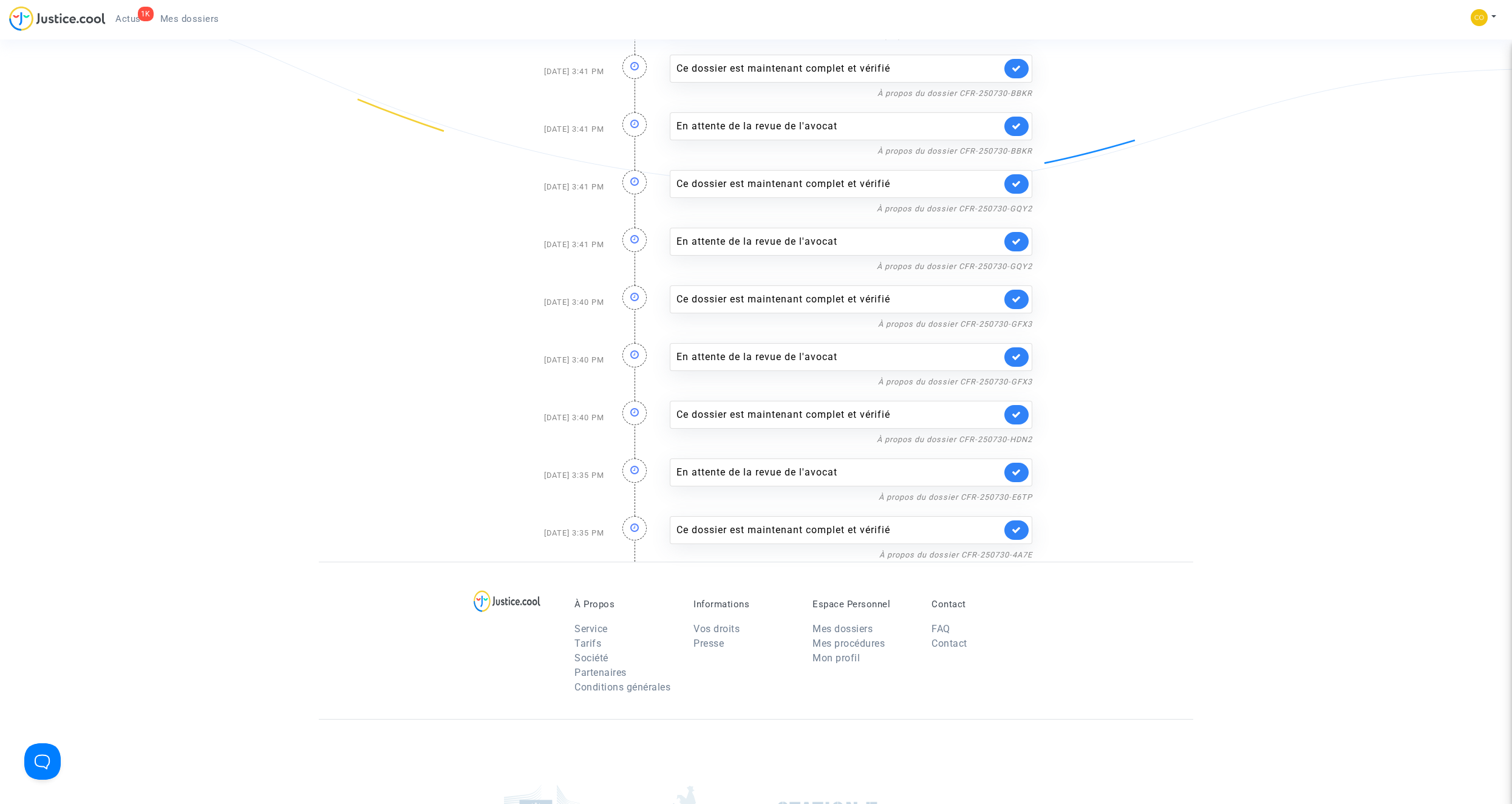
scroll to position [1154, 0]
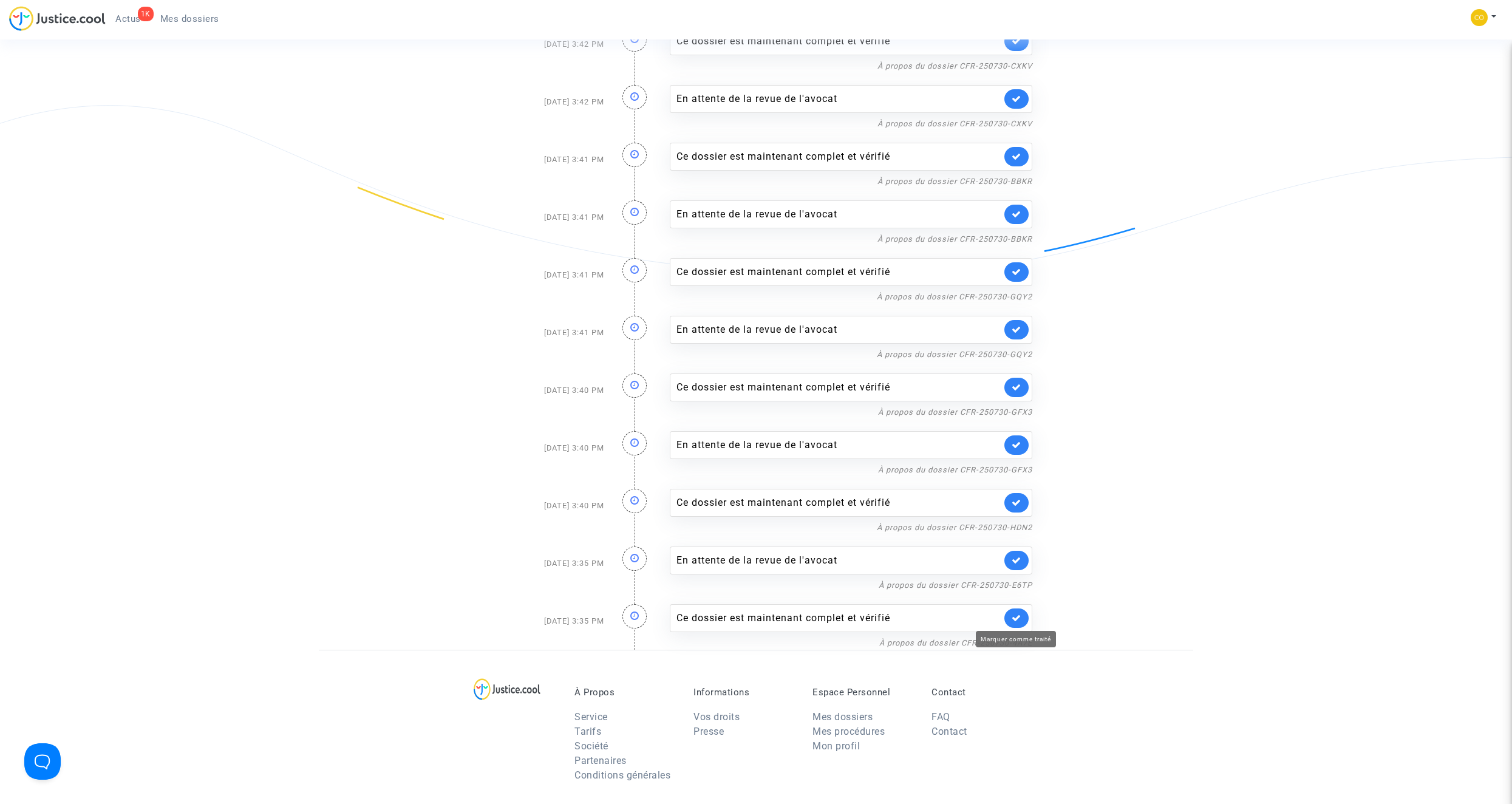
click at [1017, 614] on icon at bounding box center [1016, 617] width 10 height 9
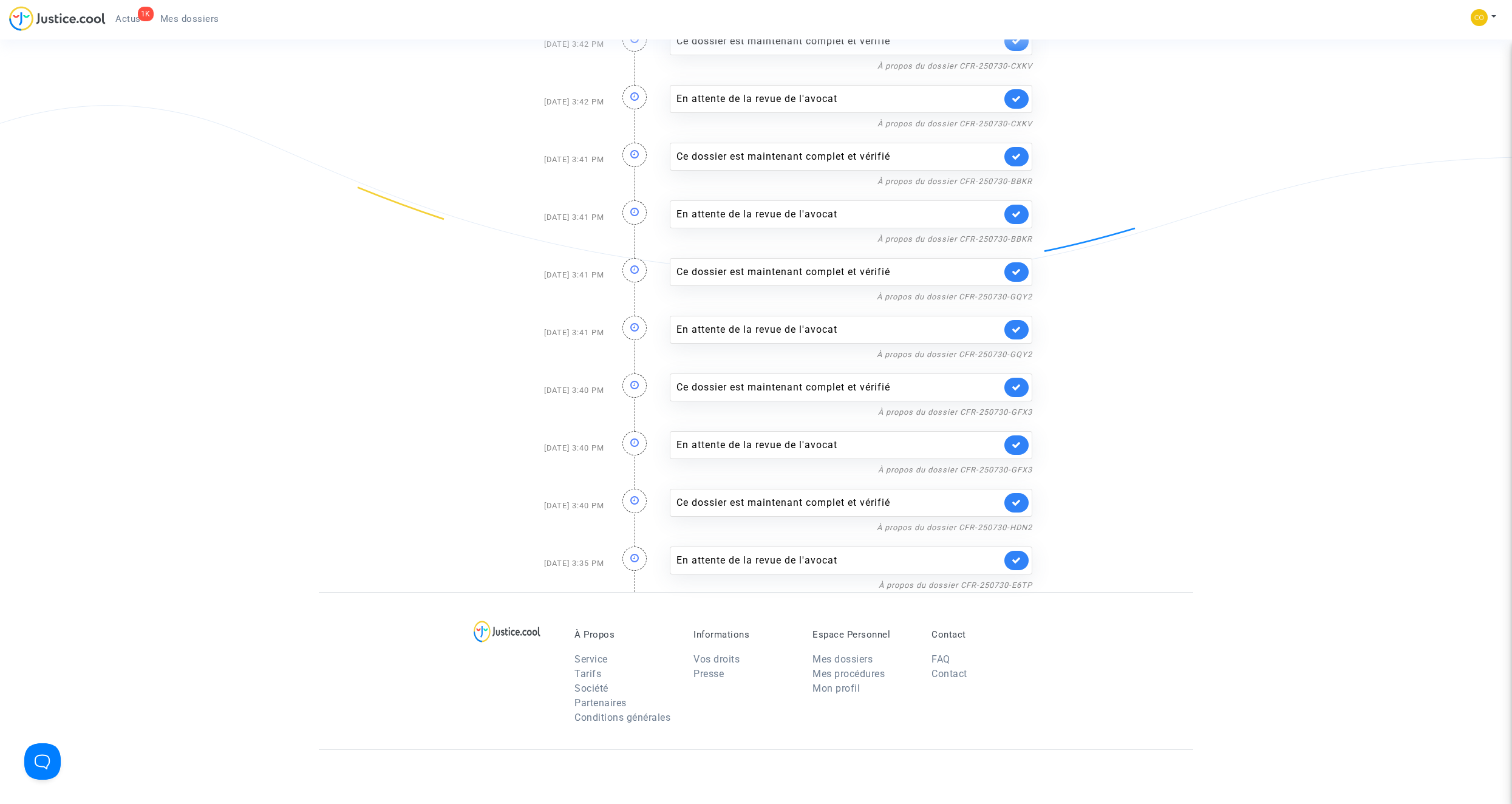
click at [1020, 565] on link at bounding box center [1015, 560] width 24 height 19
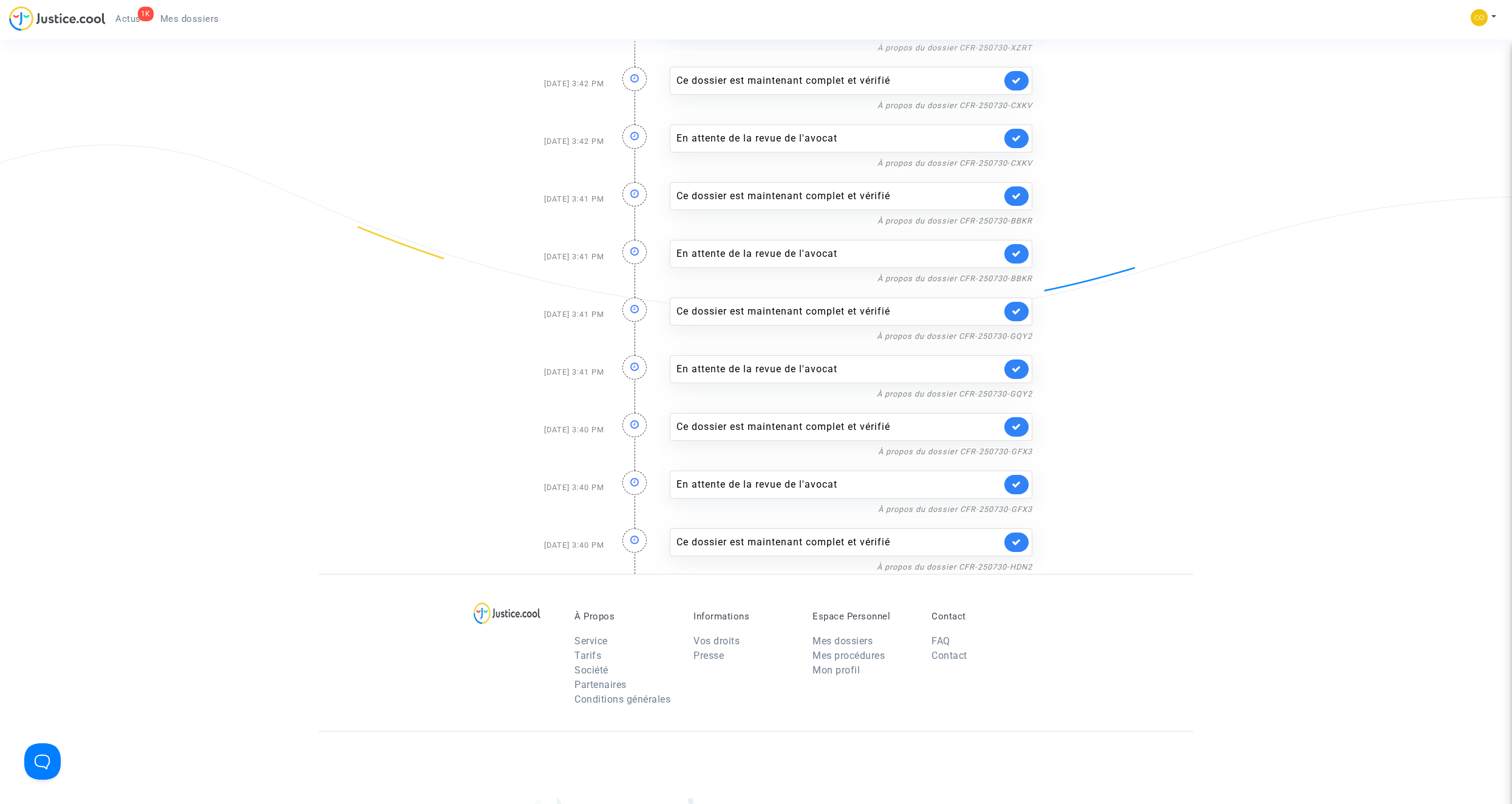
scroll to position [1093, 0]
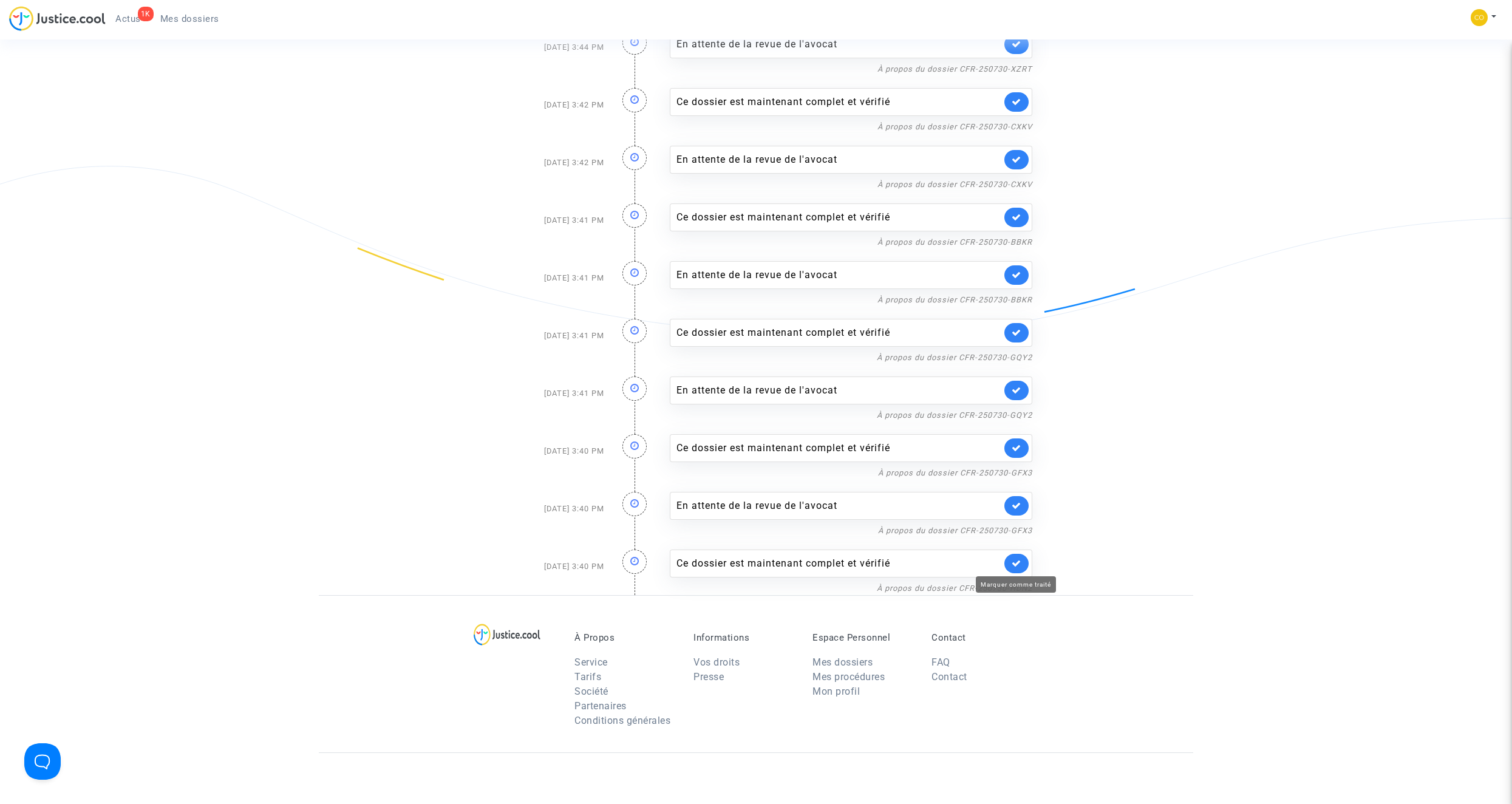
click at [1020, 563] on icon at bounding box center [1016, 562] width 10 height 9
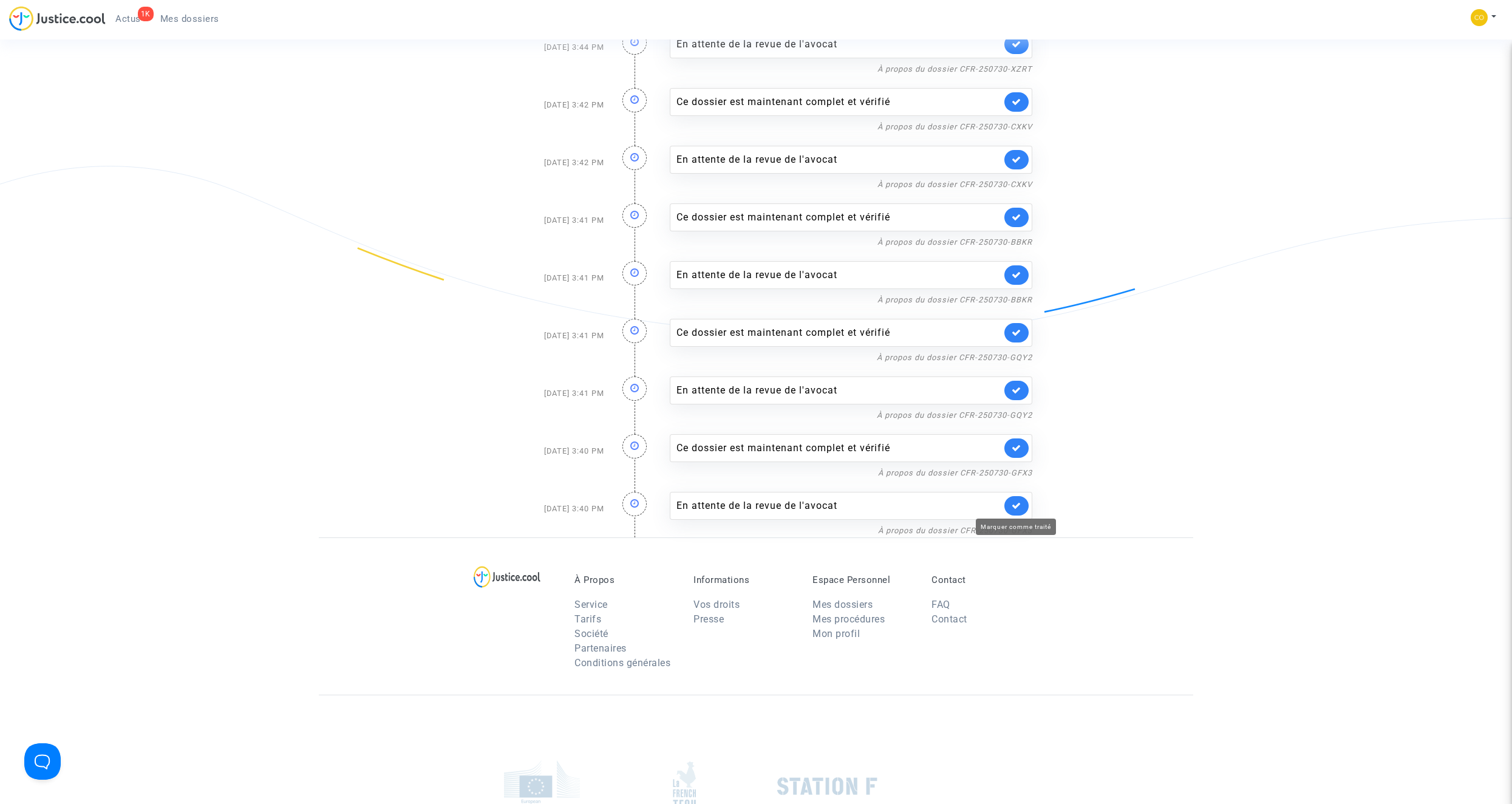
click at [1014, 508] on icon at bounding box center [1016, 505] width 10 height 9
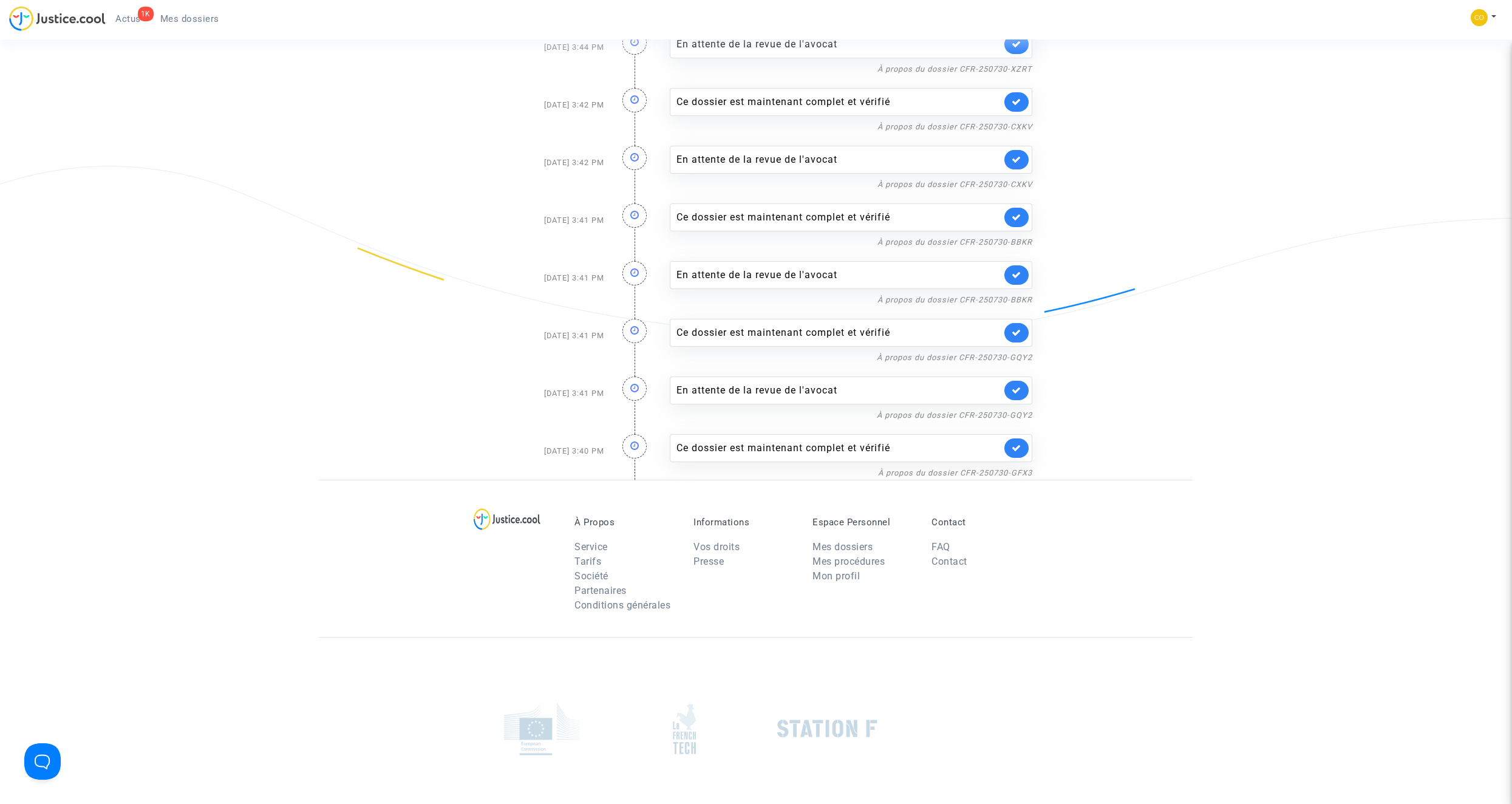
click at [1015, 453] on link at bounding box center [1015, 447] width 24 height 19
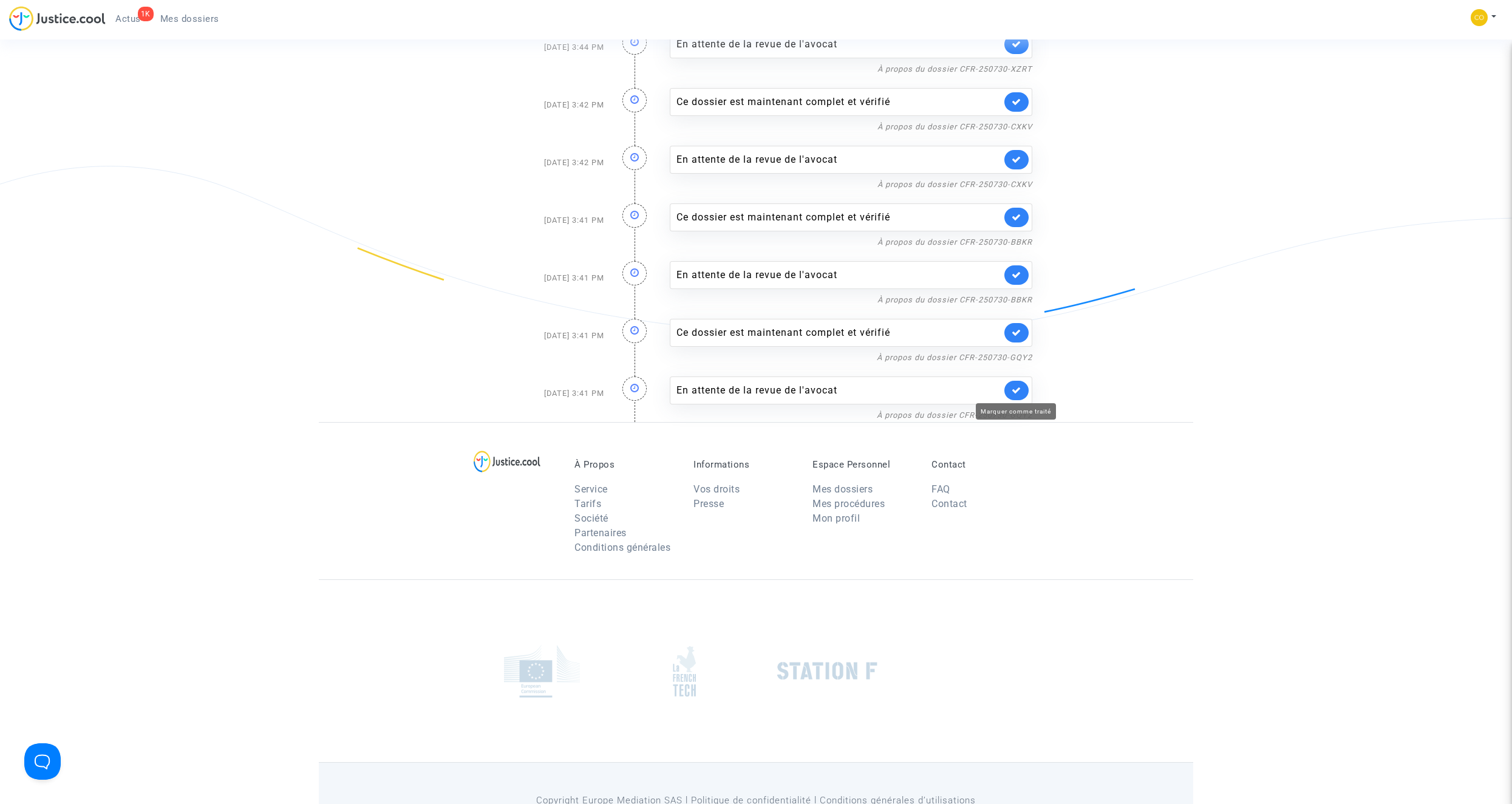
click at [1020, 394] on icon at bounding box center [1016, 390] width 10 height 9
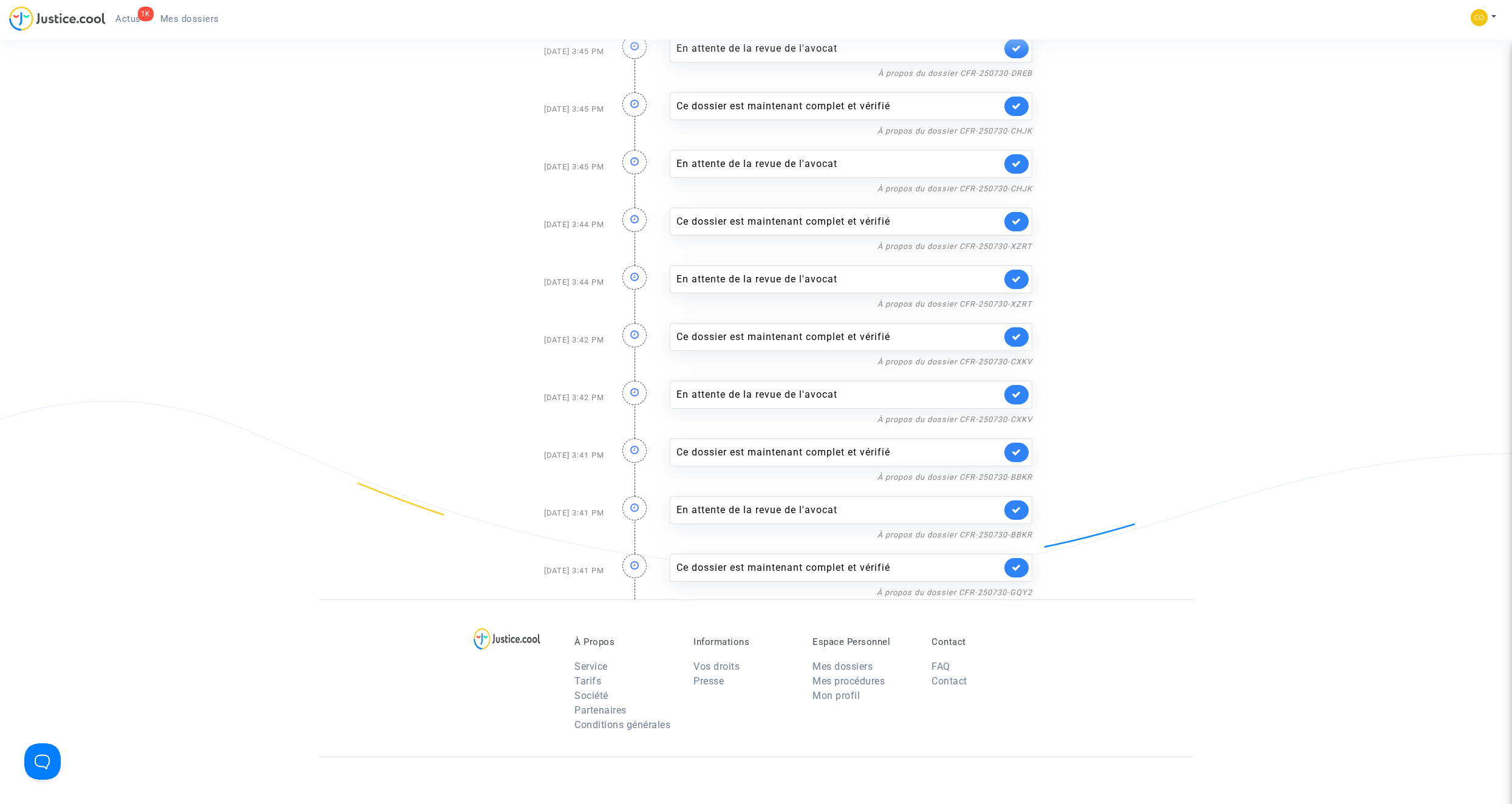
scroll to position [789, 0]
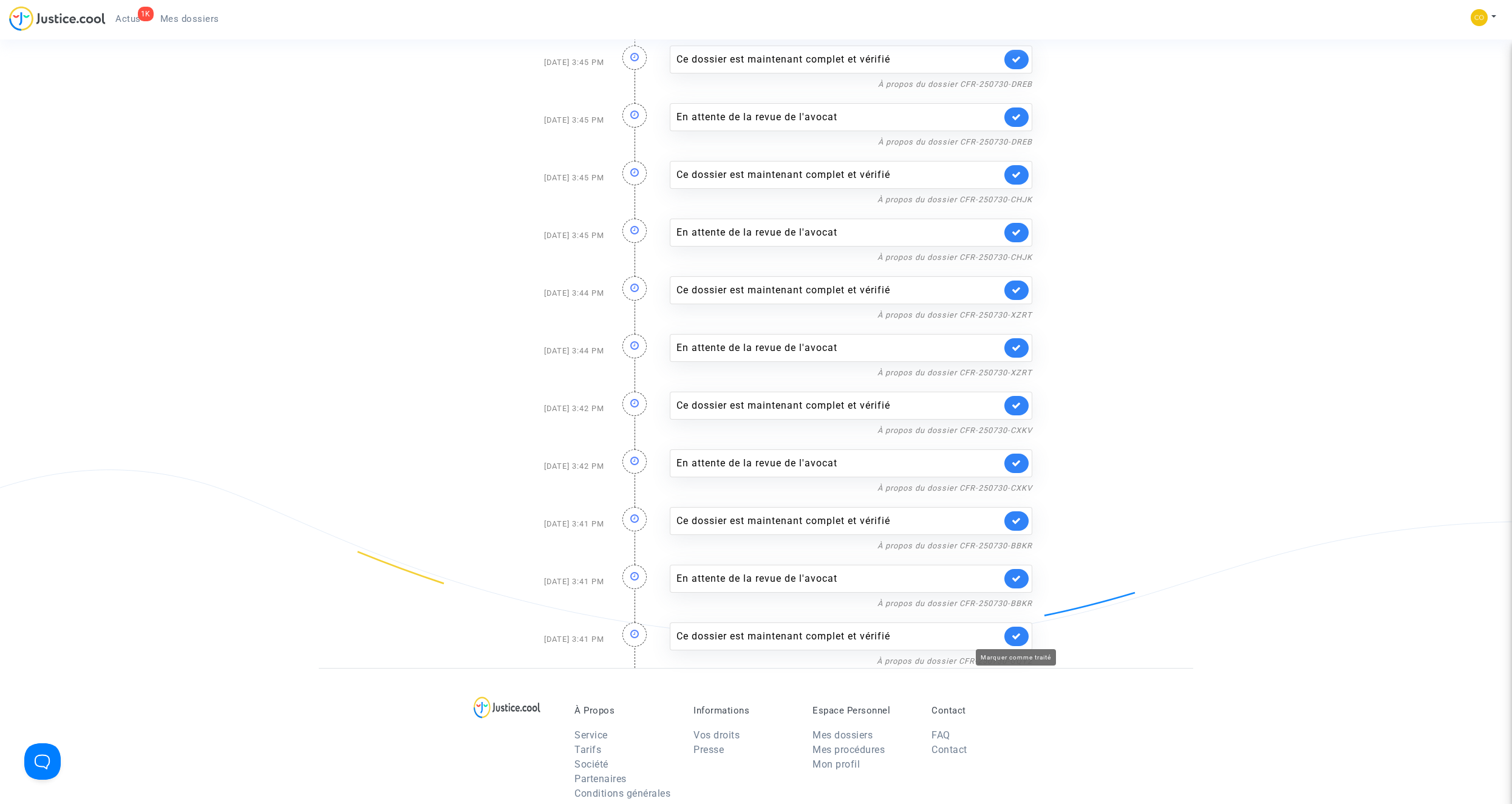
click at [1017, 635] on icon at bounding box center [1016, 636] width 10 height 9
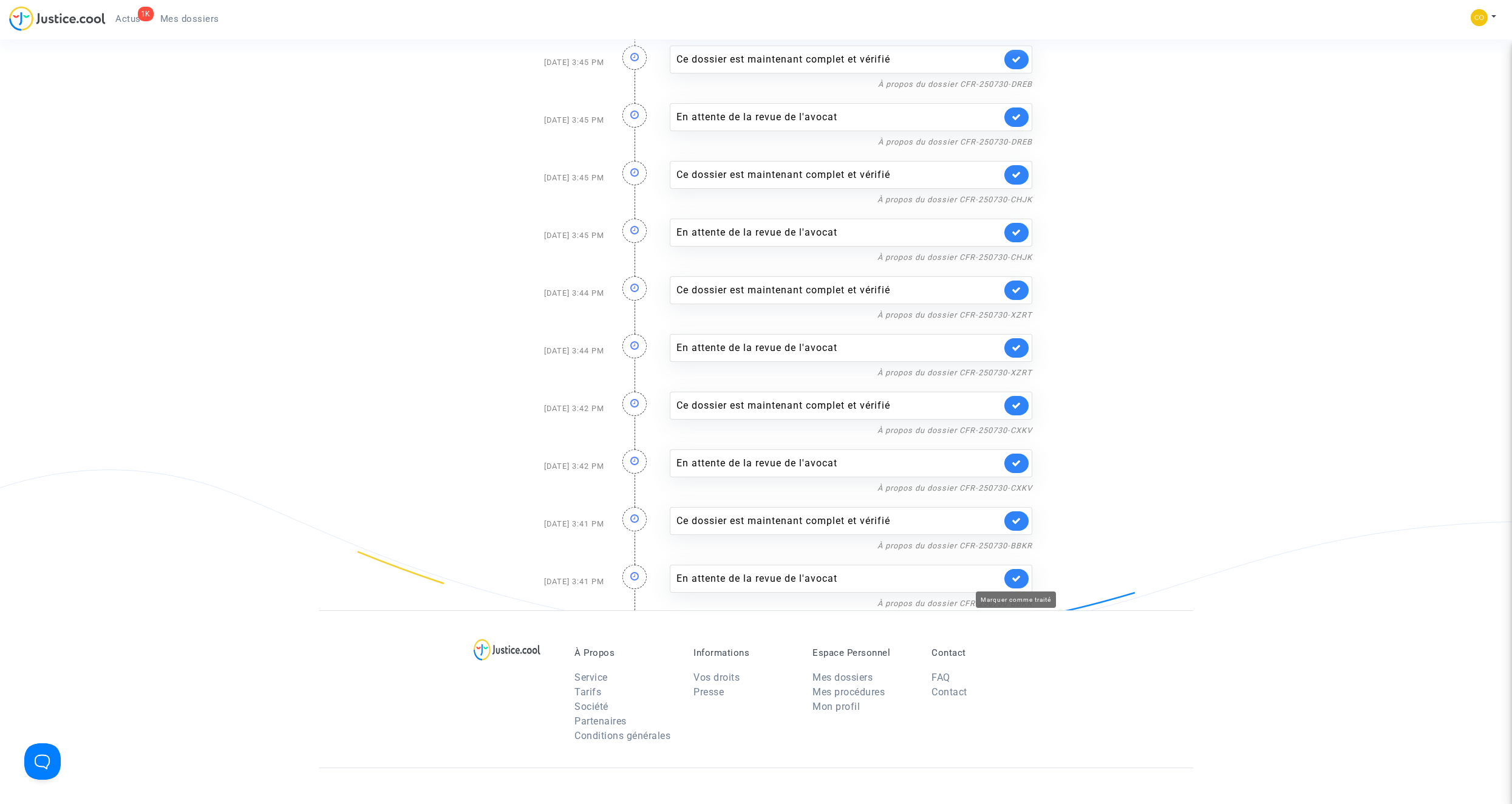
click at [1017, 580] on icon at bounding box center [1016, 578] width 10 height 9
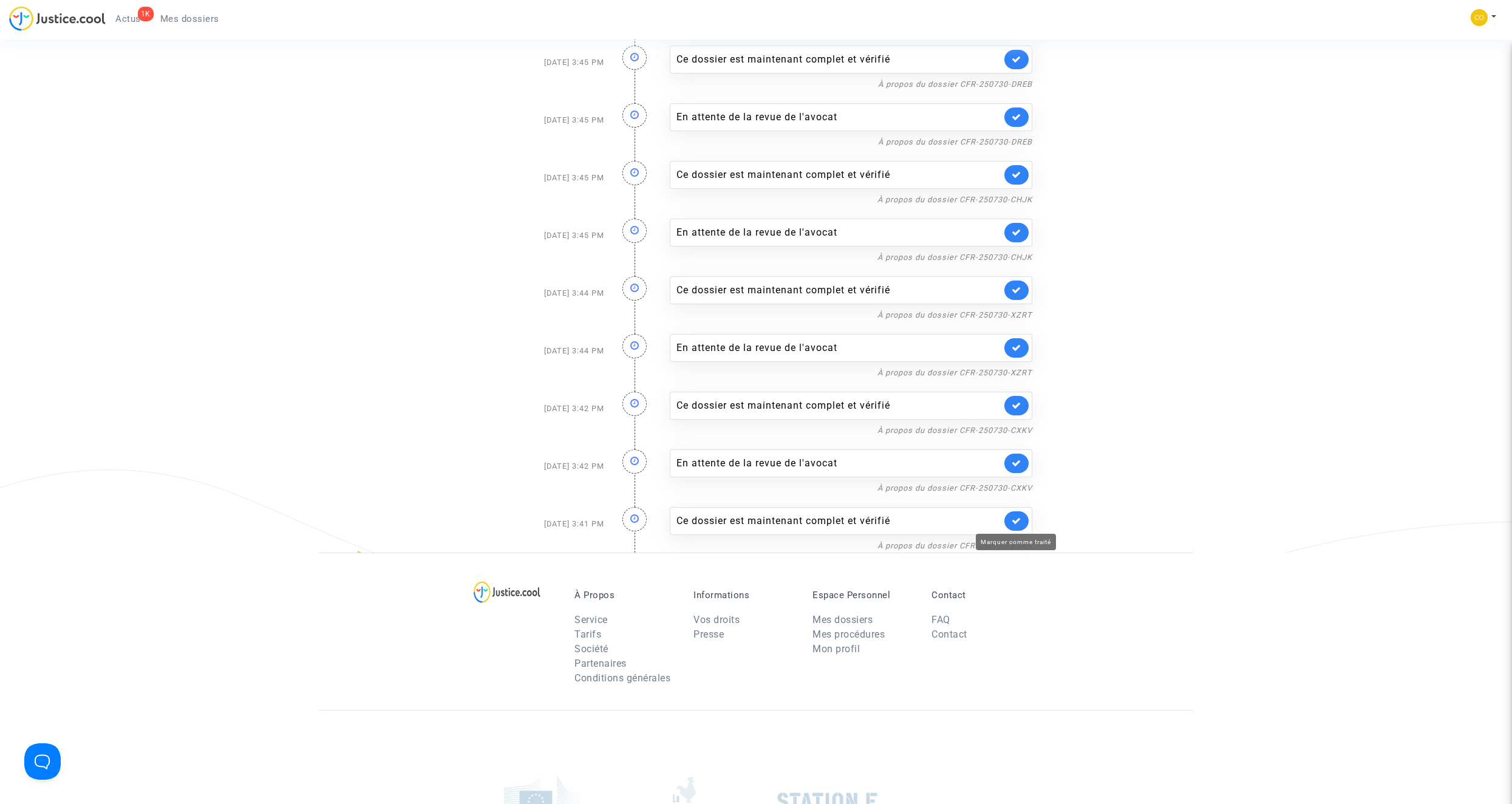
click at [1020, 520] on icon at bounding box center [1016, 520] width 10 height 9
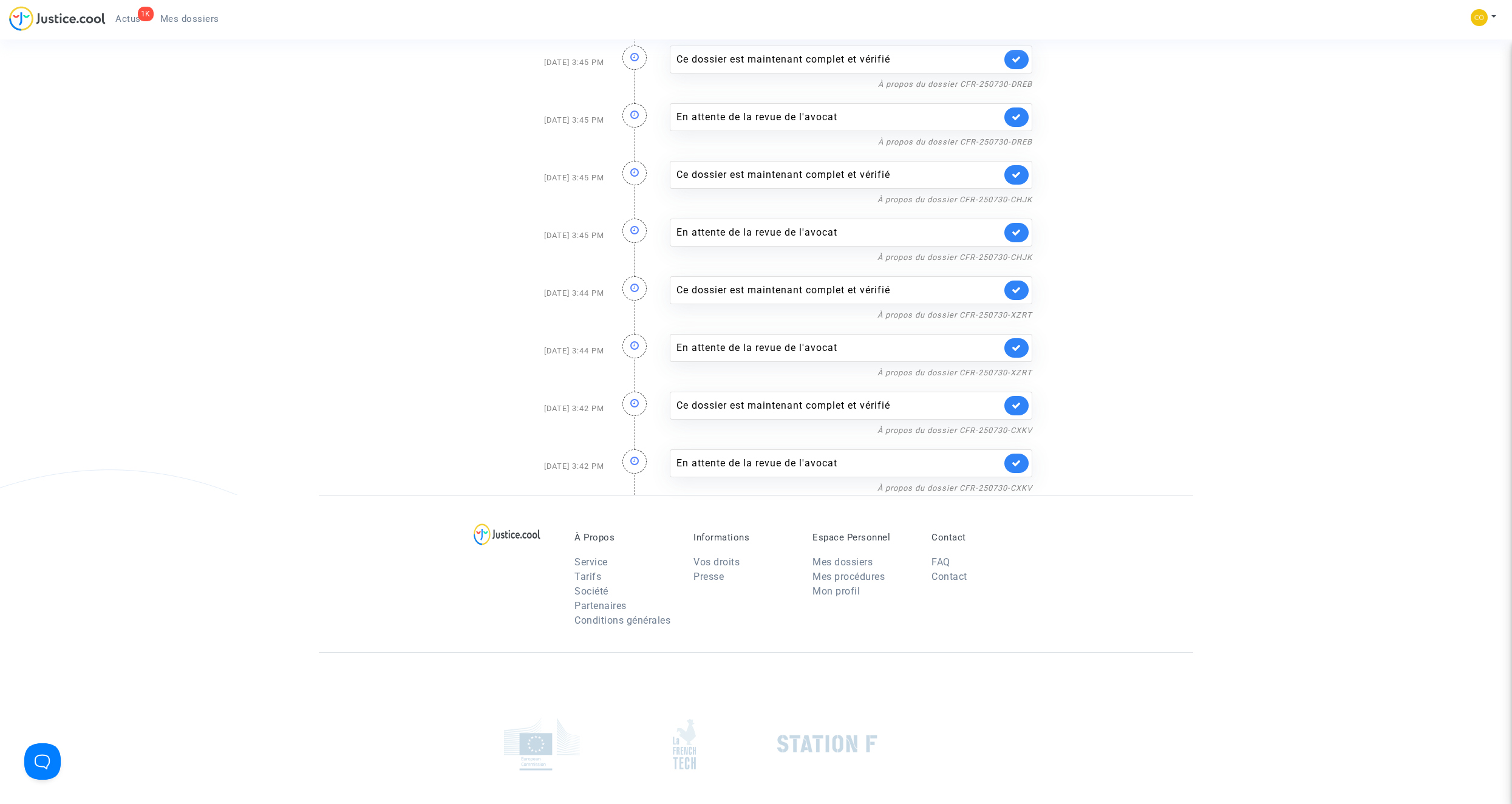
click at [1016, 466] on icon at bounding box center [1016, 462] width 10 height 9
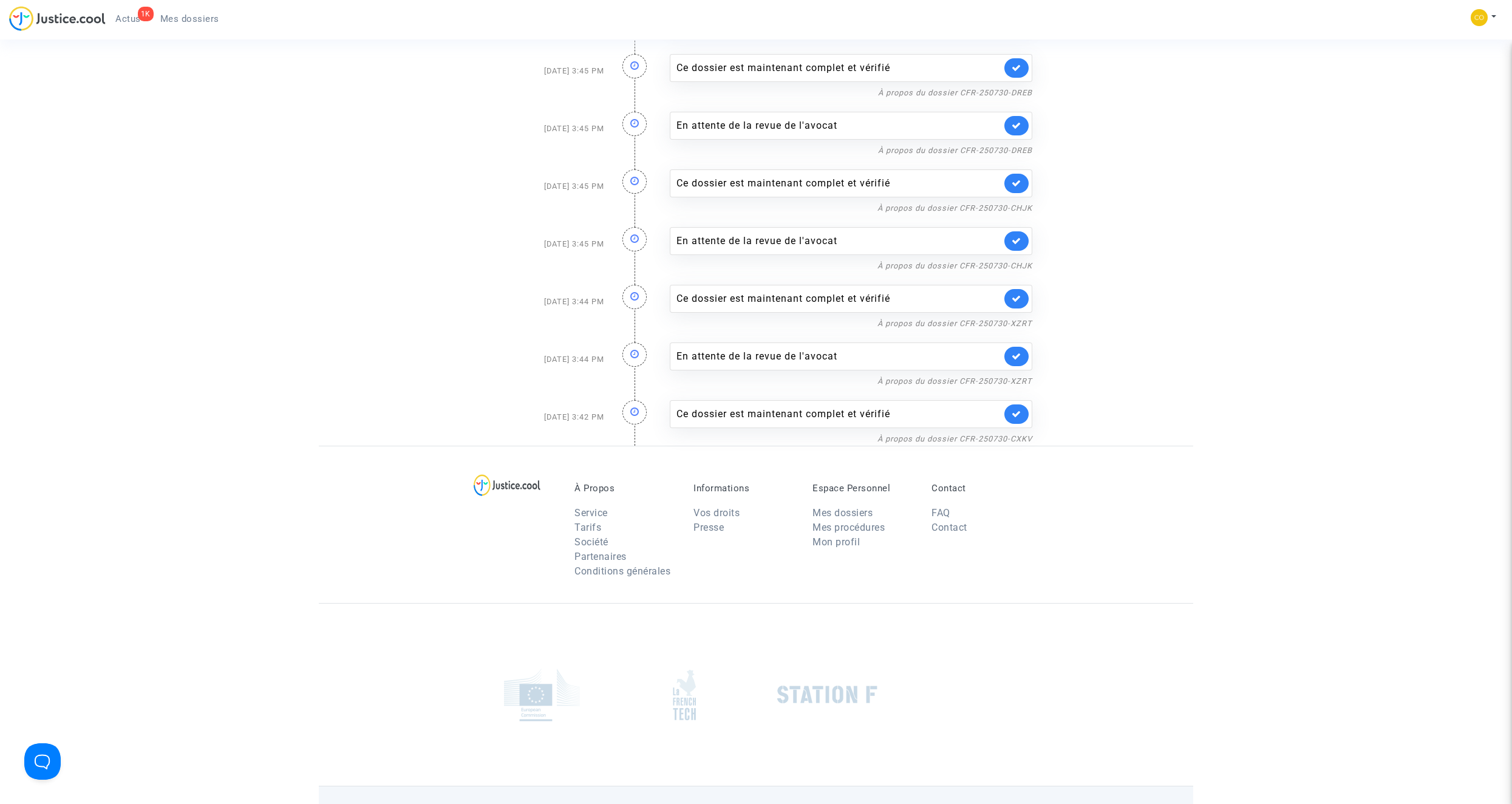
scroll to position [668, 0]
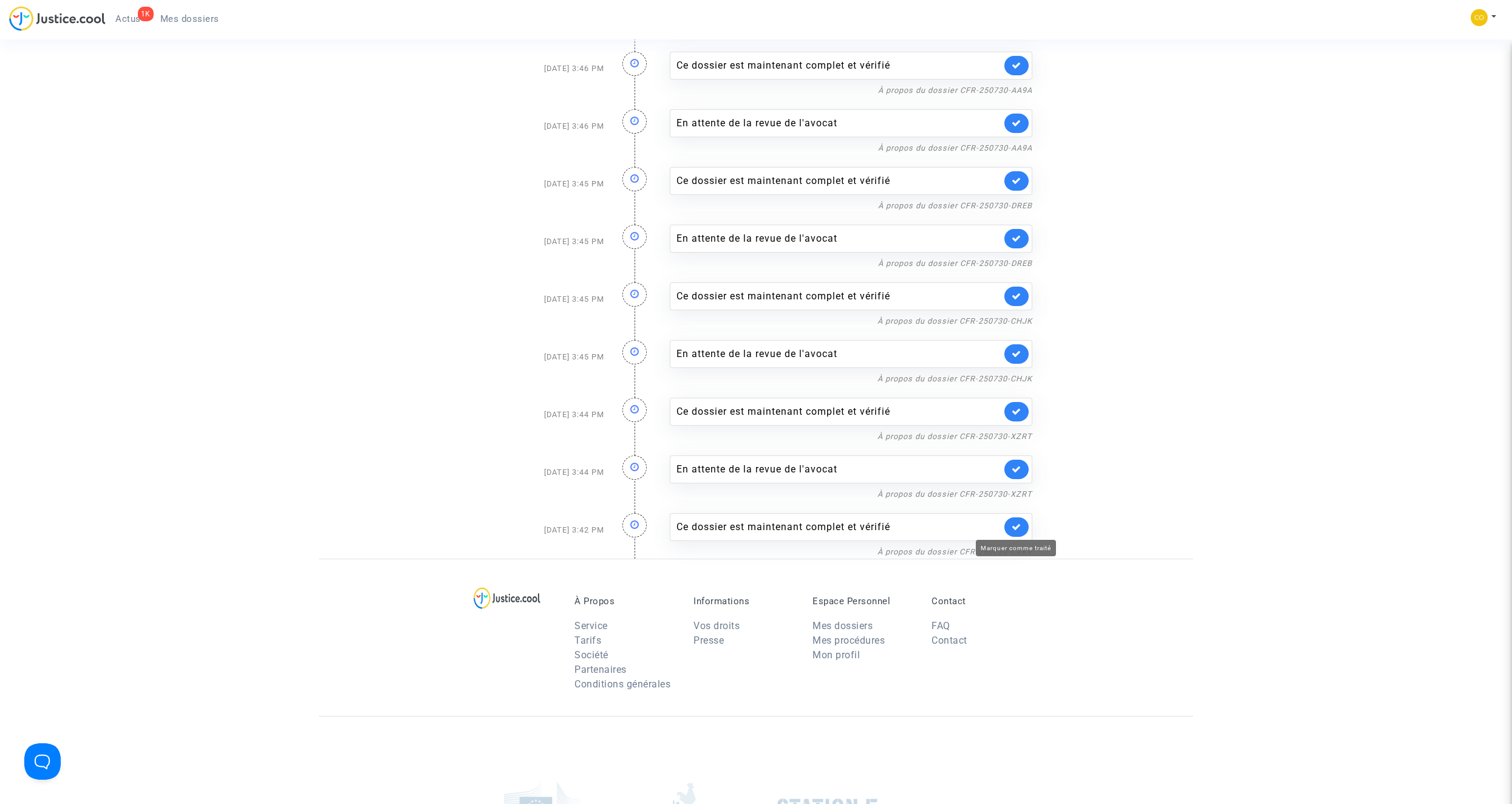
click at [1018, 527] on icon at bounding box center [1016, 527] width 10 height 9
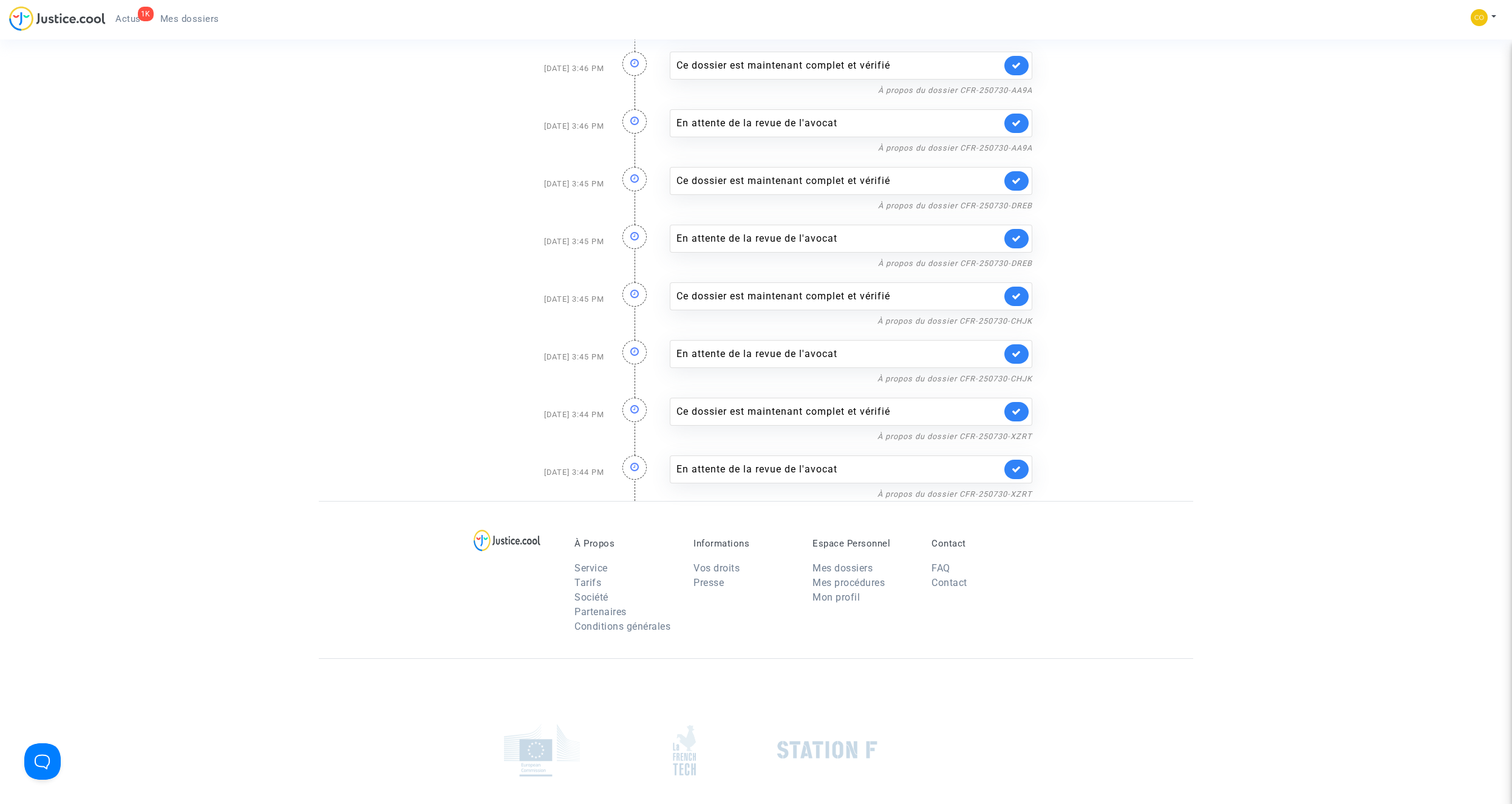
click at [1020, 475] on link at bounding box center [1015, 469] width 24 height 19
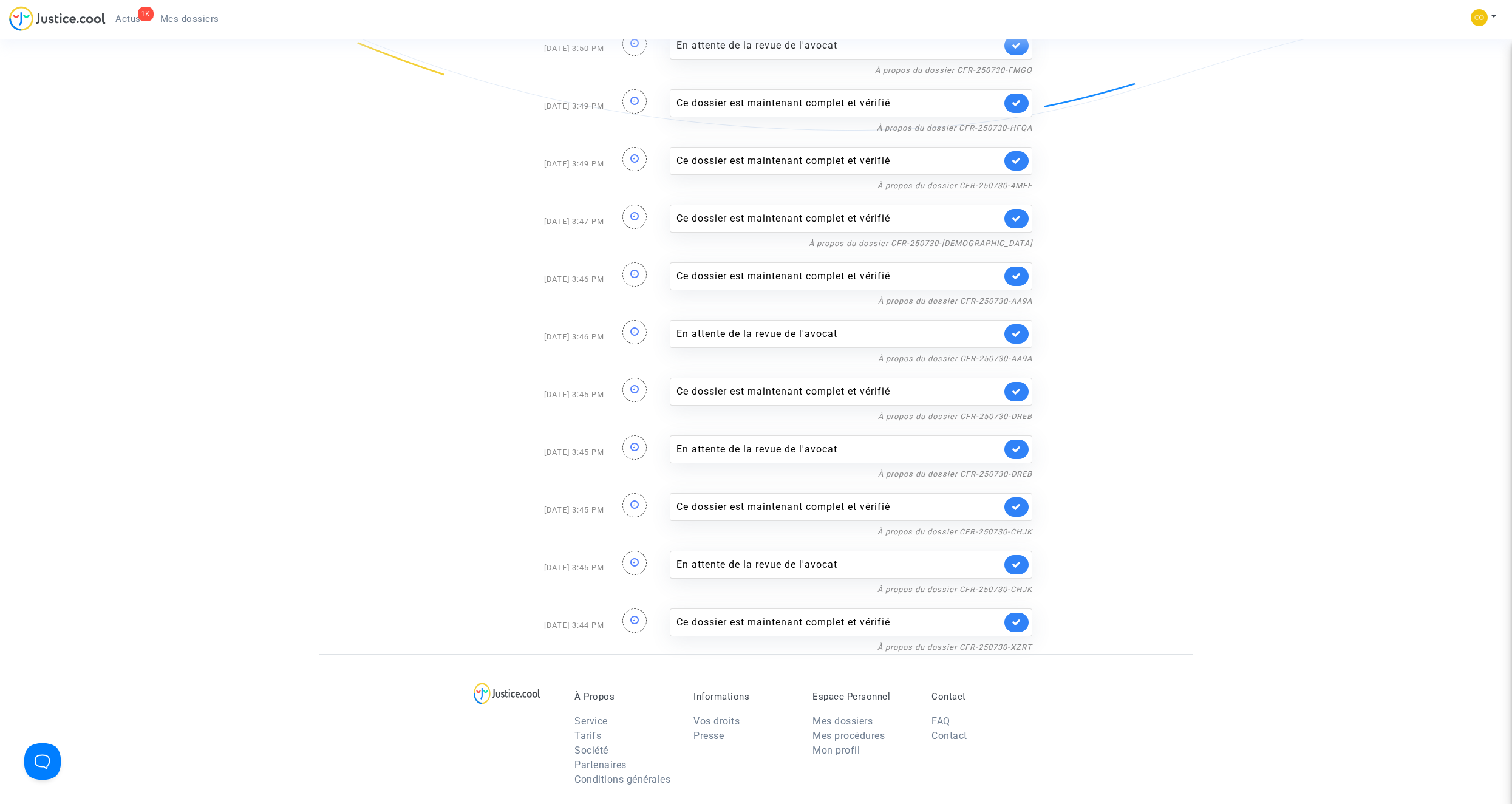
scroll to position [425, 0]
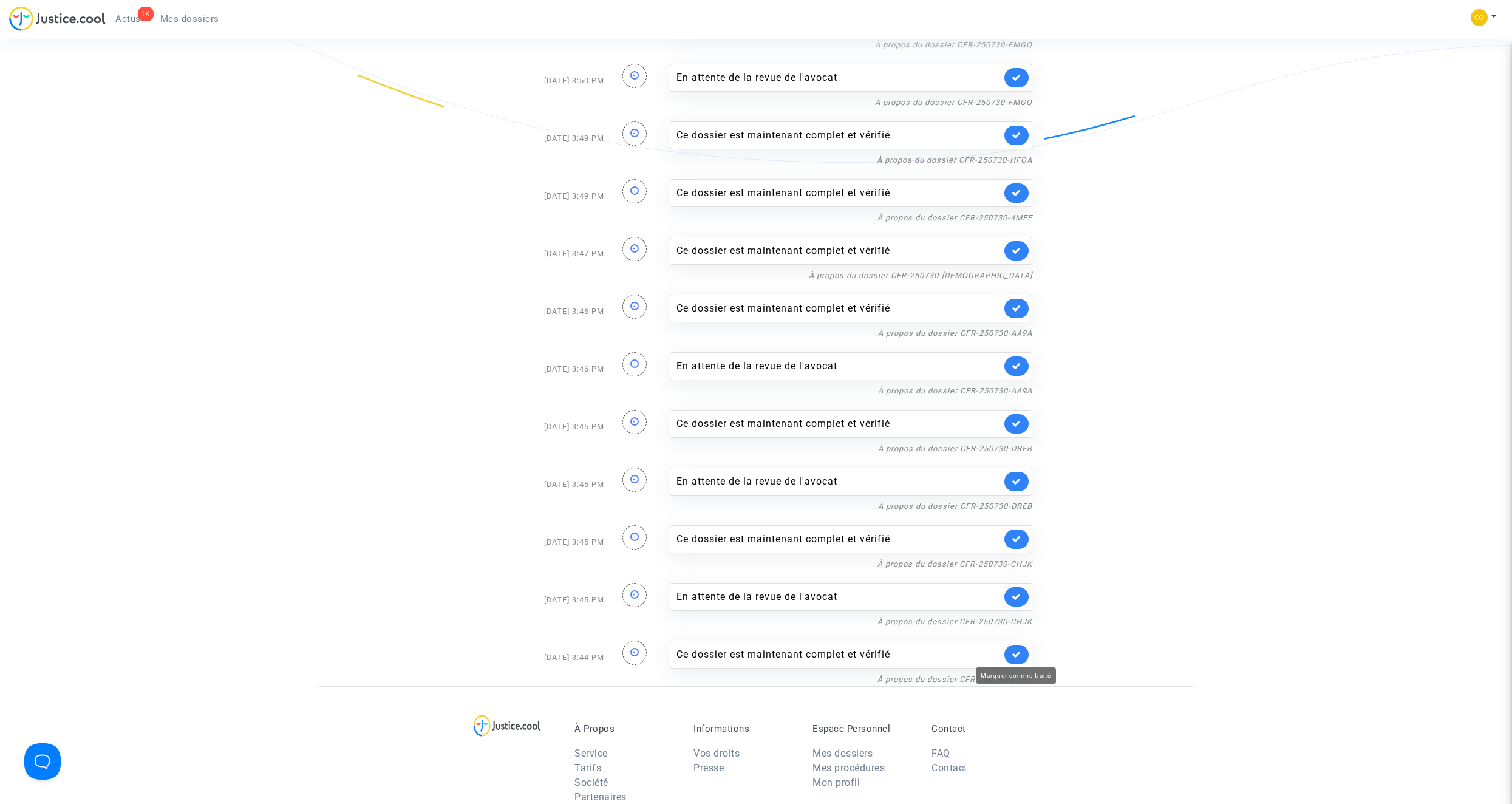
click at [1020, 657] on icon at bounding box center [1016, 654] width 10 height 9
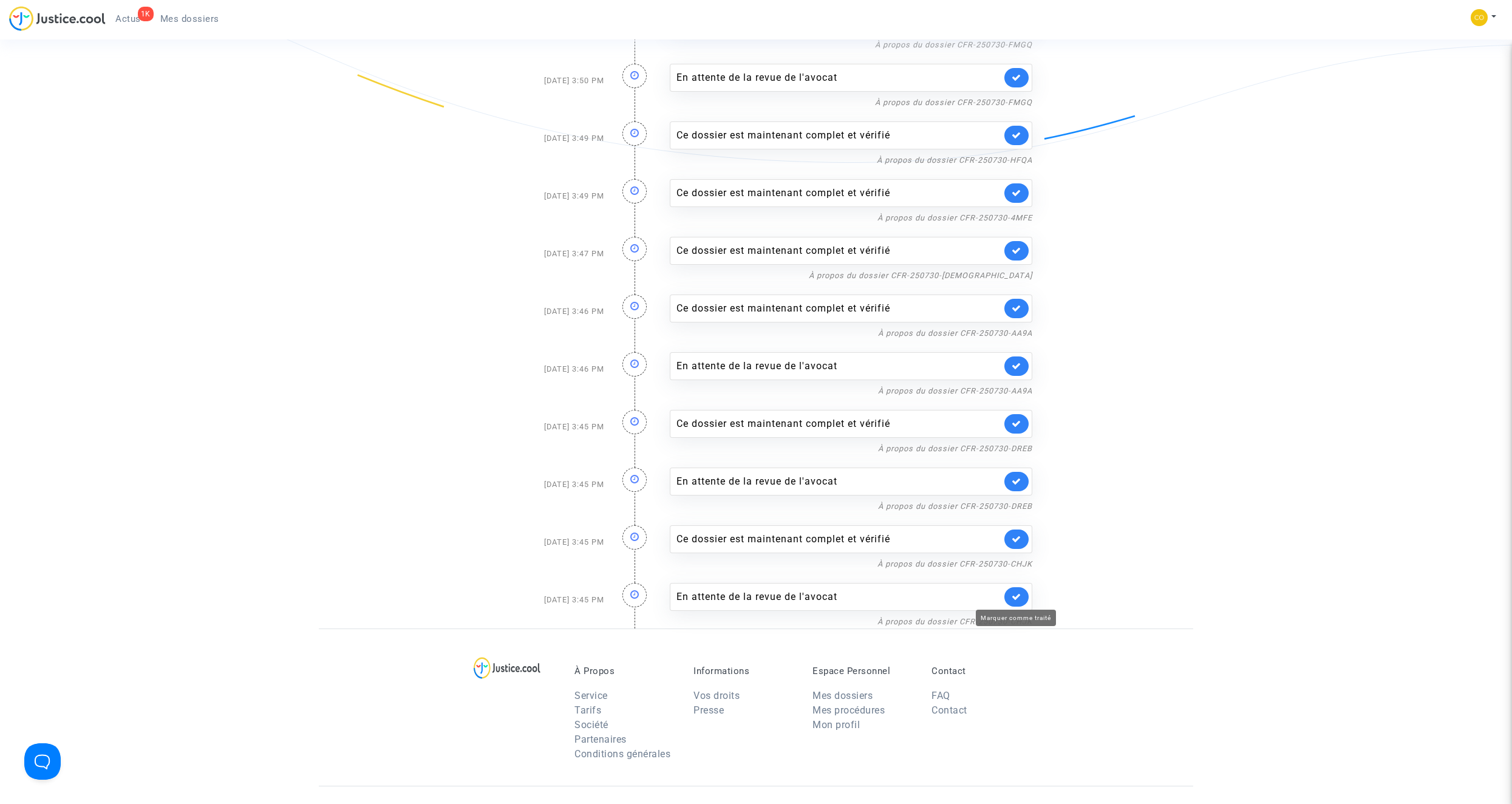
click at [1019, 600] on icon at bounding box center [1016, 597] width 10 height 9
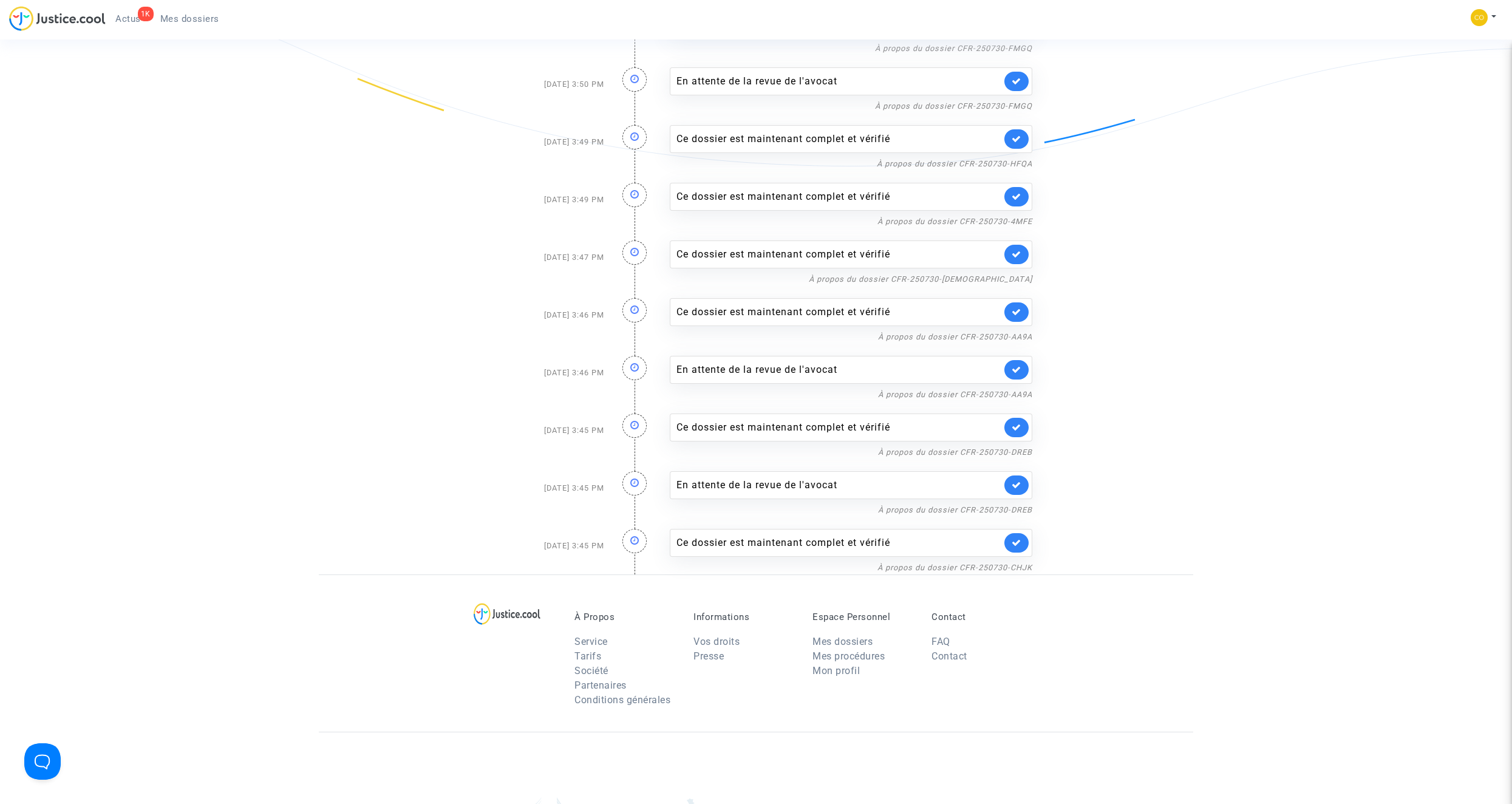
scroll to position [364, 0]
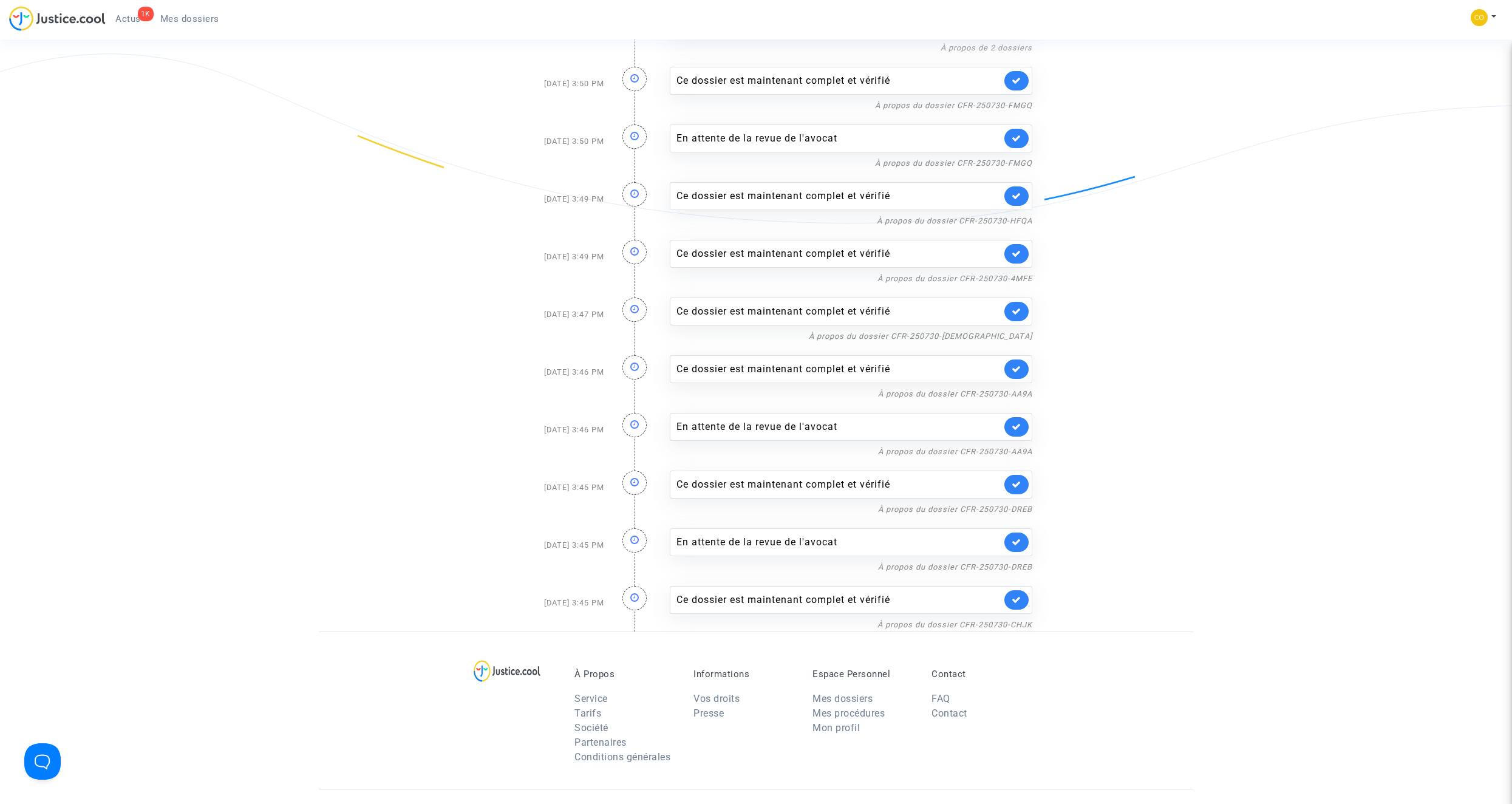
click at [1020, 606] on link at bounding box center [1015, 599] width 24 height 19
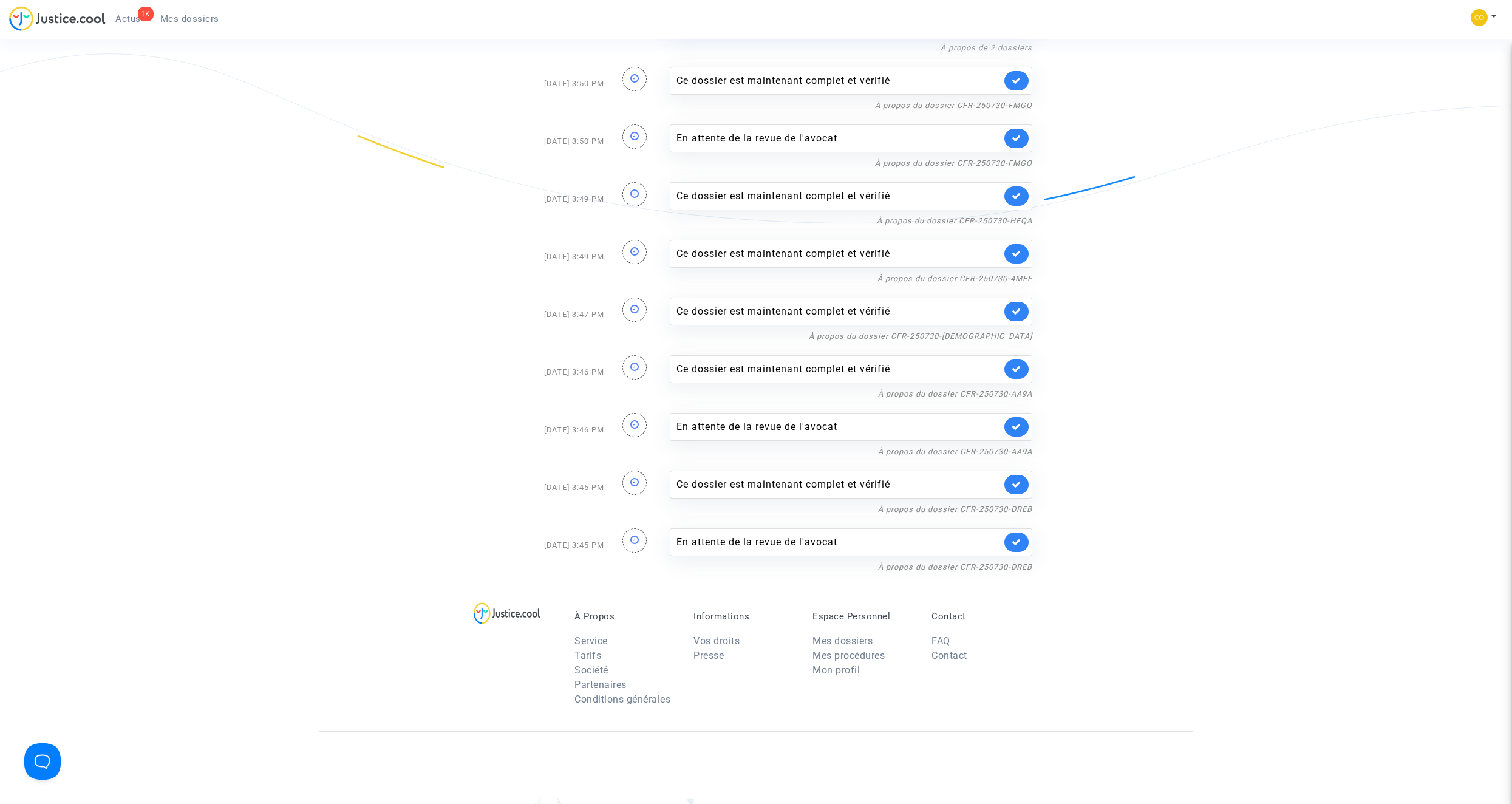
scroll to position [242, 0]
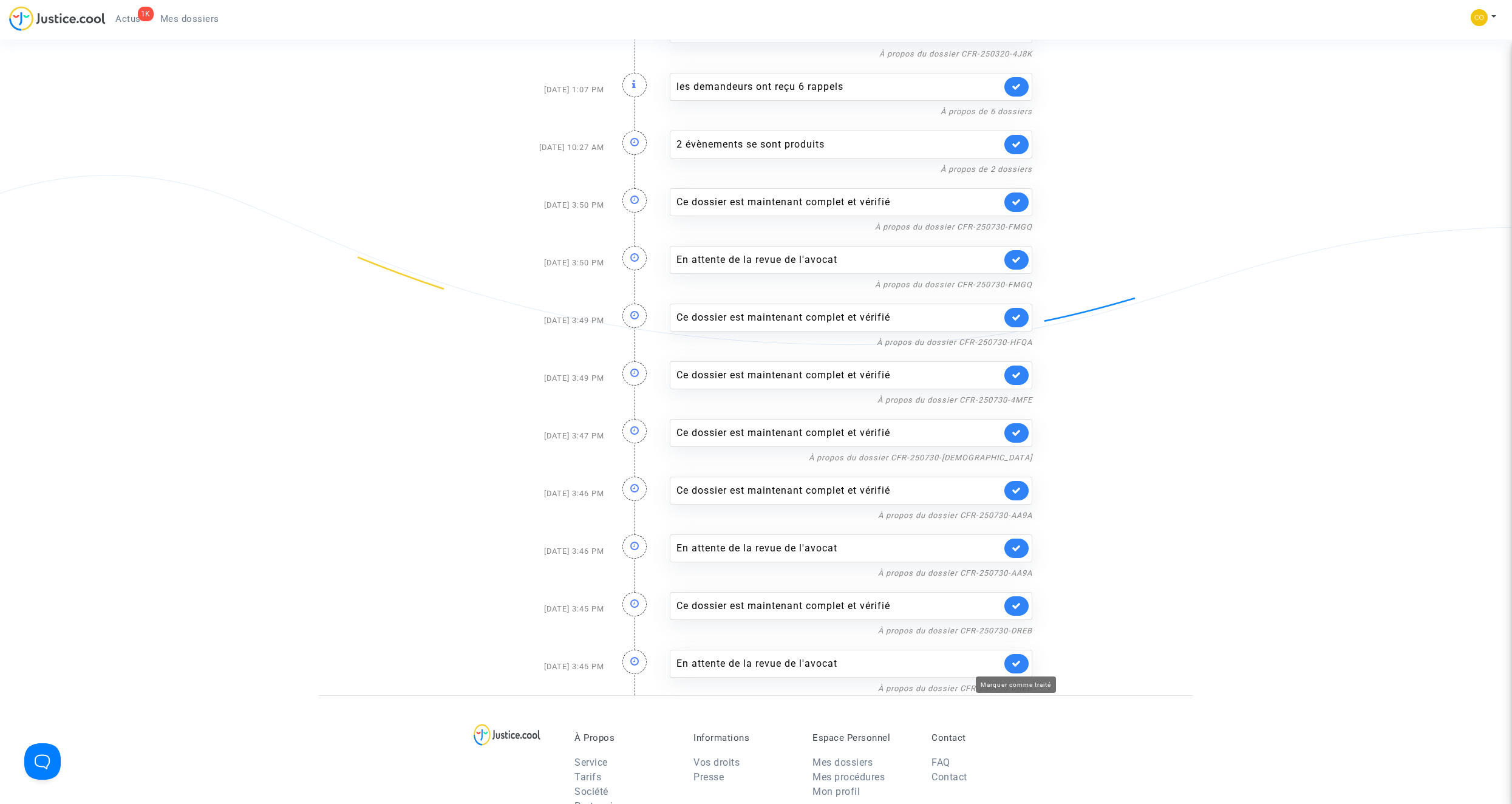
click at [1016, 666] on icon at bounding box center [1016, 663] width 10 height 9
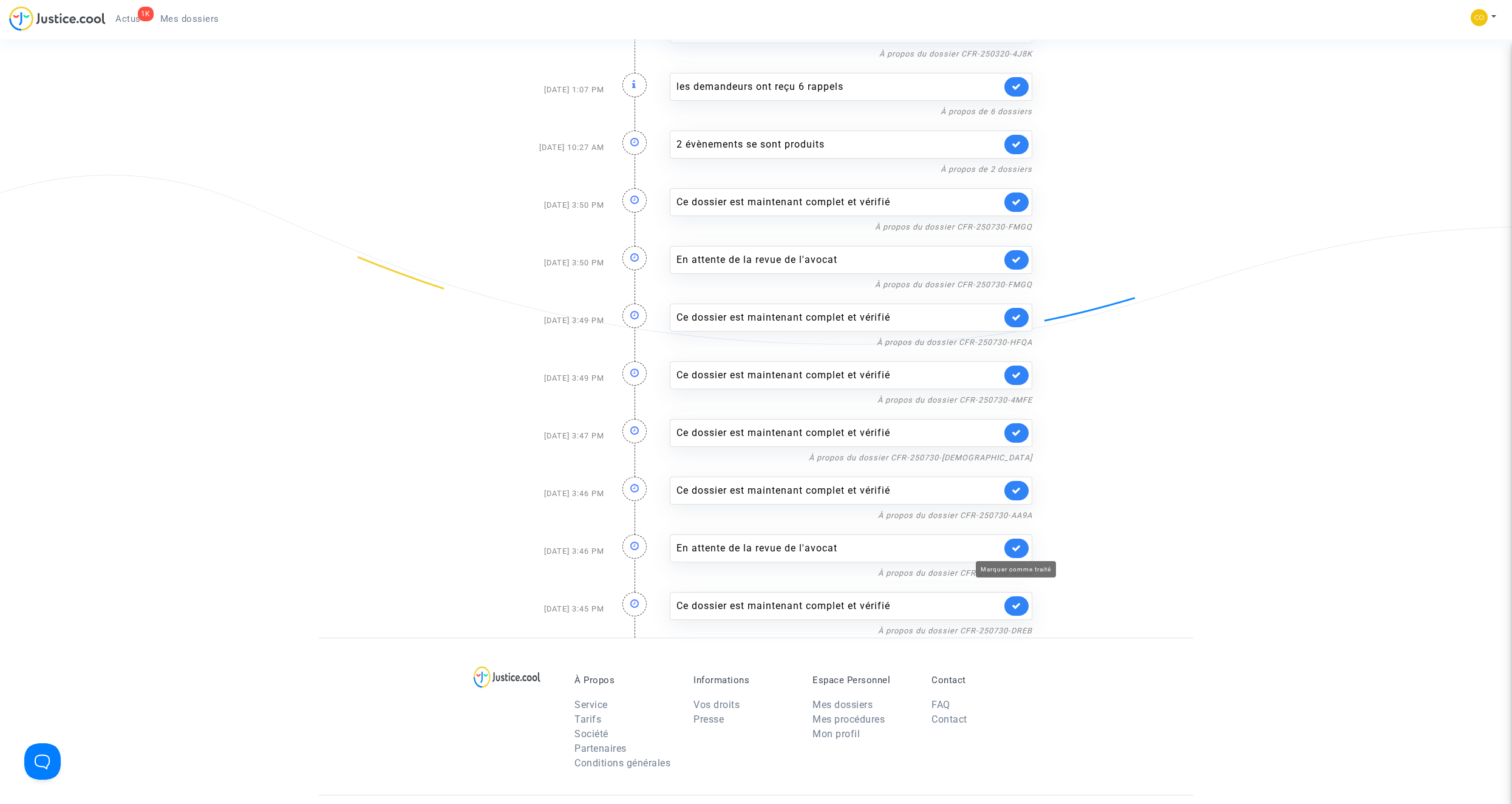
click at [1020, 548] on icon at bounding box center [1016, 547] width 10 height 9
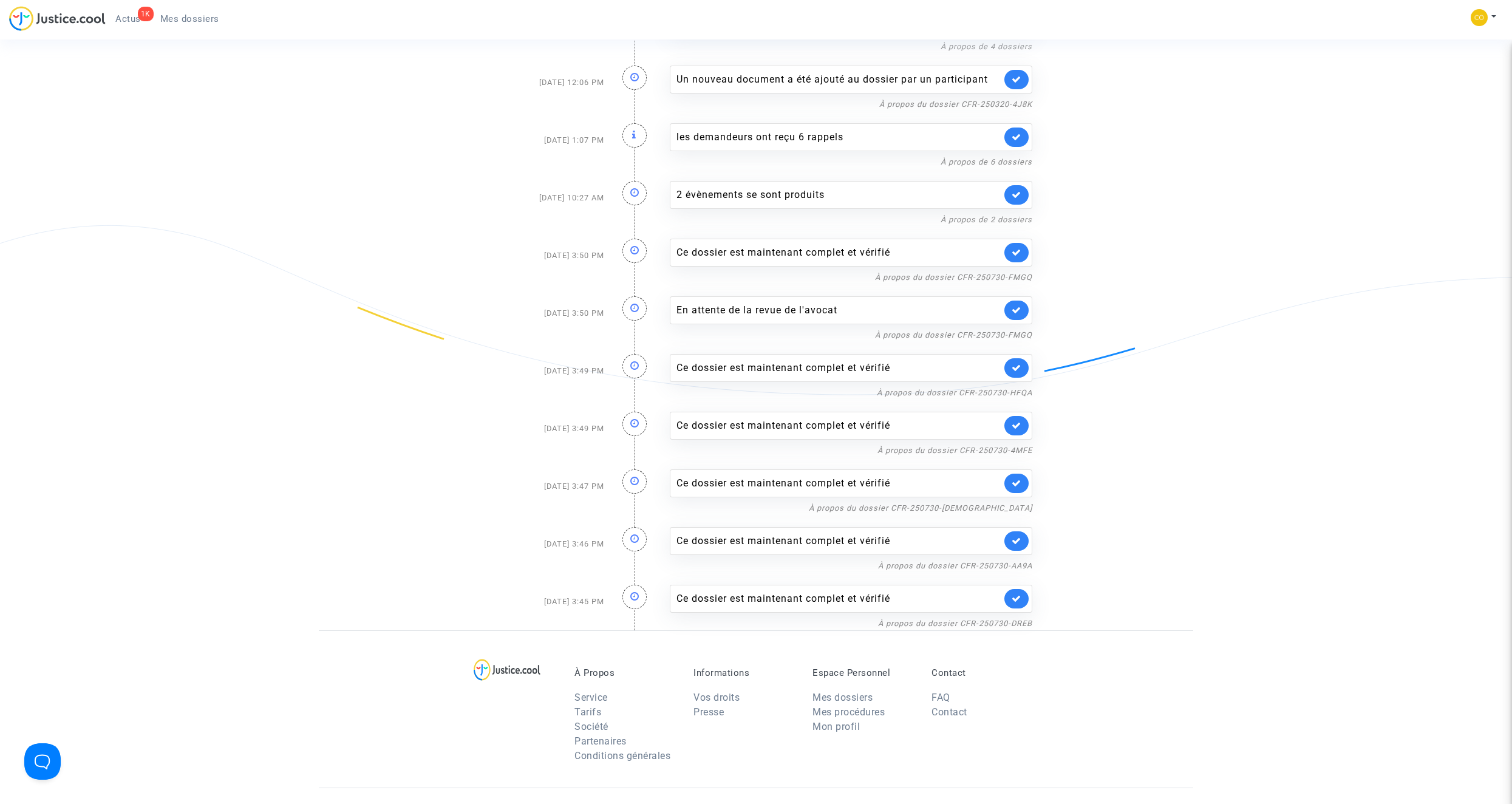
scroll to position [122, 0]
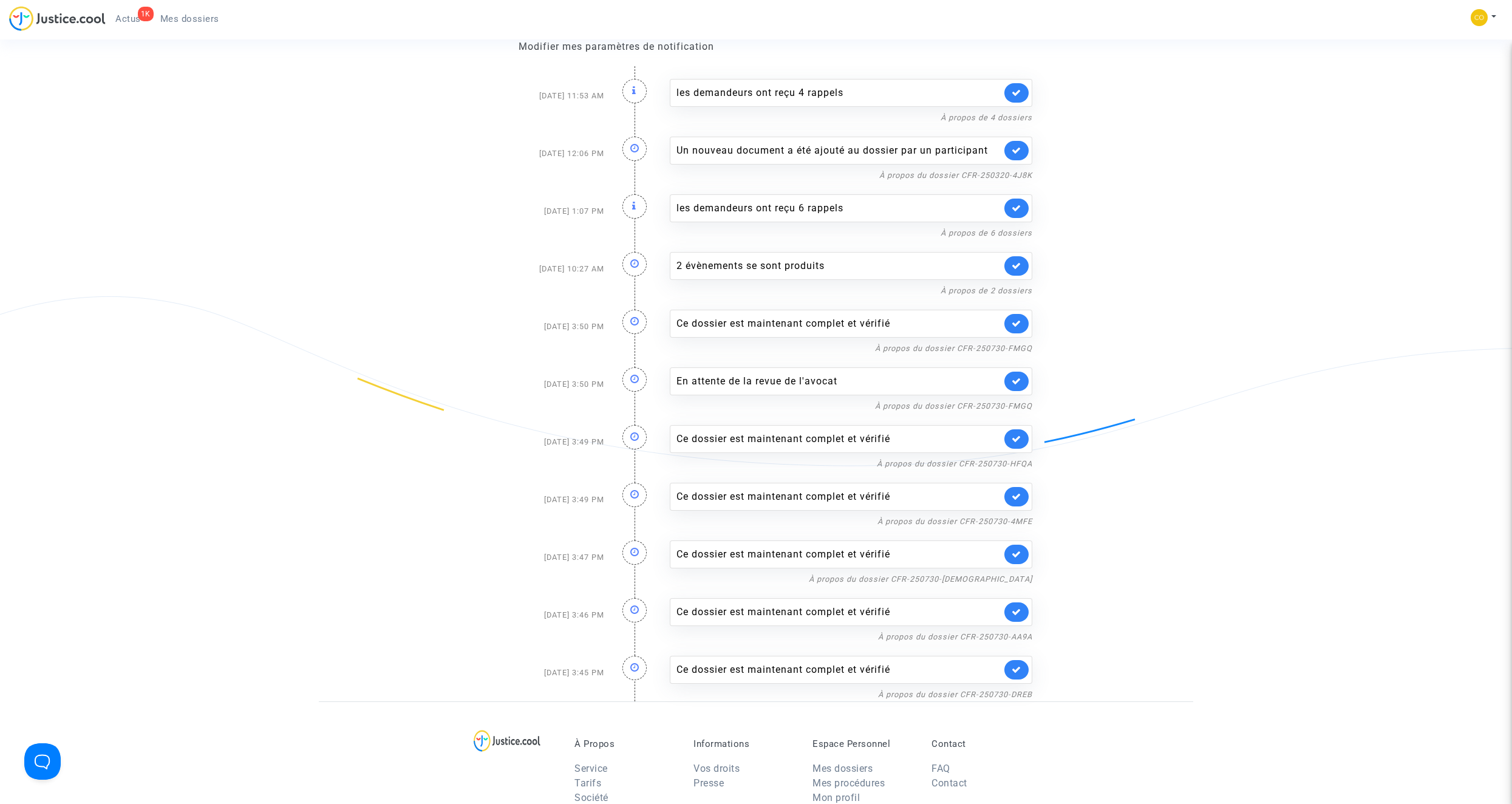
click at [1022, 675] on link at bounding box center [1015, 669] width 24 height 19
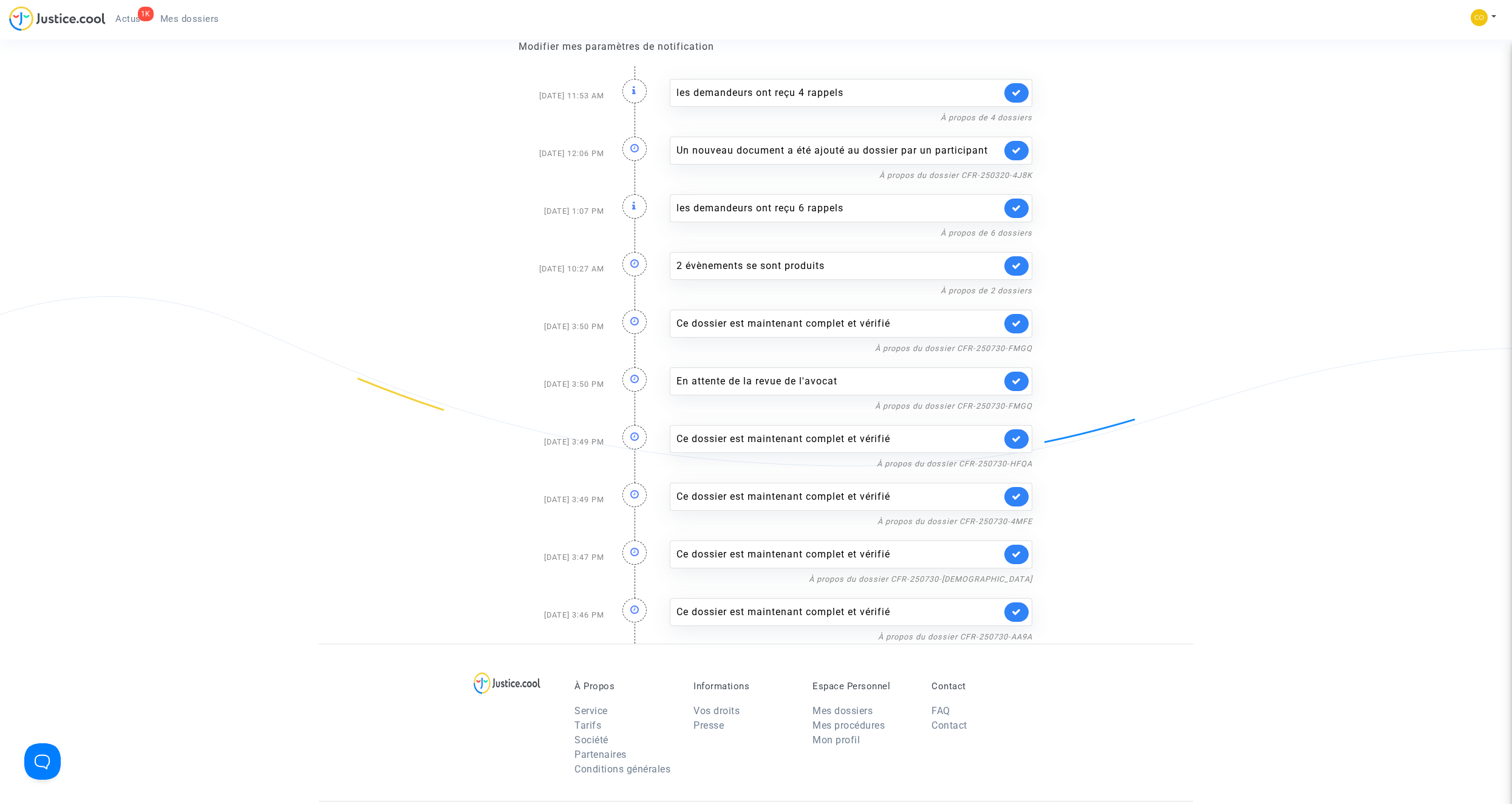
click at [1016, 615] on icon at bounding box center [1016, 612] width 10 height 9
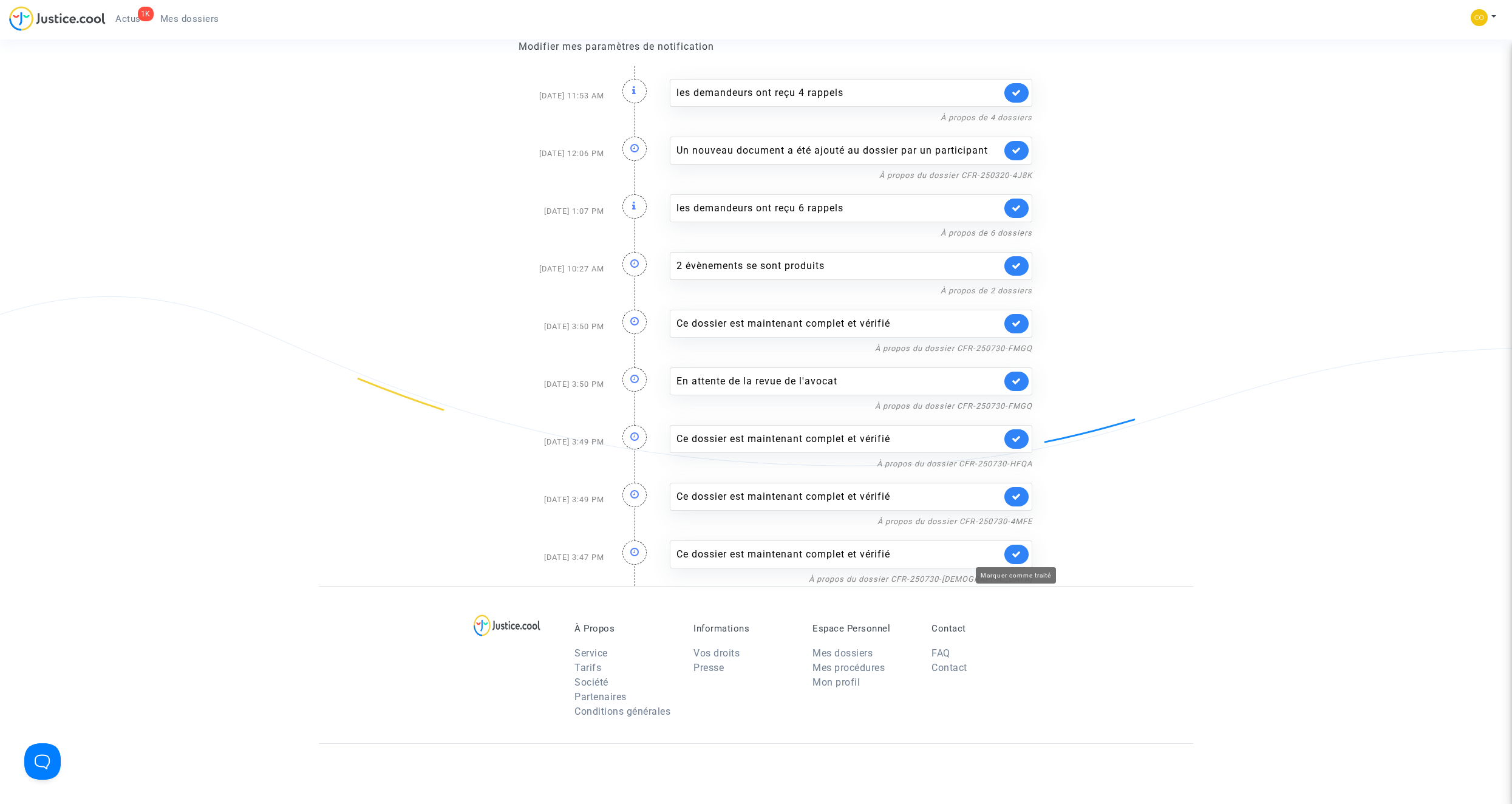
click at [1015, 558] on icon at bounding box center [1016, 554] width 10 height 9
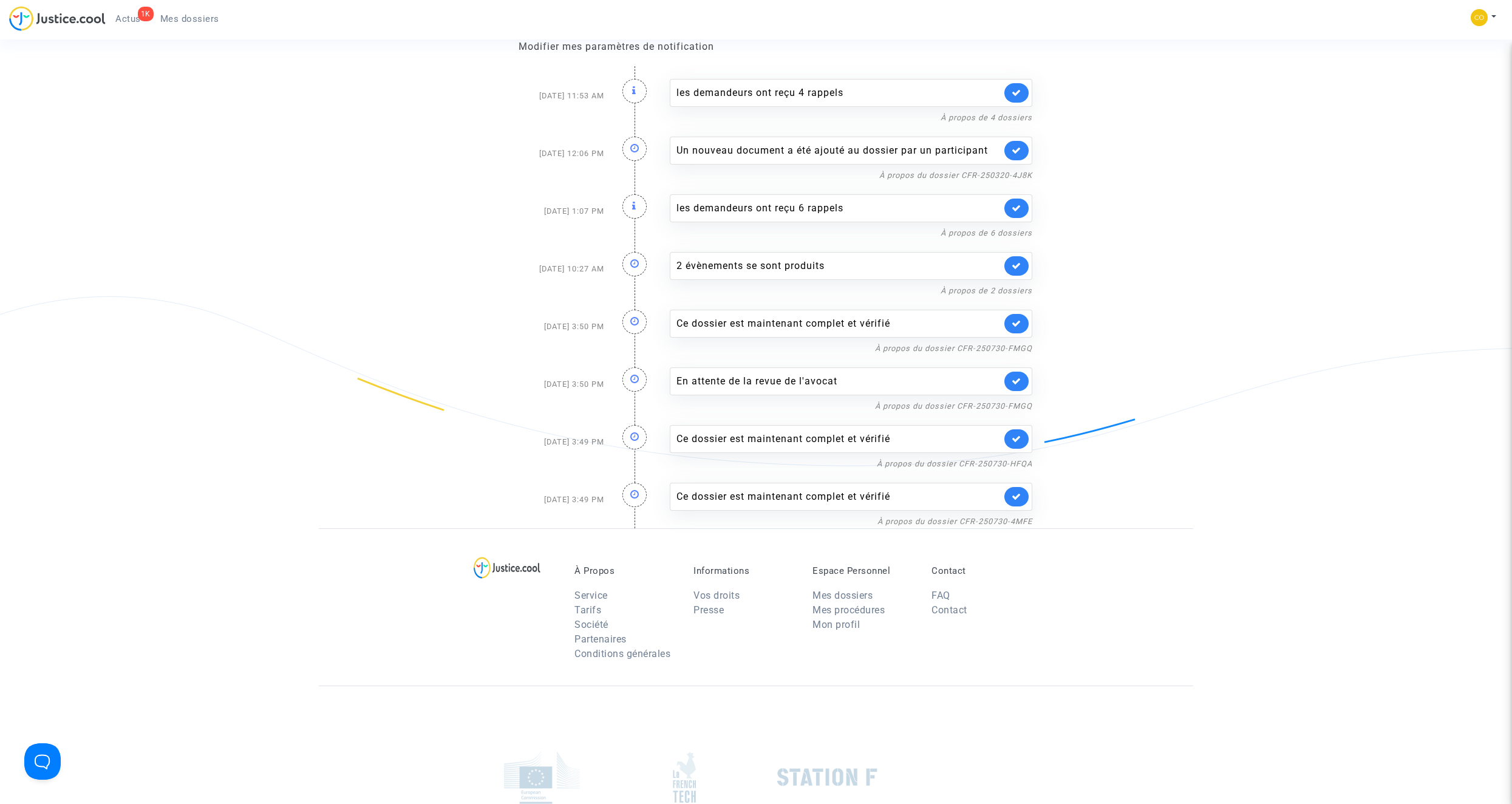
click at [1019, 504] on link at bounding box center [1015, 496] width 24 height 19
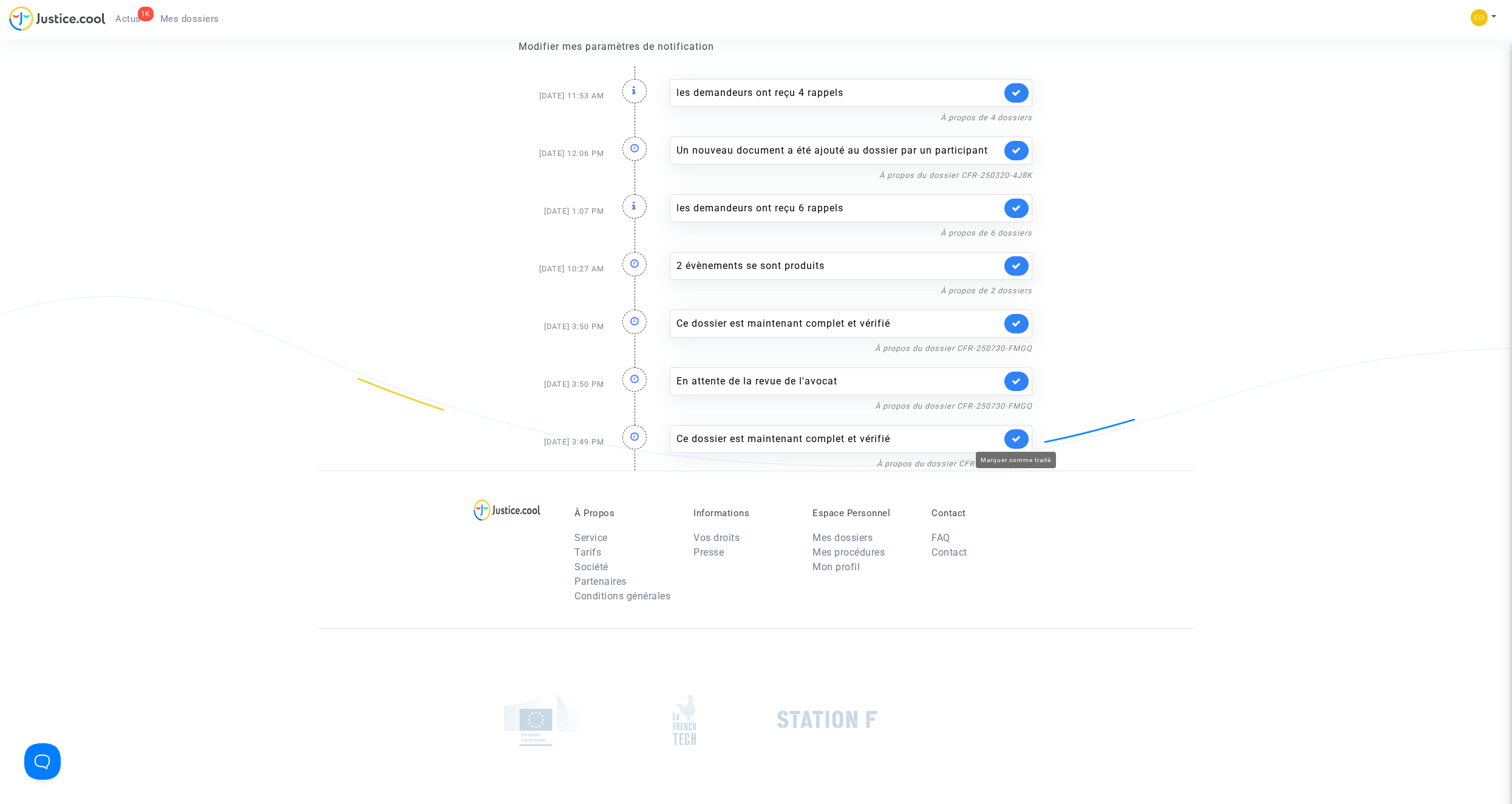
click at [1017, 440] on icon at bounding box center [1016, 438] width 10 height 9
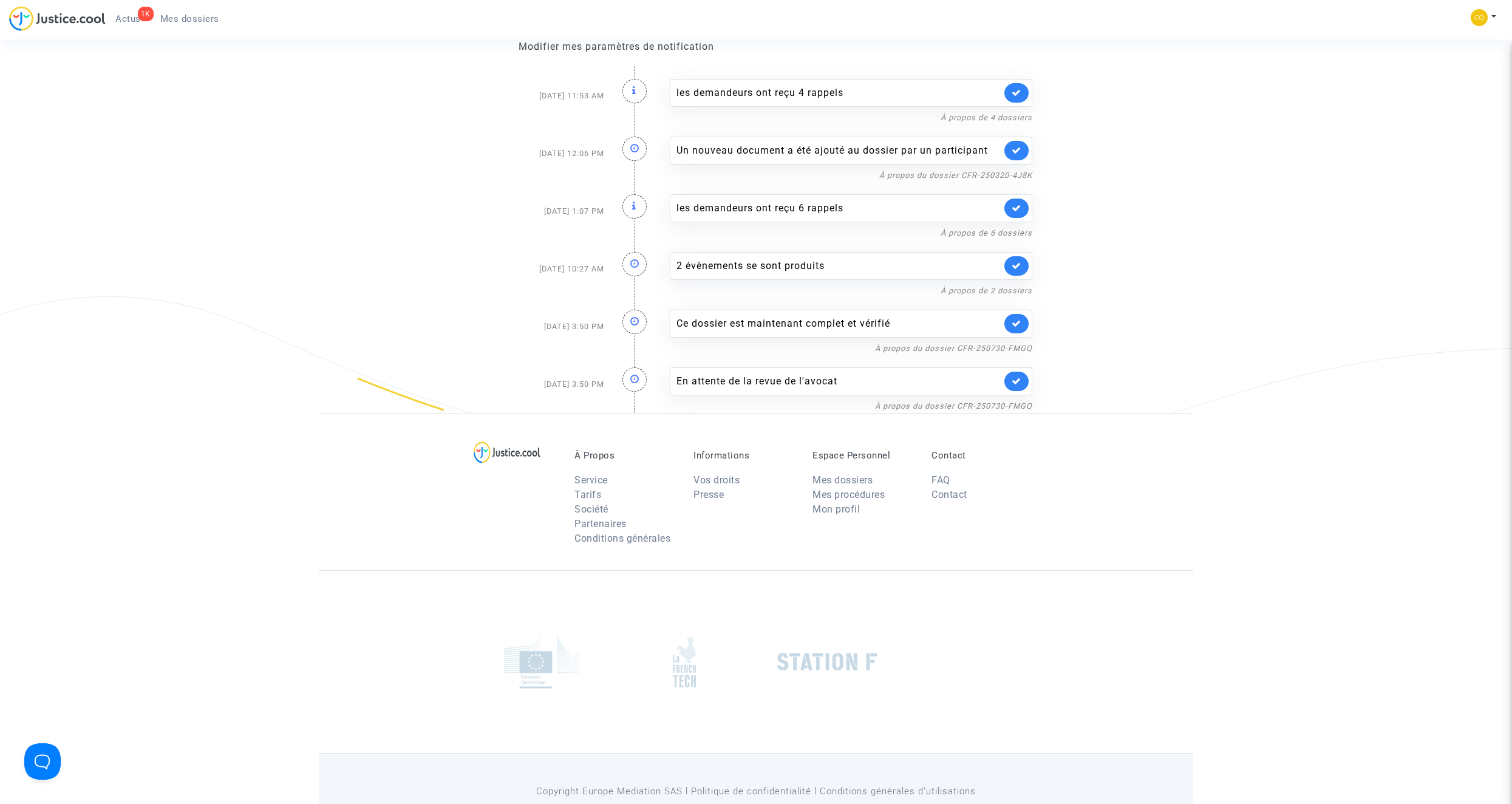
click at [1020, 386] on link at bounding box center [1015, 381] width 24 height 19
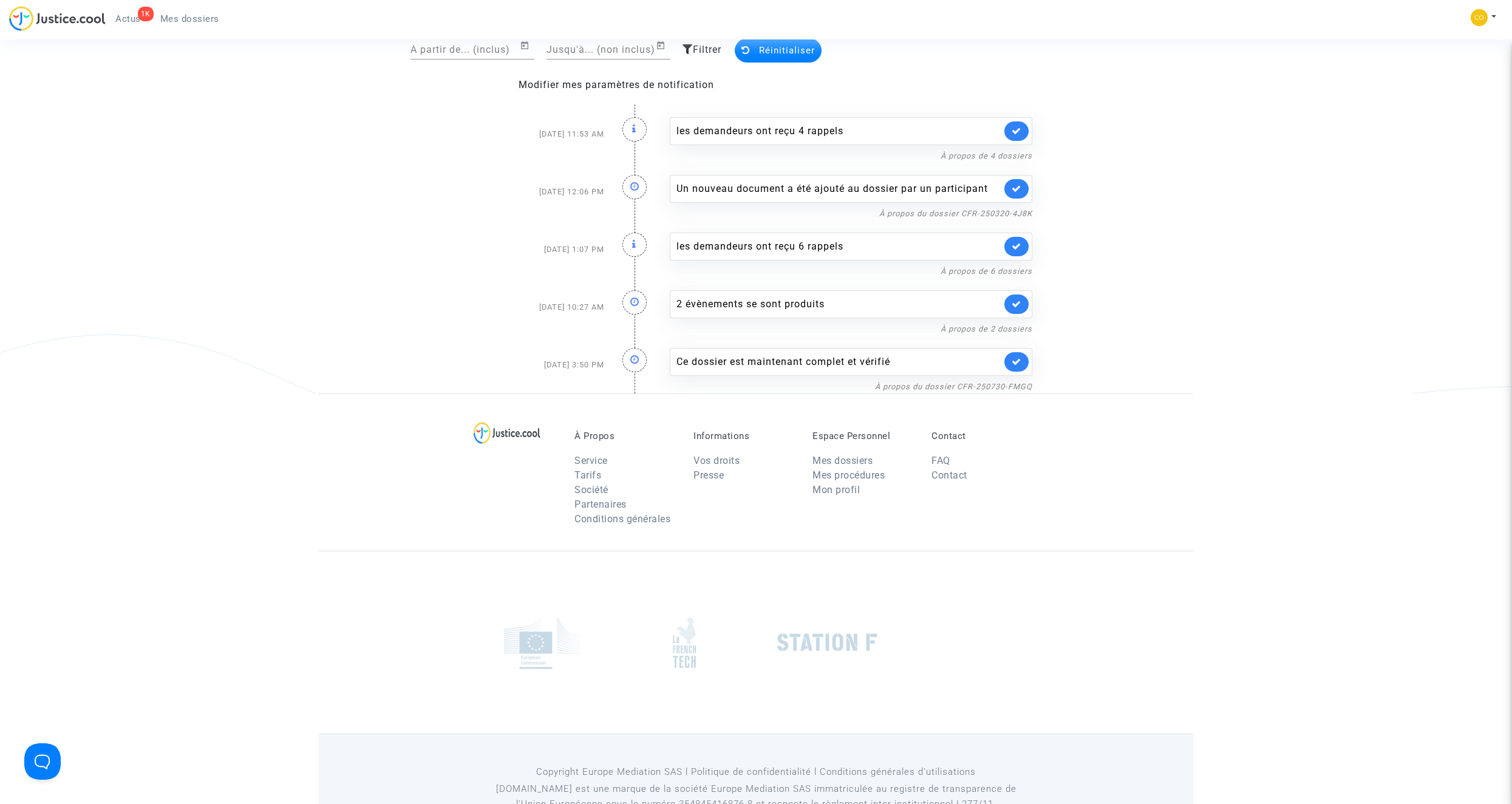
scroll to position [0, 0]
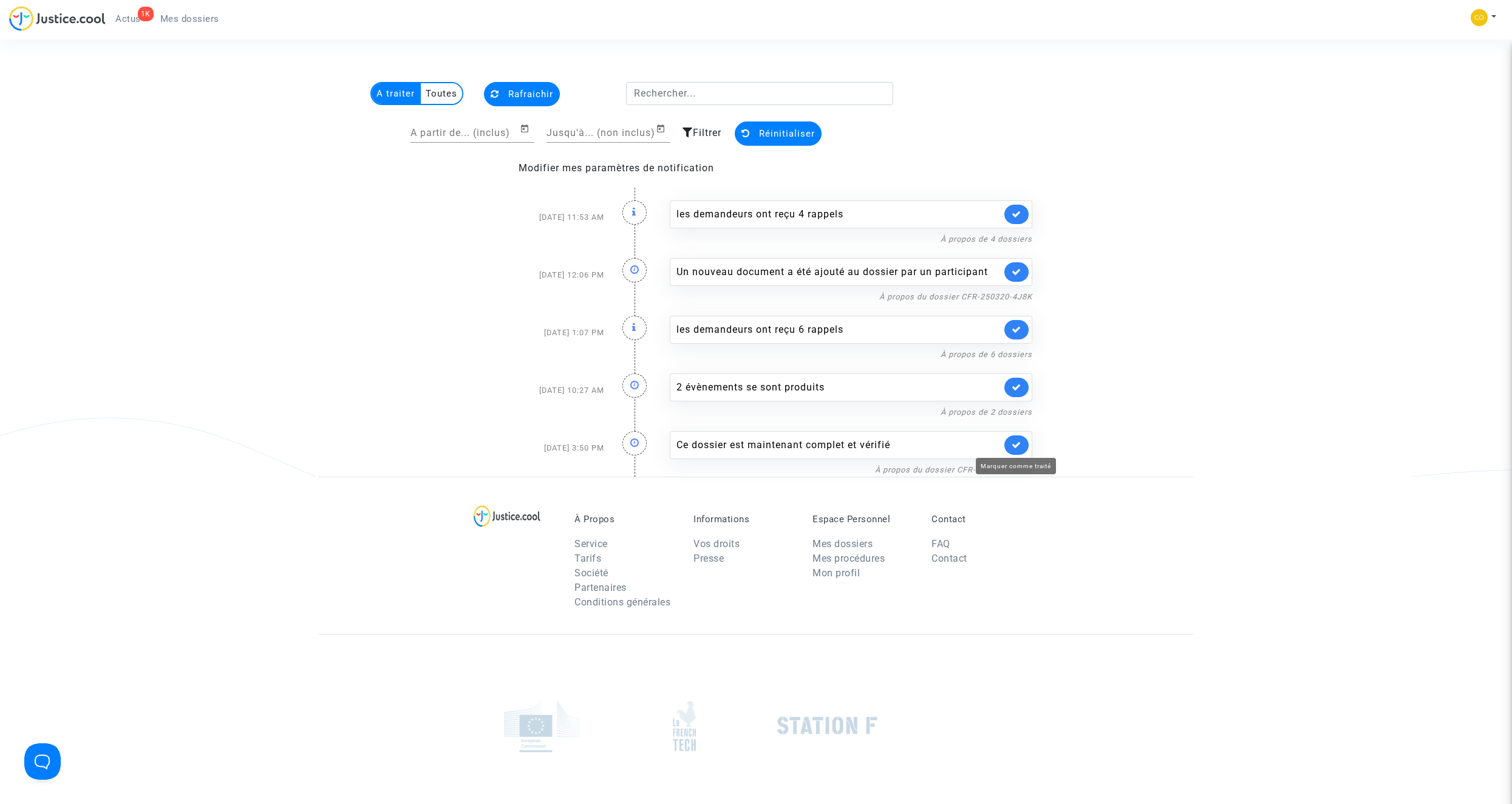
click at [1013, 449] on icon at bounding box center [1016, 444] width 10 height 9
